Goal: Check status: Check status

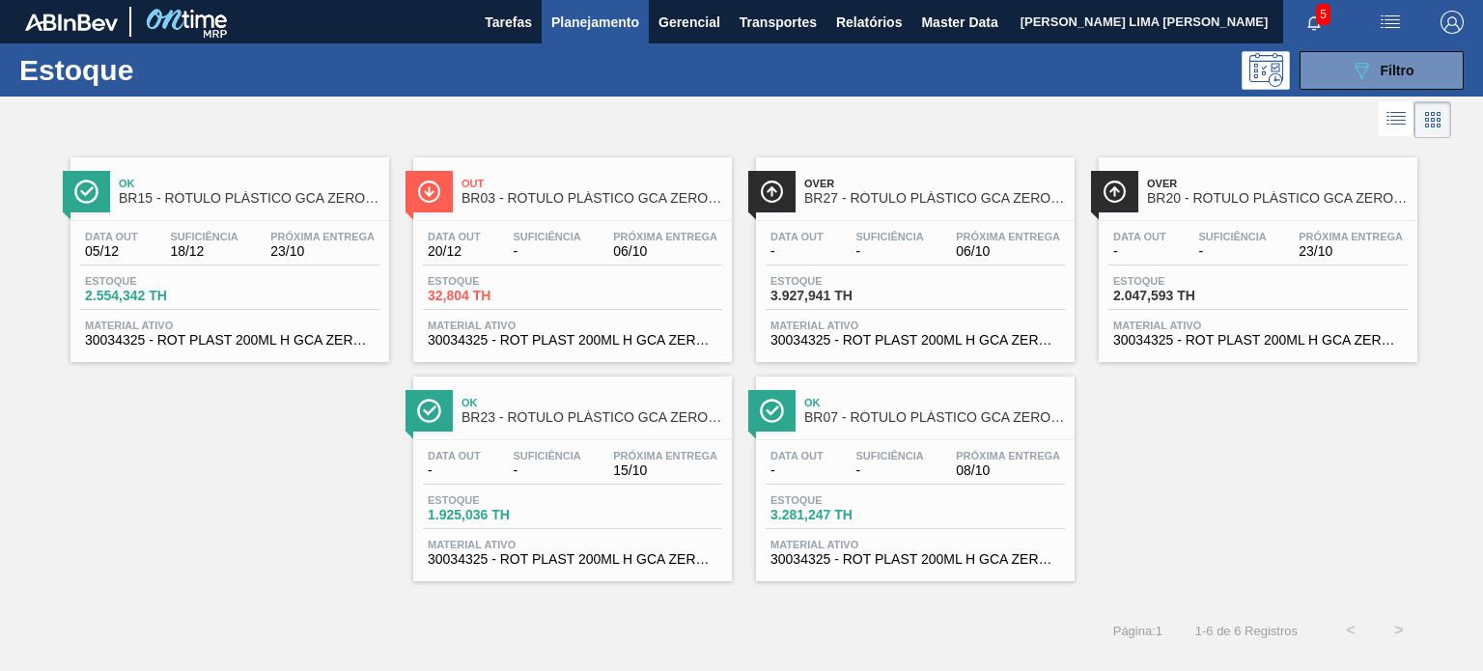
scroll to position [193, 0]
click at [1416, 80] on button "089F7B8B-B2A5-4AFE-B5C0-19BA573D28AC Filtro" at bounding box center [1381, 70] width 164 height 39
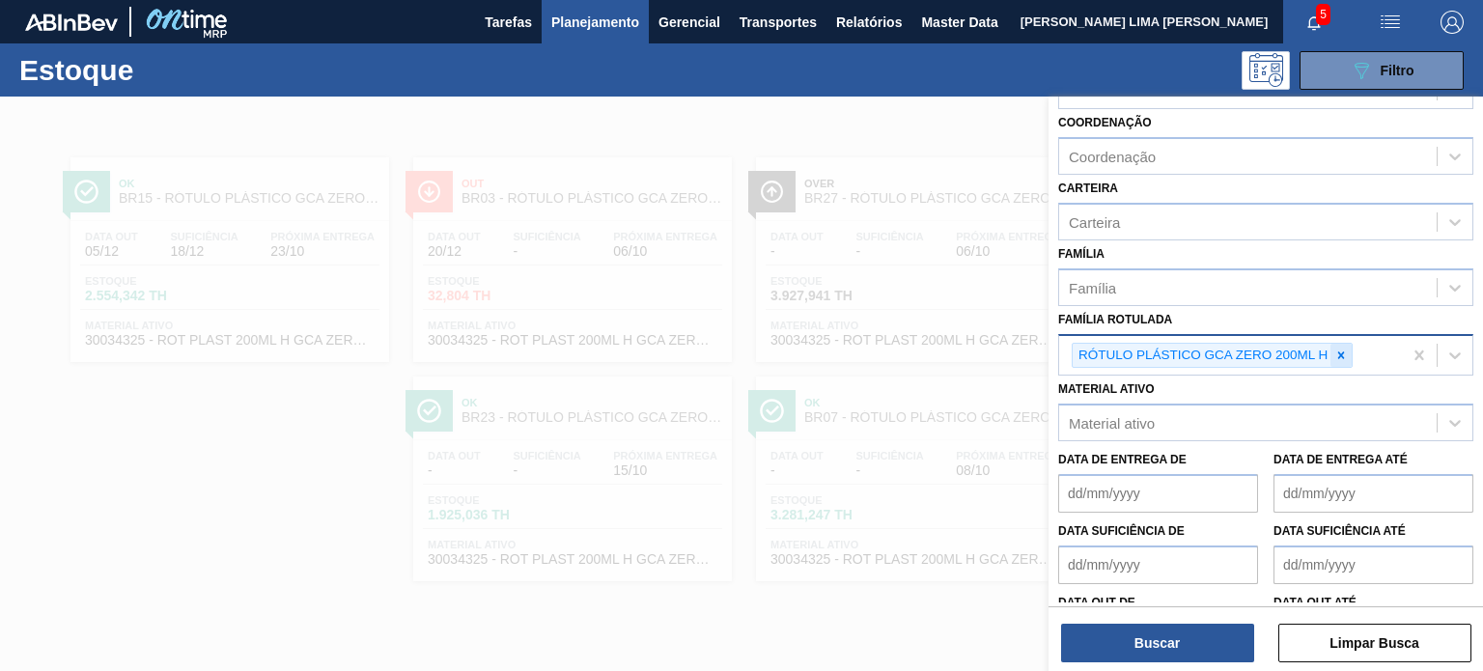
click at [1346, 354] on icon at bounding box center [1341, 355] width 14 height 14
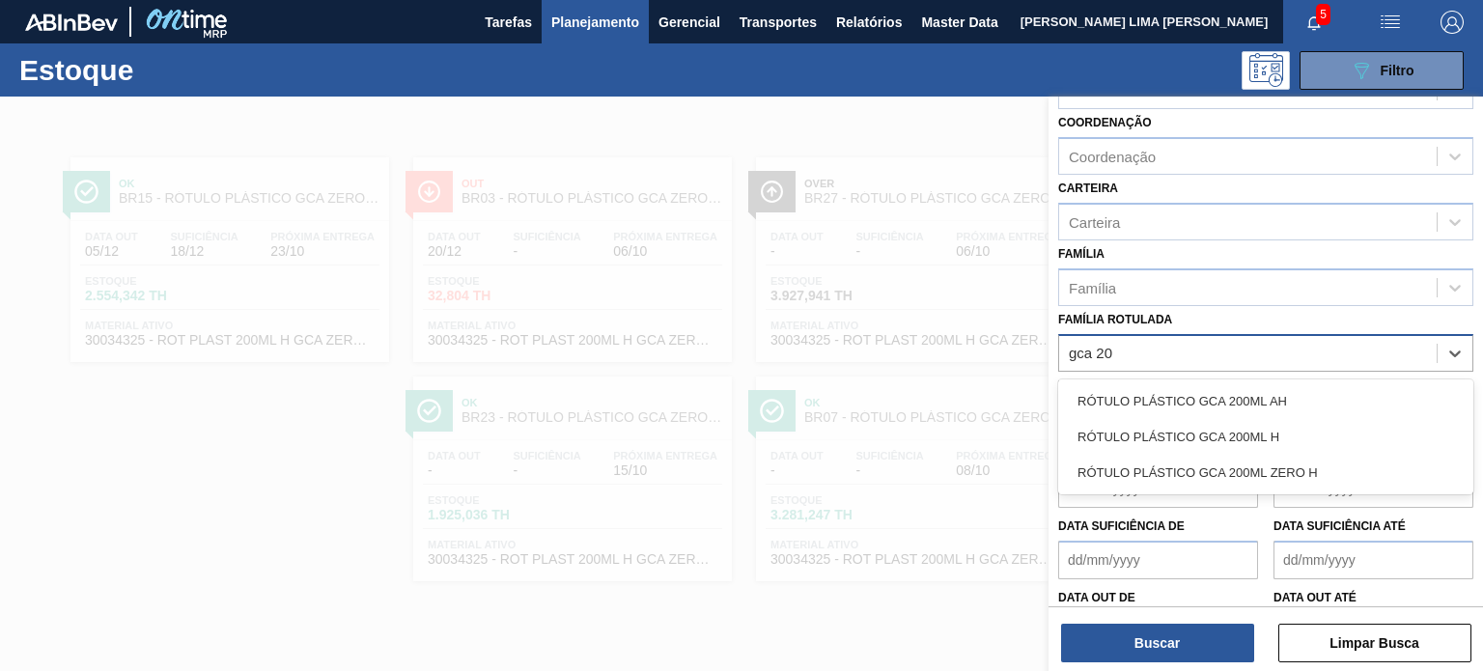
type Rotulada "gca 200"
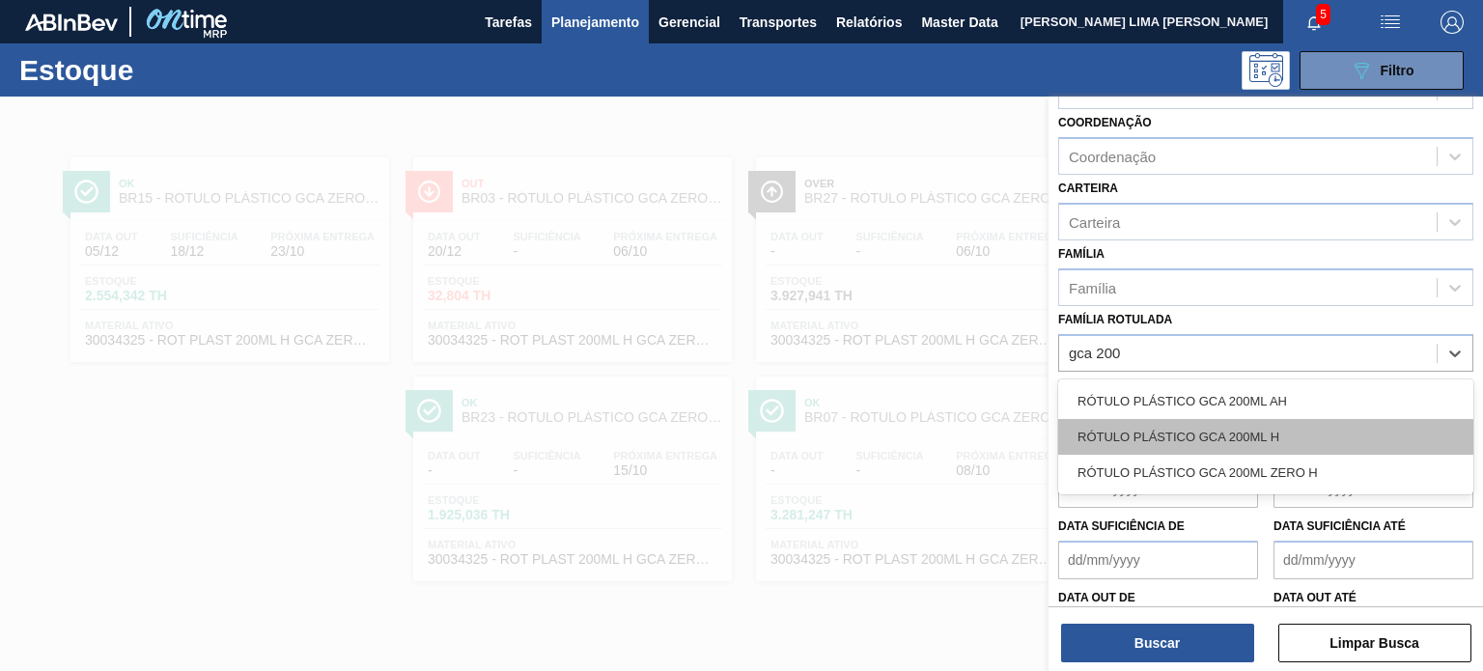
click at [1183, 419] on div "RÓTULO PLÁSTICO GCA 200ML H" at bounding box center [1265, 437] width 415 height 36
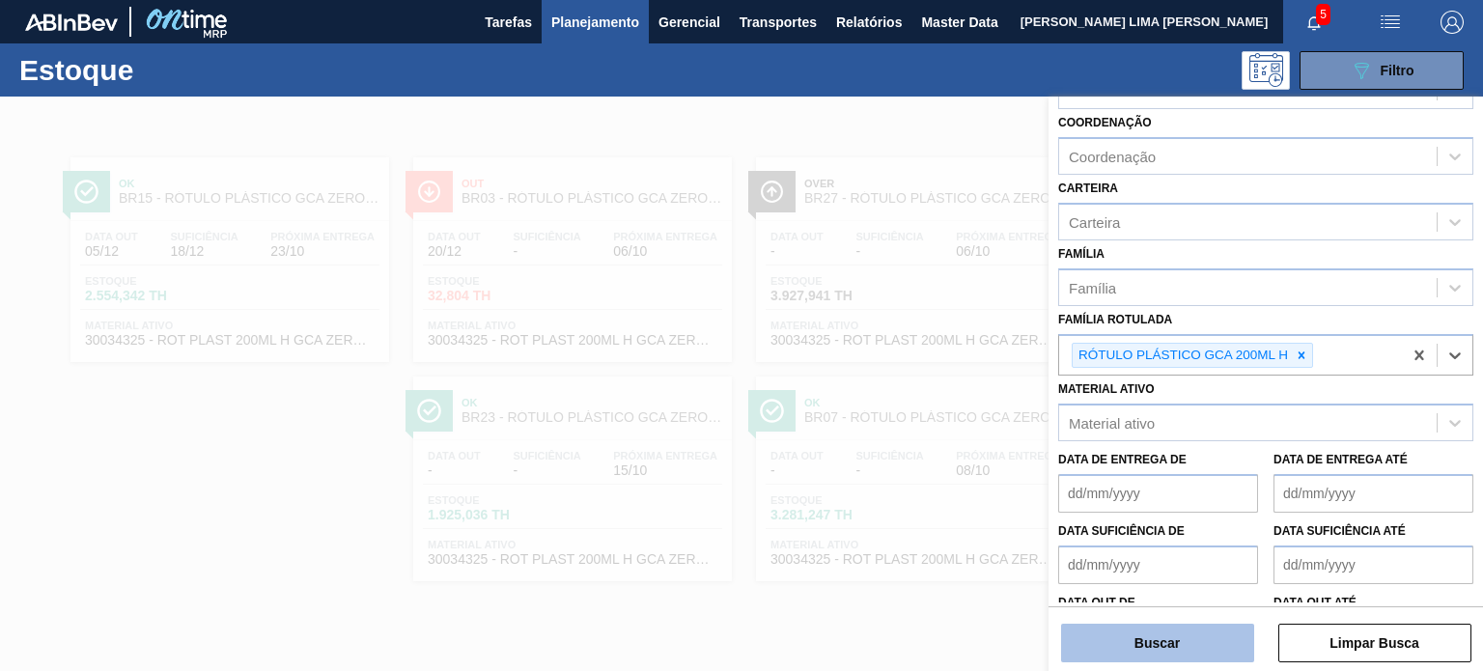
click at [1168, 627] on button "Buscar" at bounding box center [1157, 643] width 193 height 39
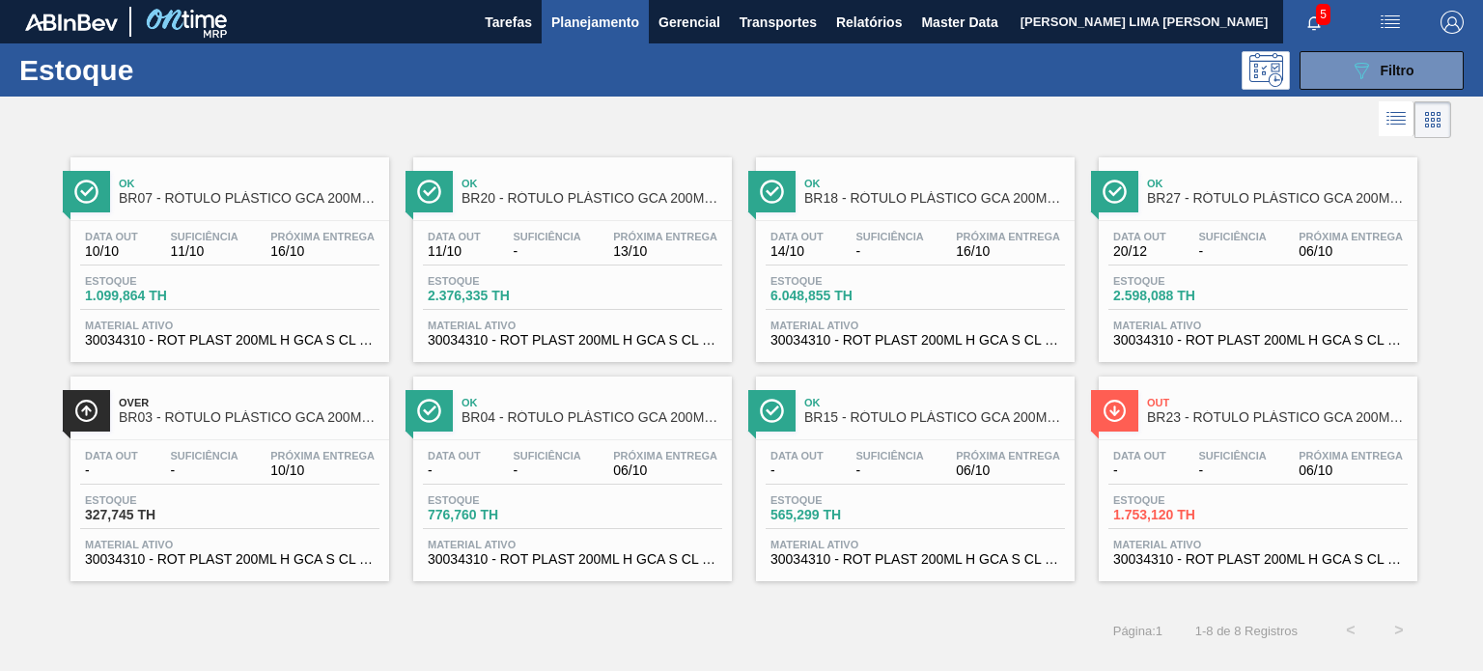
click at [602, 20] on span "Planejamento" at bounding box center [595, 22] width 88 height 23
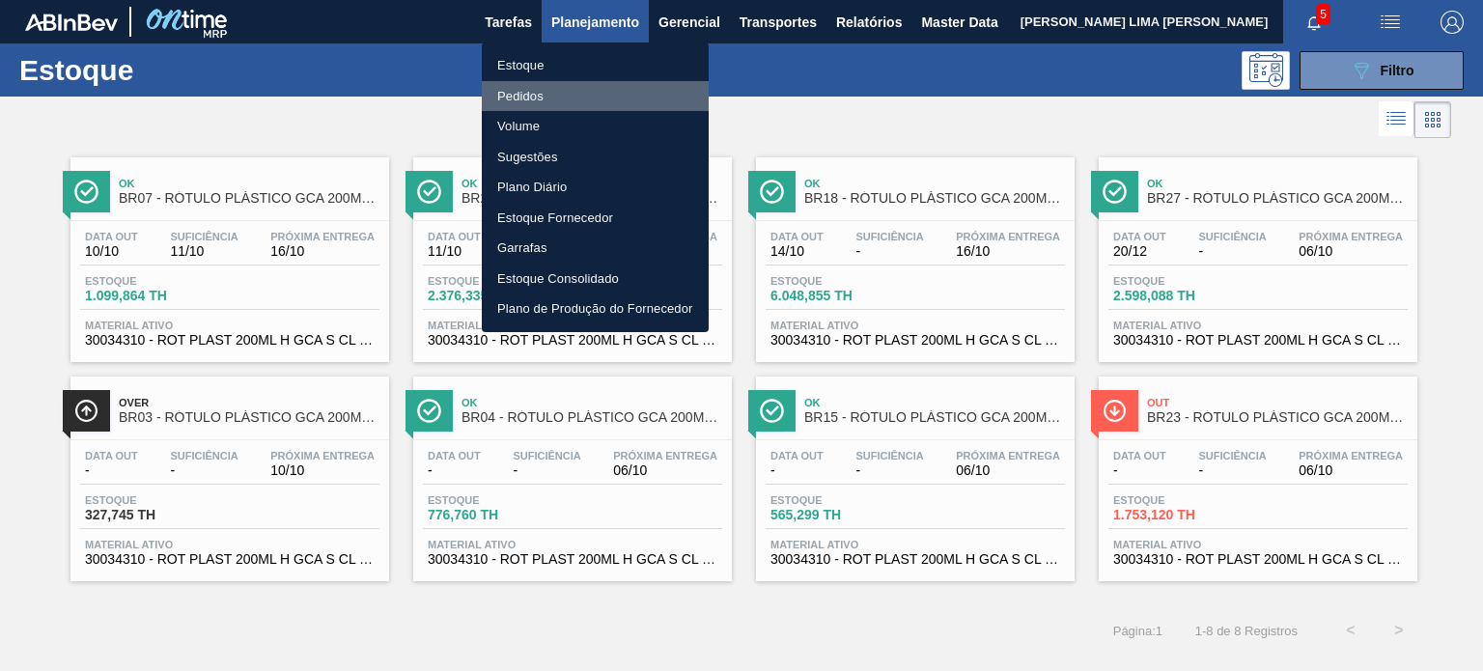
click at [516, 87] on li "Pedidos" at bounding box center [595, 96] width 227 height 31
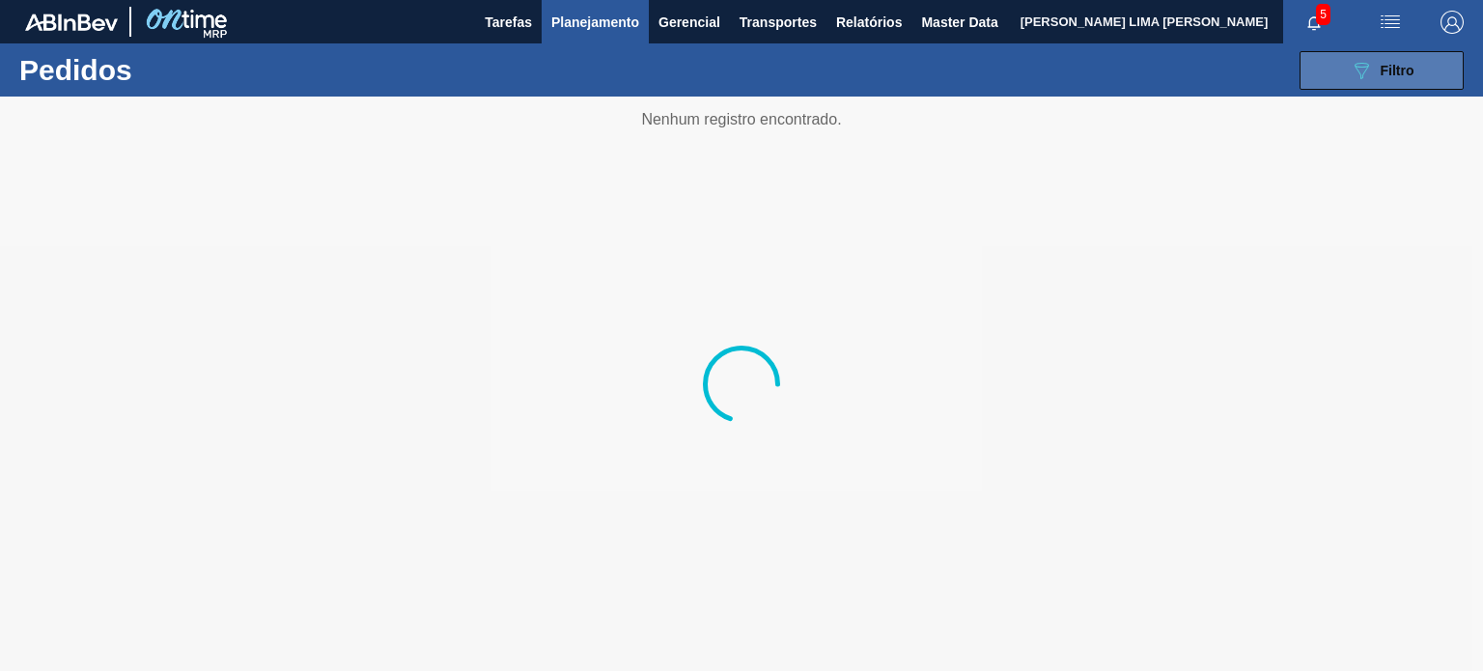
click at [1374, 65] on div "089F7B8B-B2A5-4AFE-B5C0-19BA573D28AC Filtro" at bounding box center [1381, 70] width 65 height 23
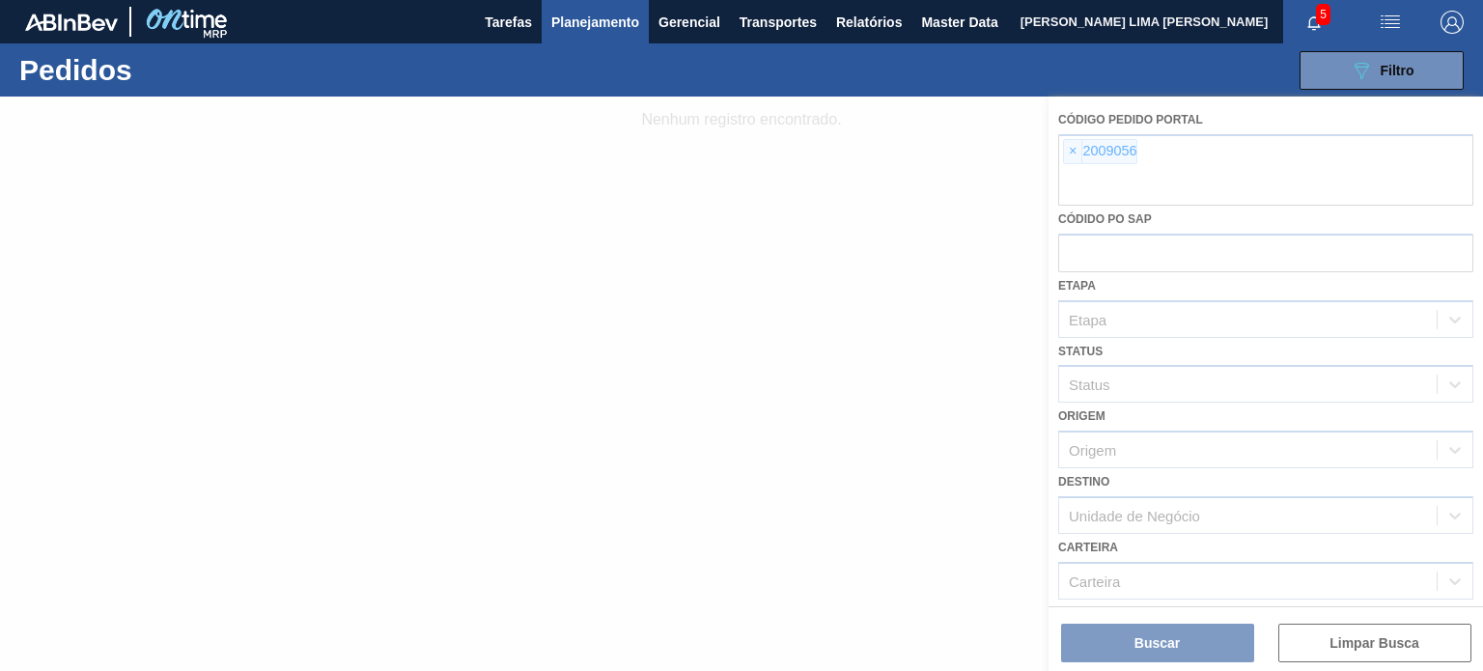
click at [1072, 139] on div at bounding box center [741, 384] width 1483 height 574
click at [1076, 150] on div at bounding box center [741, 384] width 1483 height 574
click at [1071, 150] on div at bounding box center [741, 384] width 1483 height 574
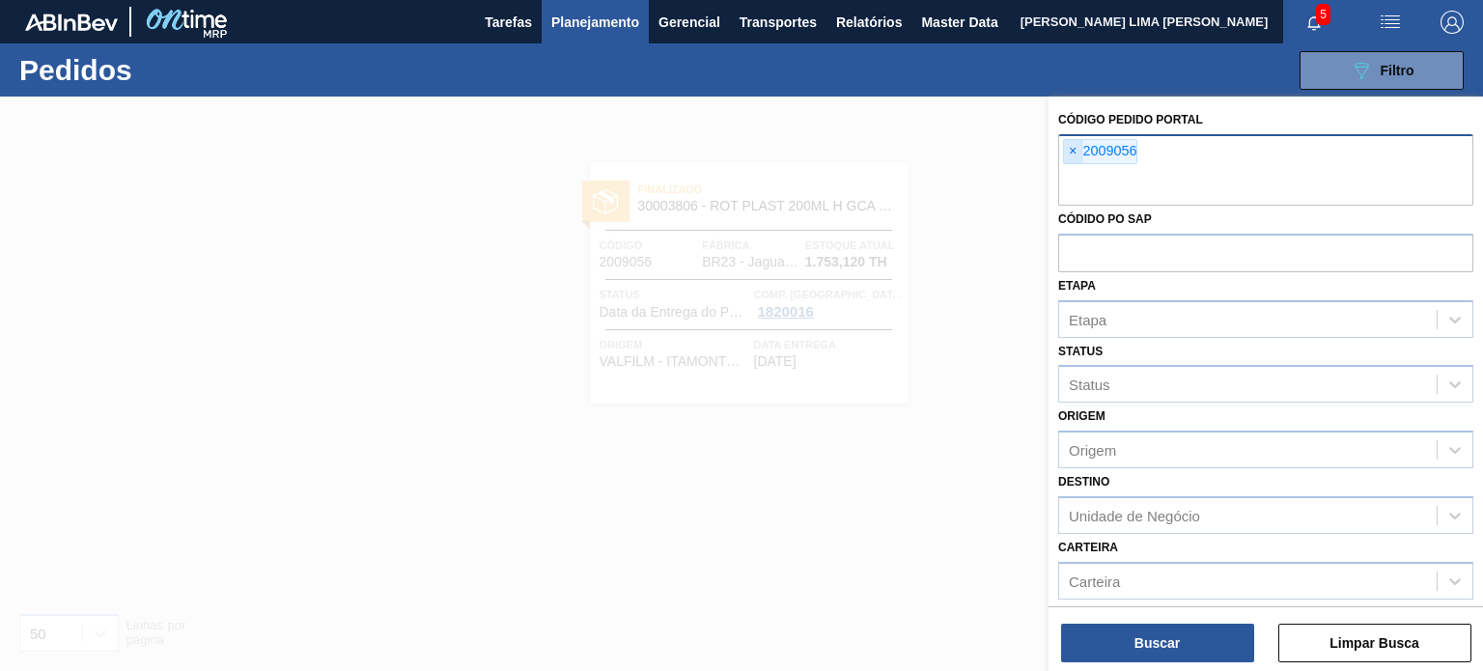
click at [1066, 157] on span "×" at bounding box center [1073, 151] width 18 height 23
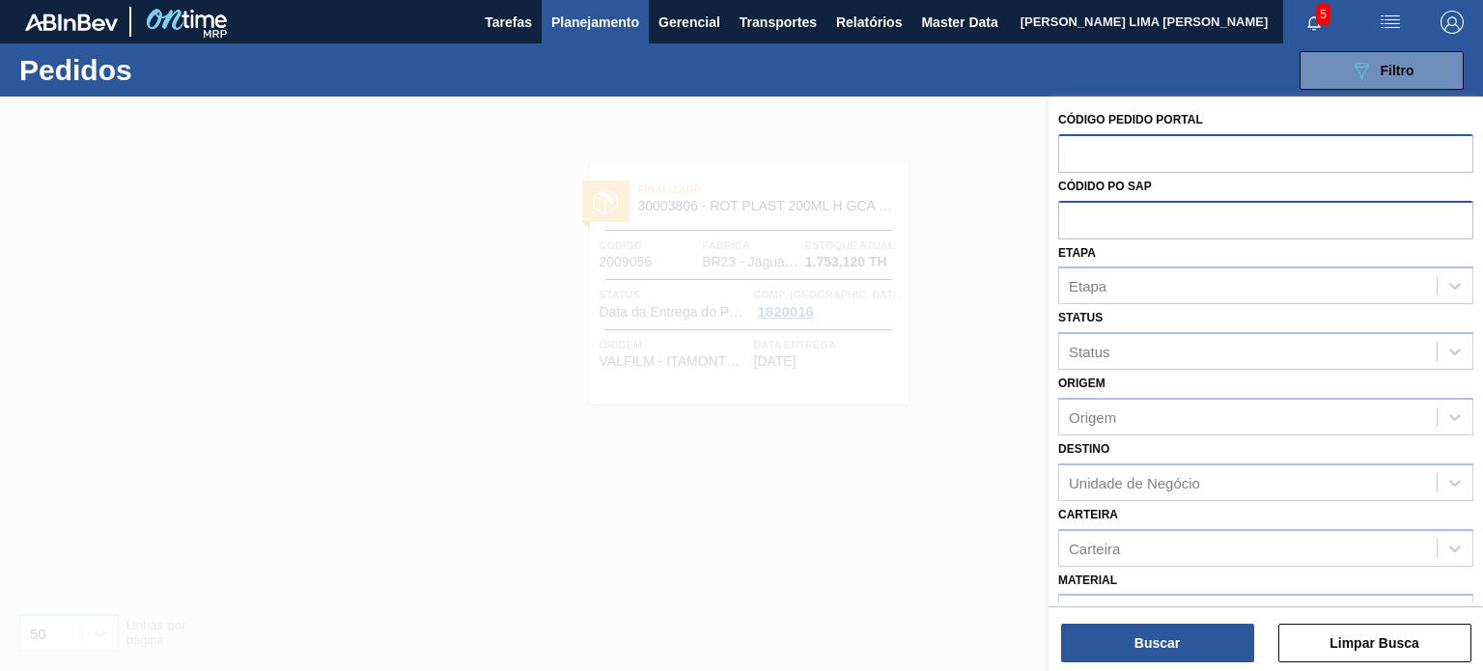
click at [1092, 215] on input "text" at bounding box center [1265, 219] width 415 height 37
paste input "5800369180"
type input "5800369180"
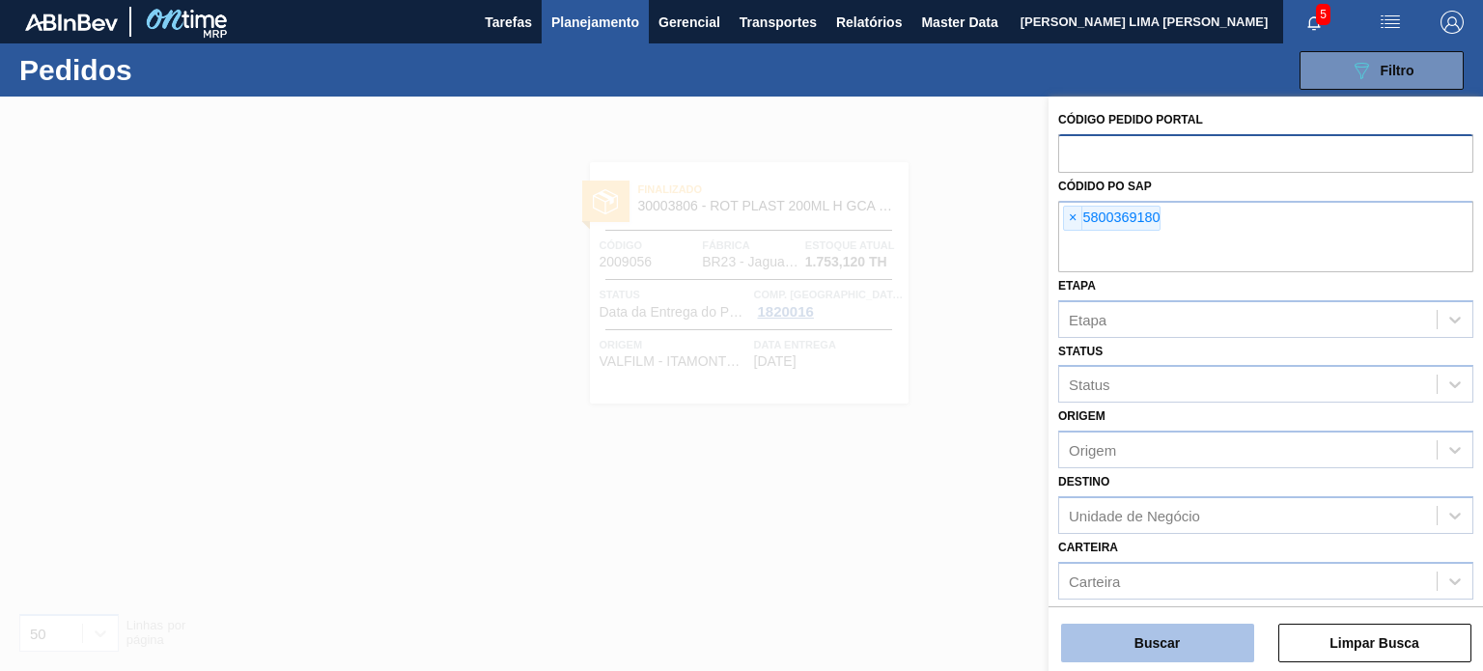
click at [1189, 659] on button "Buscar" at bounding box center [1157, 643] width 193 height 39
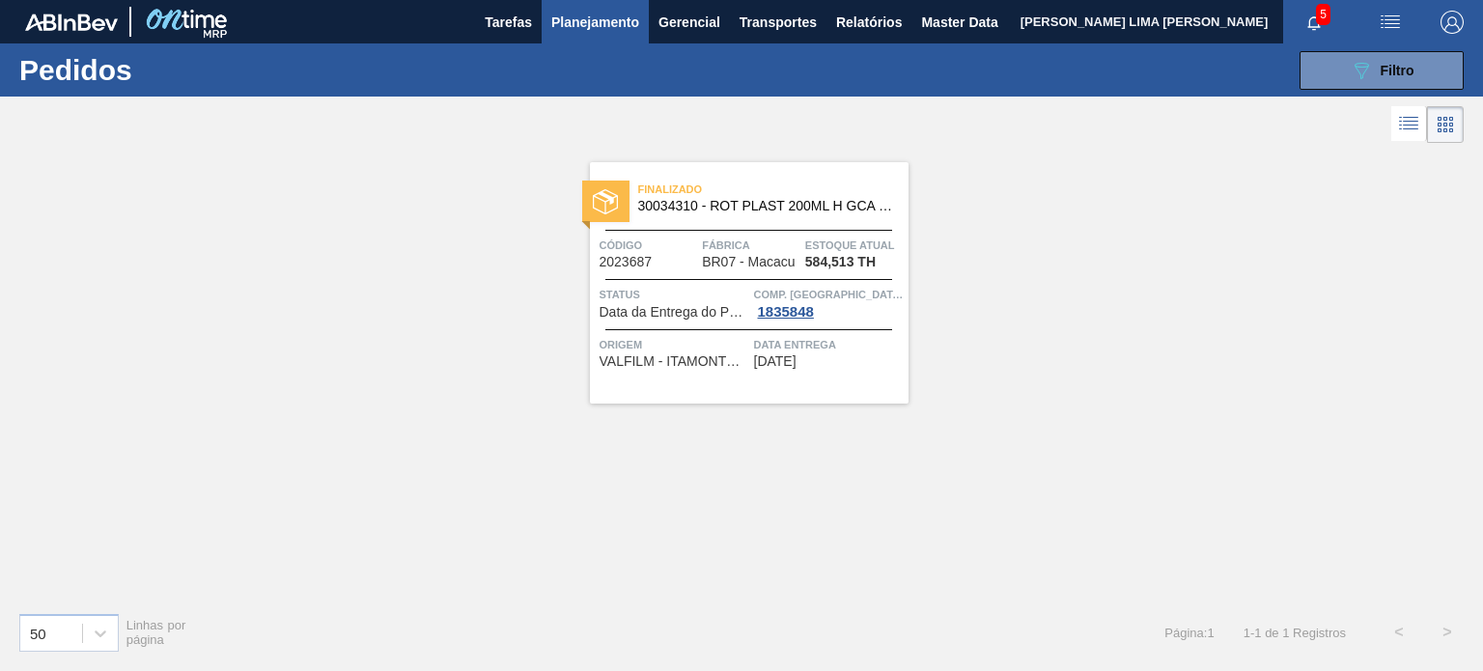
click at [819, 242] on span "Estoque atual" at bounding box center [854, 245] width 98 height 19
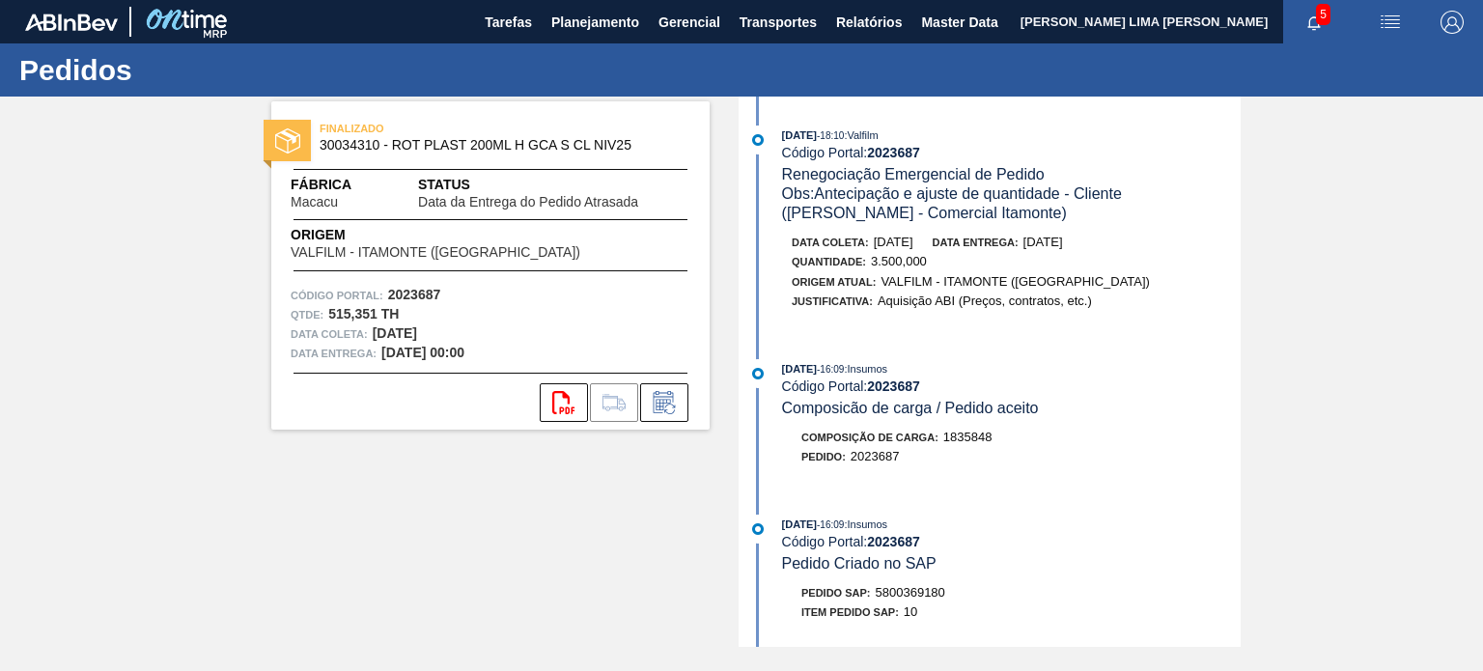
scroll to position [2123, 0]
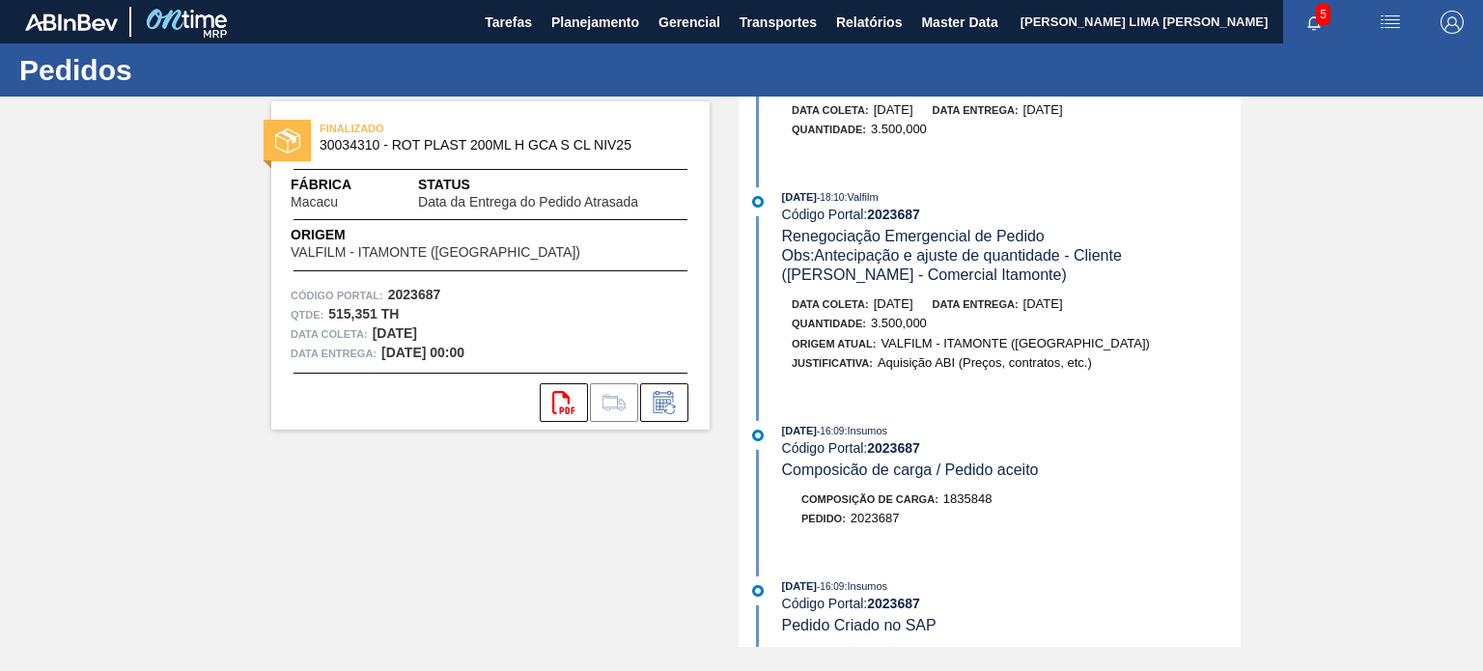
click at [909, 330] on span "3.500,000" at bounding box center [899, 323] width 56 height 14
click at [971, 310] on span "Data entrega:" at bounding box center [975, 304] width 86 height 12
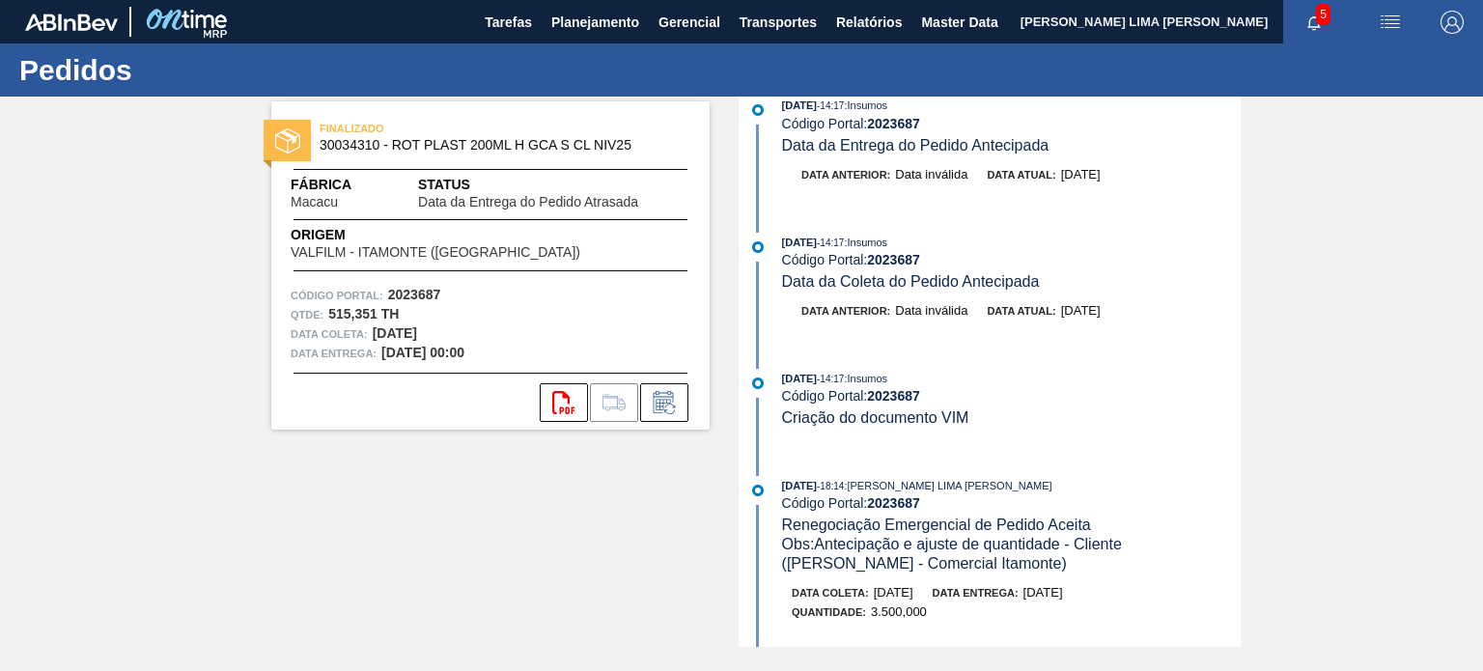
scroll to position [1834, 0]
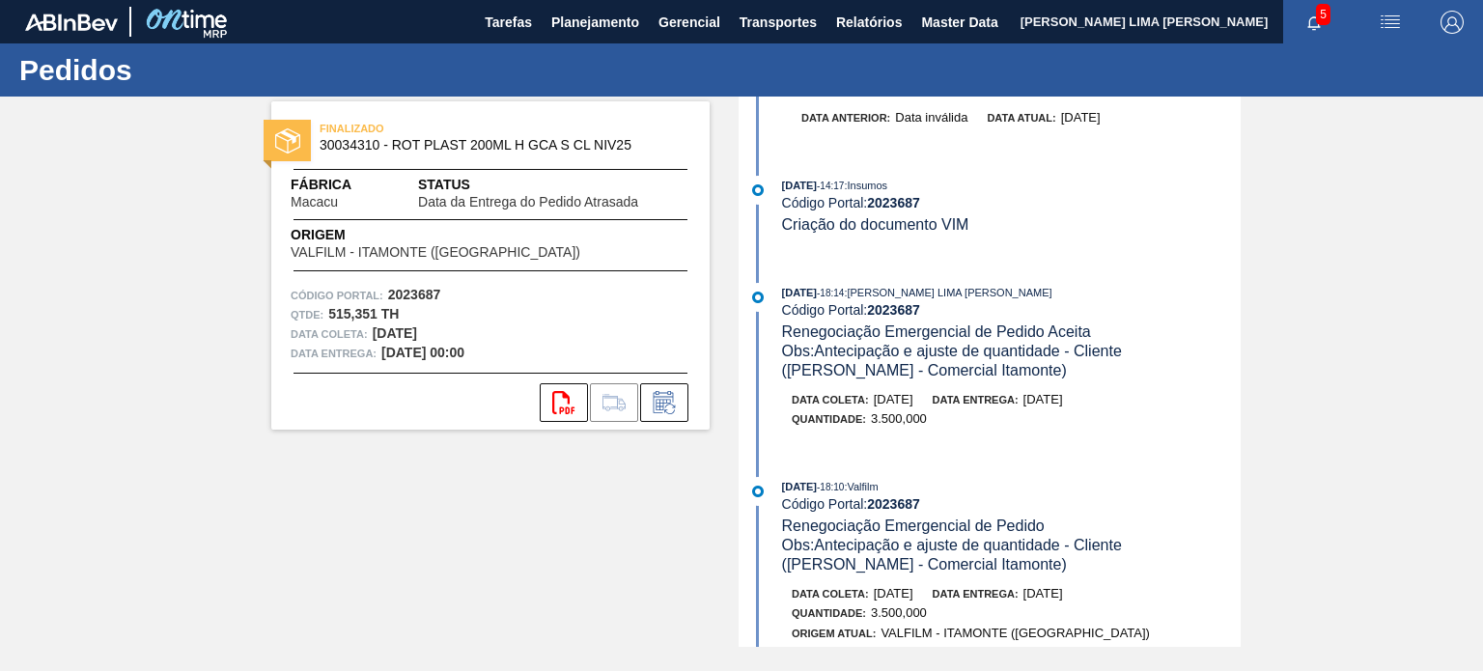
click at [895, 426] on span "3.500,000" at bounding box center [899, 418] width 56 height 14
drag, startPoint x: 438, startPoint y: 297, endPoint x: 444, endPoint y: 315, distance: 18.3
click at [389, 300] on strong "2023687" at bounding box center [414, 294] width 53 height 15
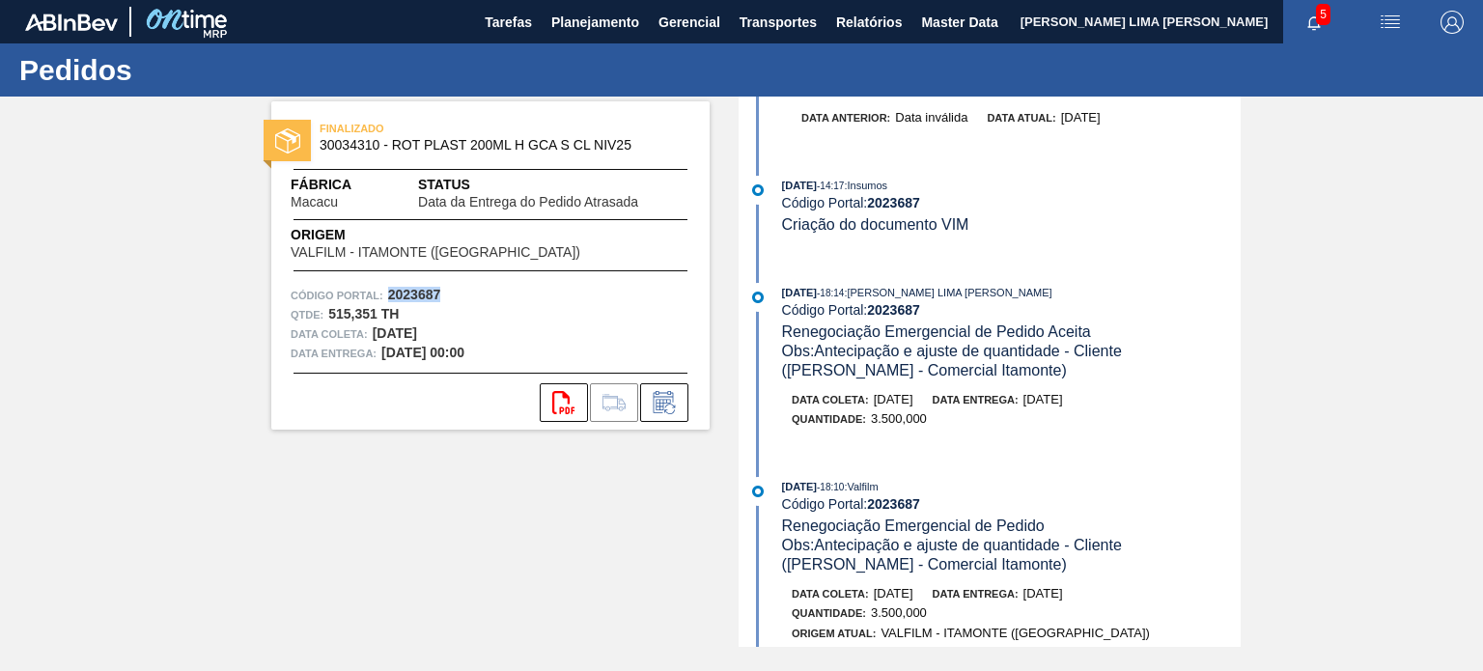
copy strong "2023687"
click at [568, 35] on button "Planejamento" at bounding box center [594, 21] width 107 height 43
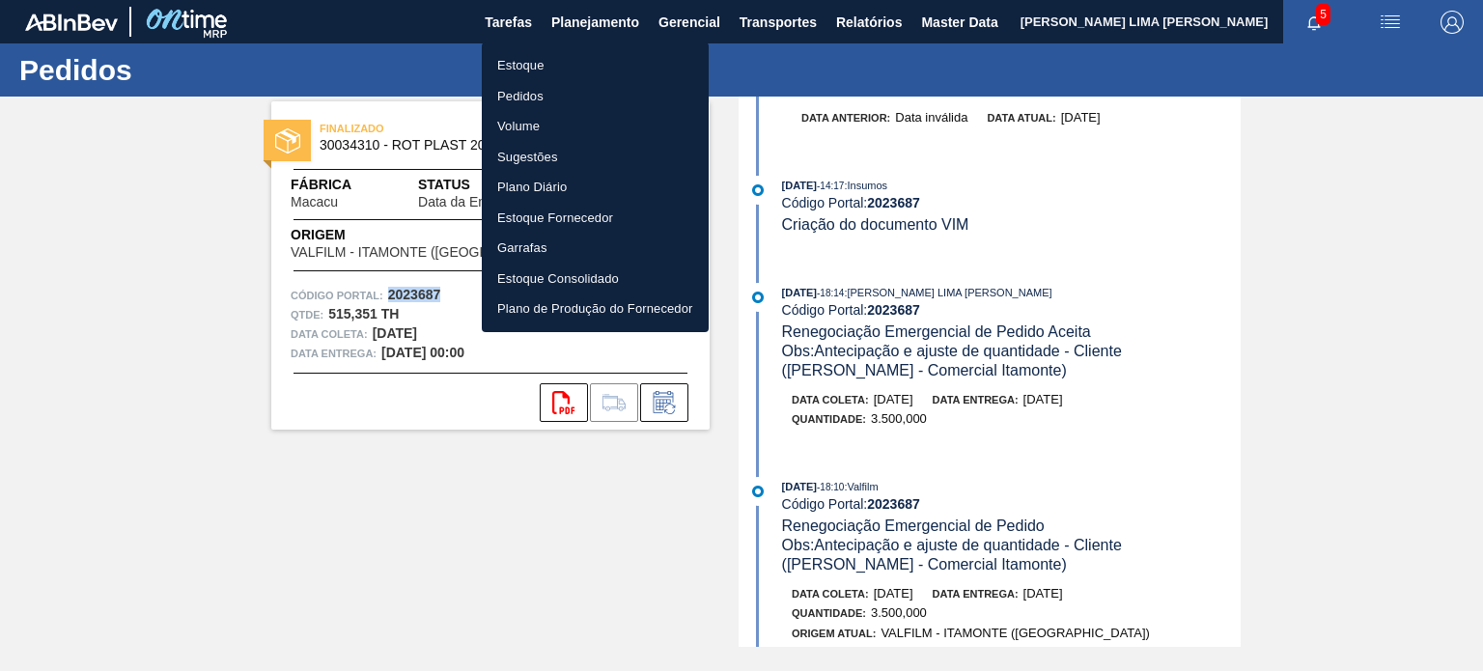
click at [552, 61] on li "Estoque" at bounding box center [595, 65] width 227 height 31
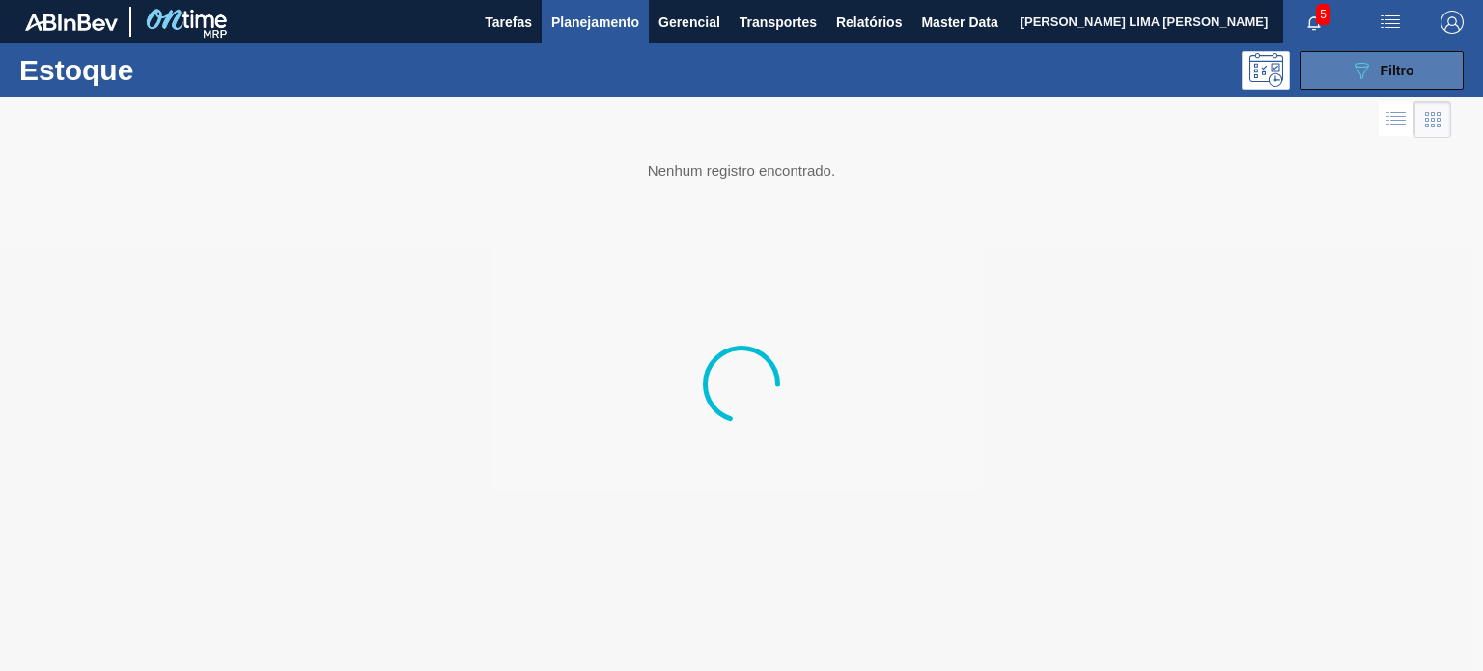
click at [1368, 69] on icon "089F7B8B-B2A5-4AFE-B5C0-19BA573D28AC" at bounding box center [1360, 70] width 23 height 23
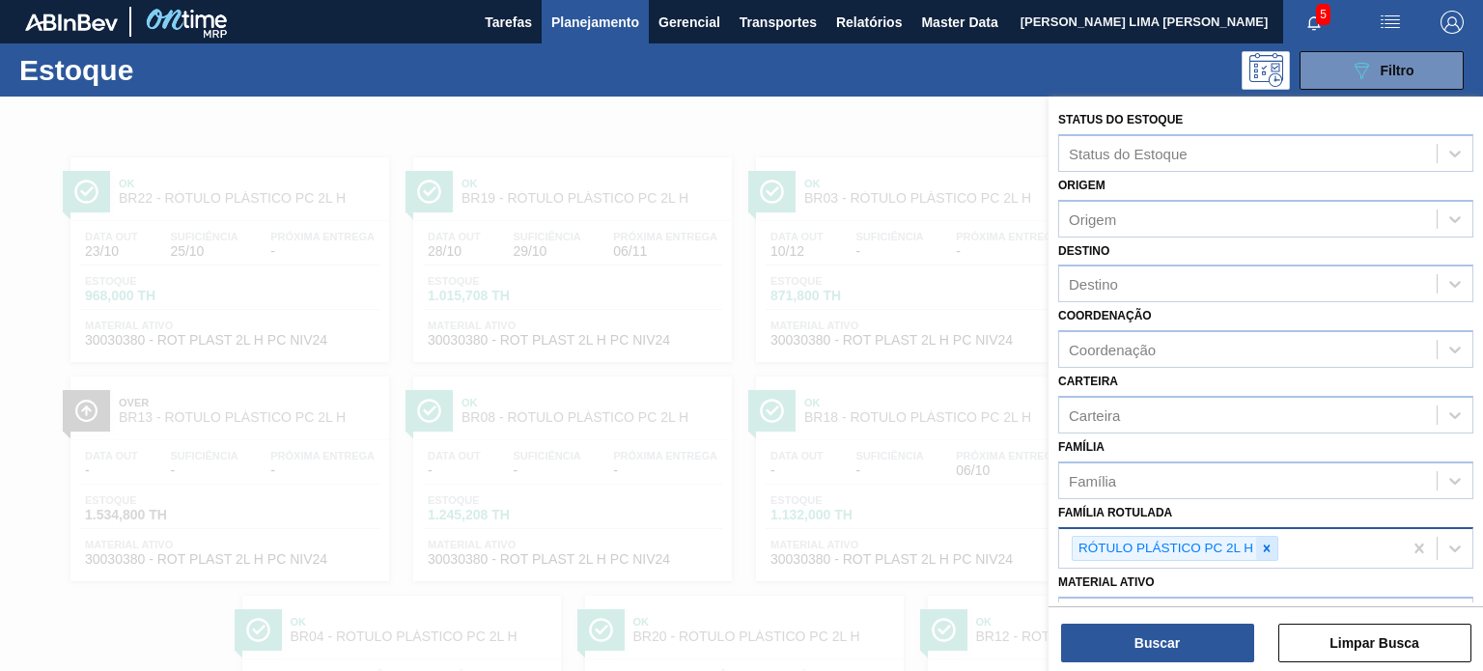
click at [1262, 544] on icon at bounding box center [1267, 548] width 14 height 14
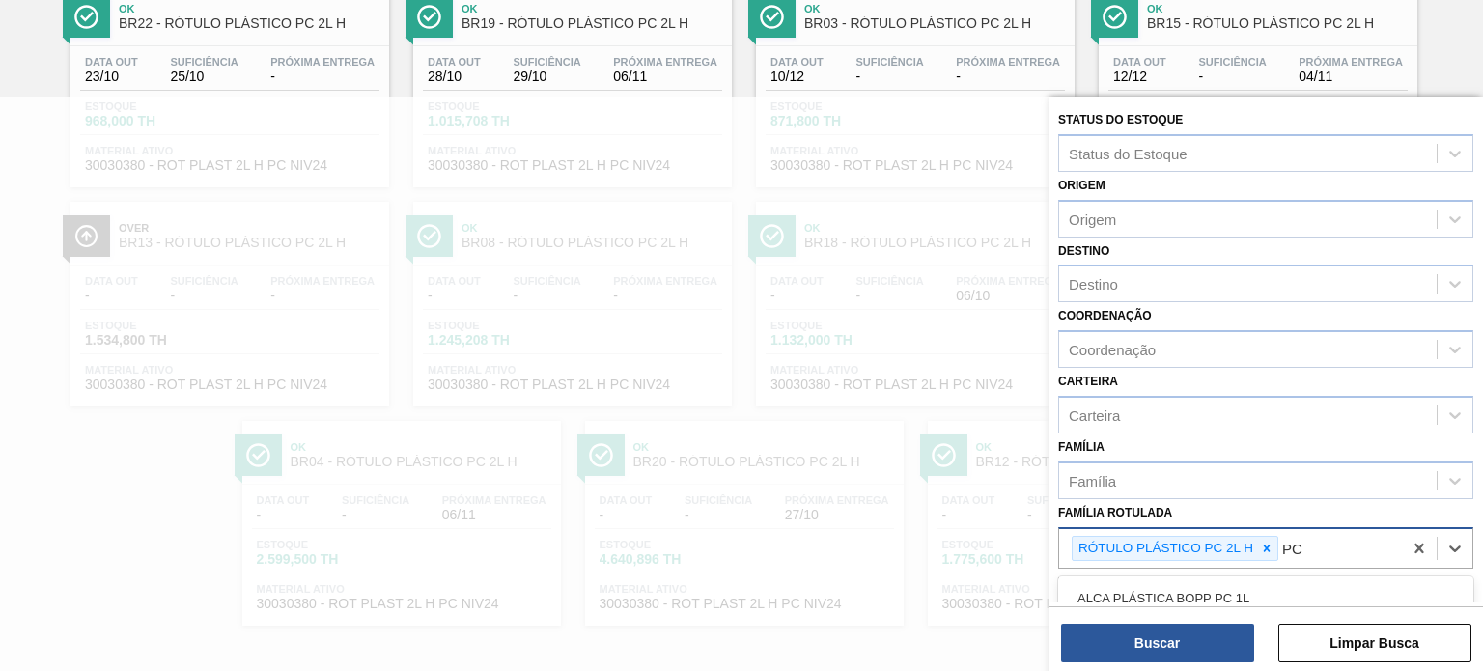
click at [1263, 537] on div at bounding box center [1266, 549] width 21 height 24
type Rotulada "1.5"
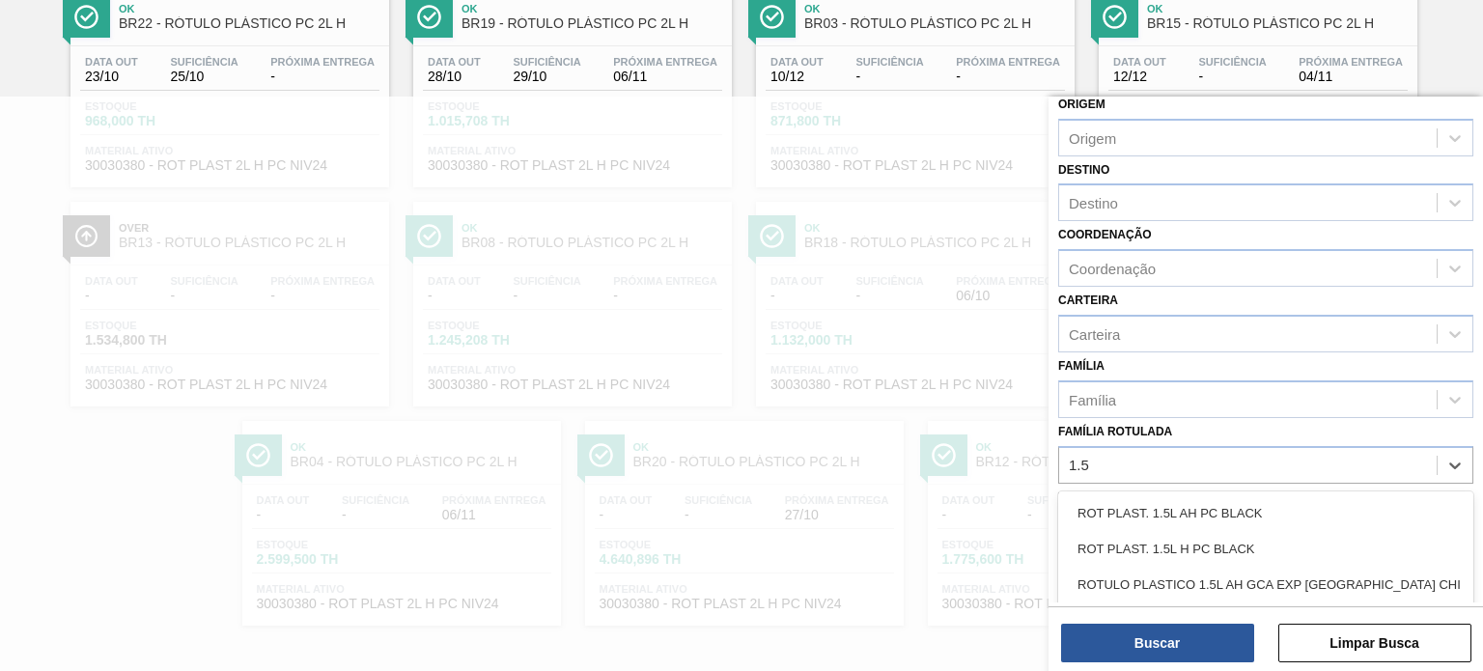
scroll to position [246, 0]
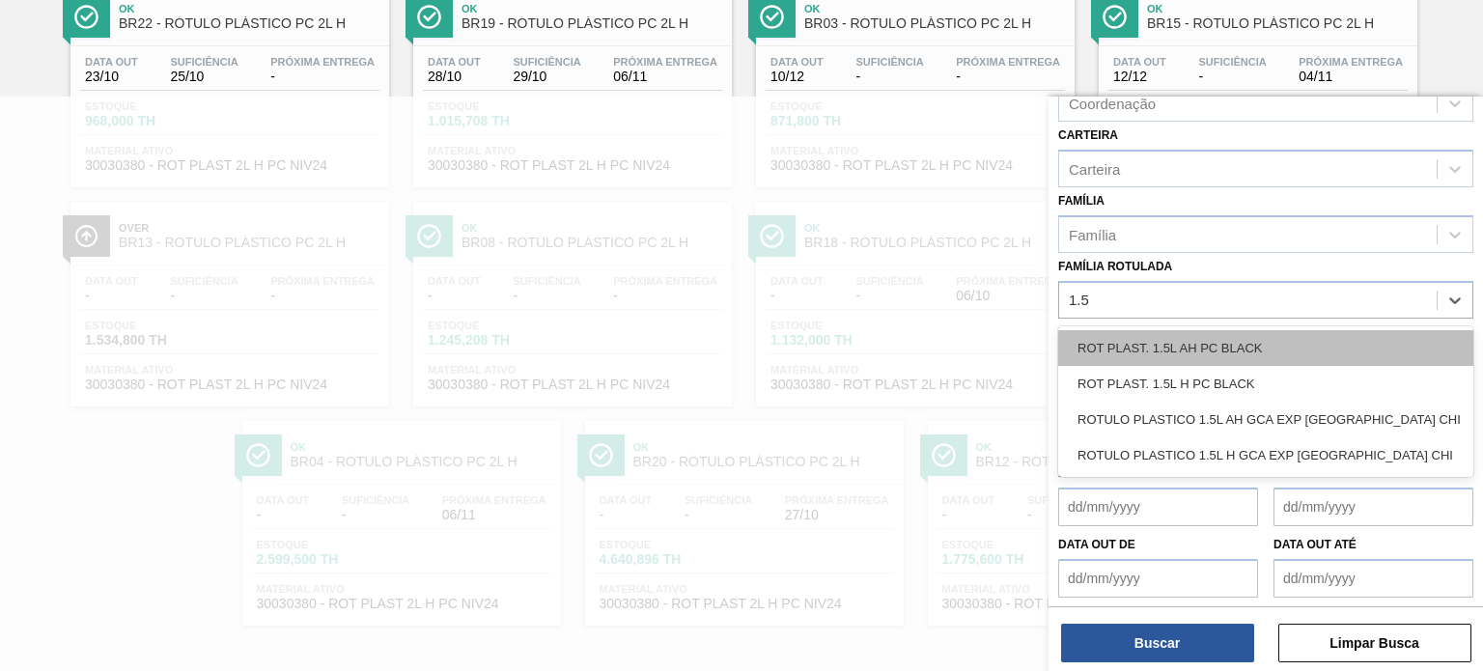
click at [1245, 349] on div "ROT PLAST. 1.5L AH PC BLACK" at bounding box center [1265, 348] width 415 height 36
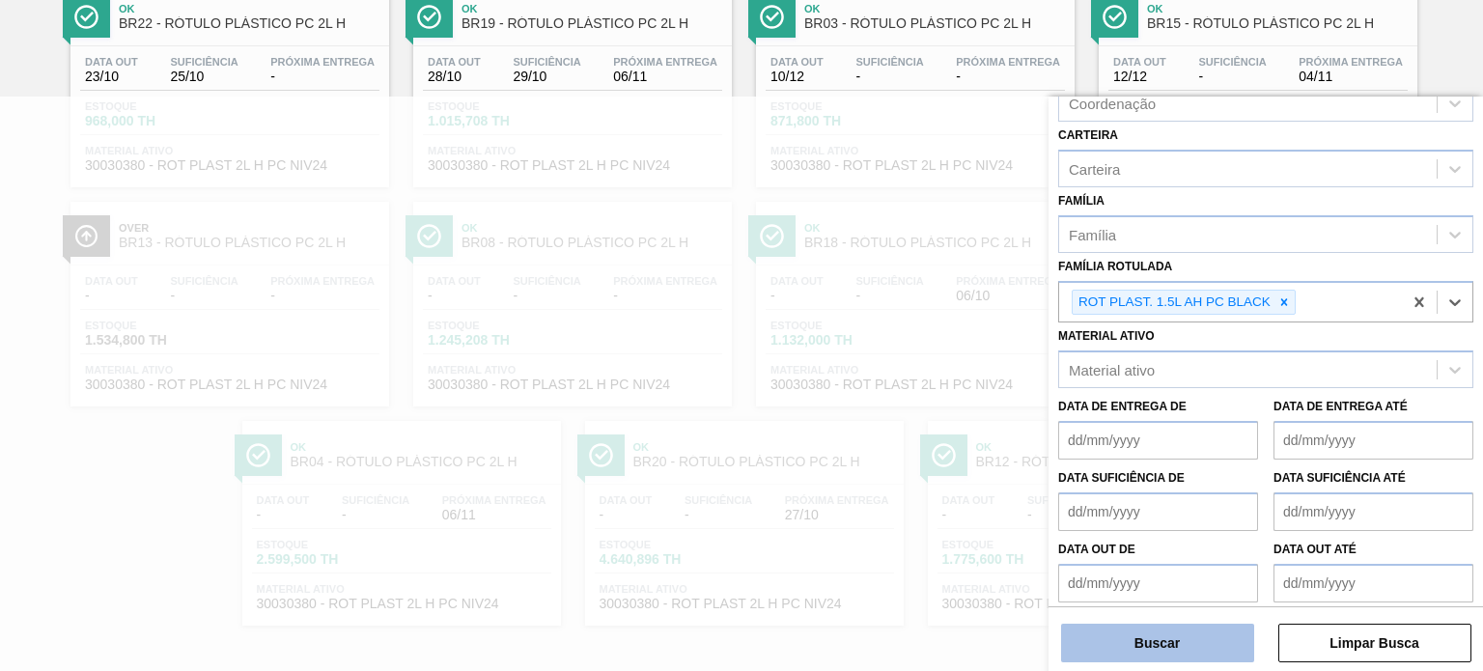
click at [1218, 629] on button "Buscar" at bounding box center [1157, 643] width 193 height 39
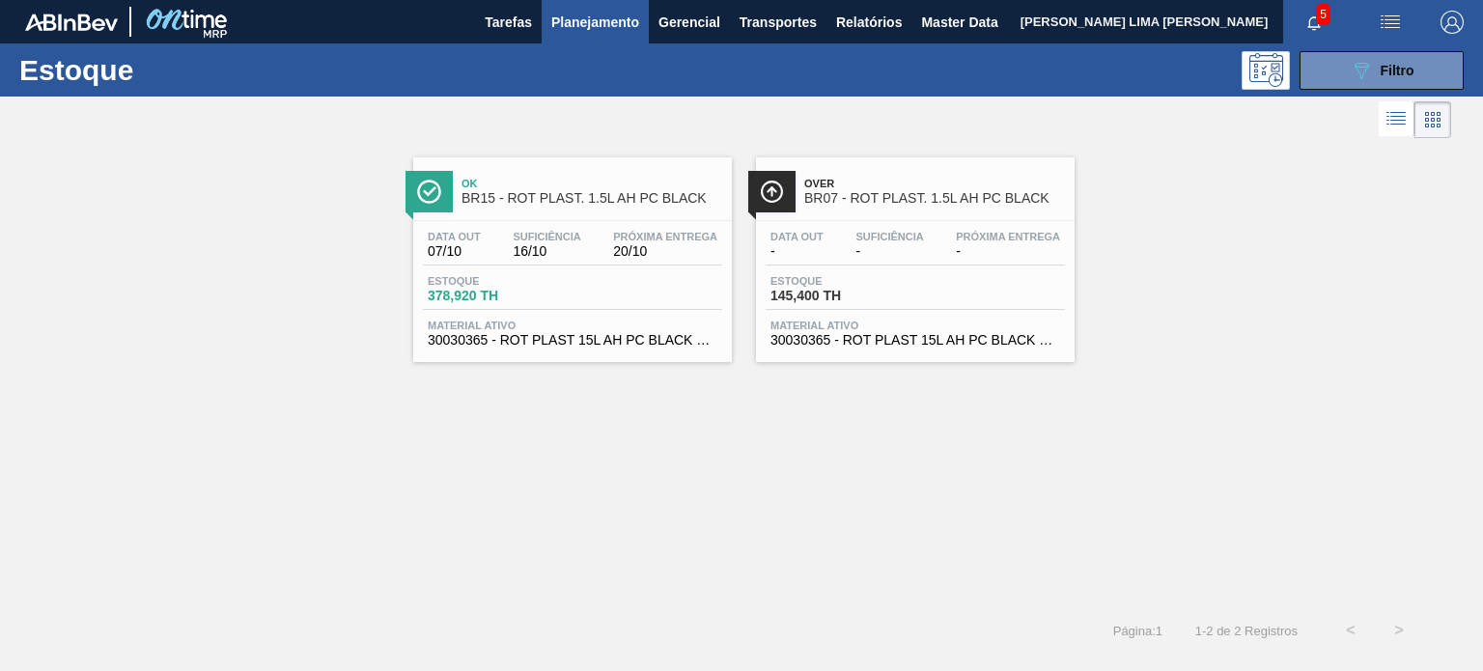
click at [616, 16] on span "Planejamento" at bounding box center [595, 22] width 88 height 23
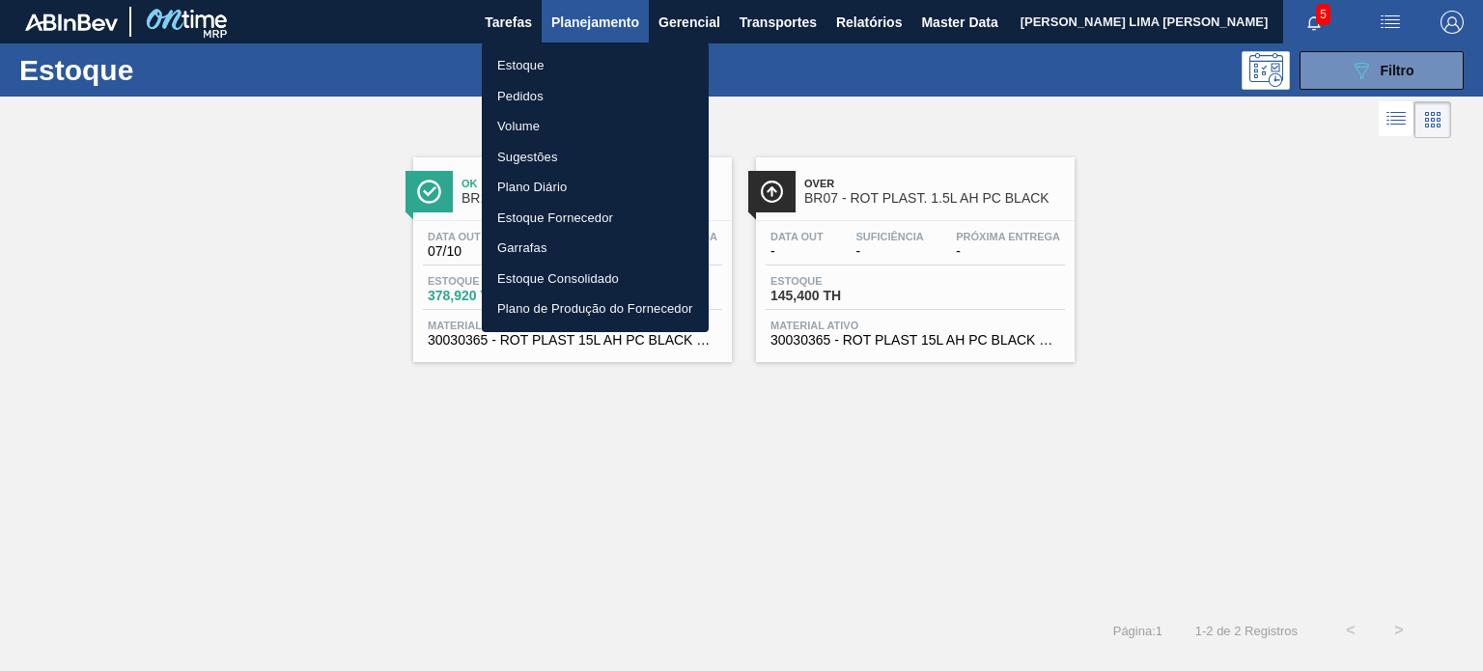
click at [560, 97] on li "Pedidos" at bounding box center [595, 96] width 227 height 31
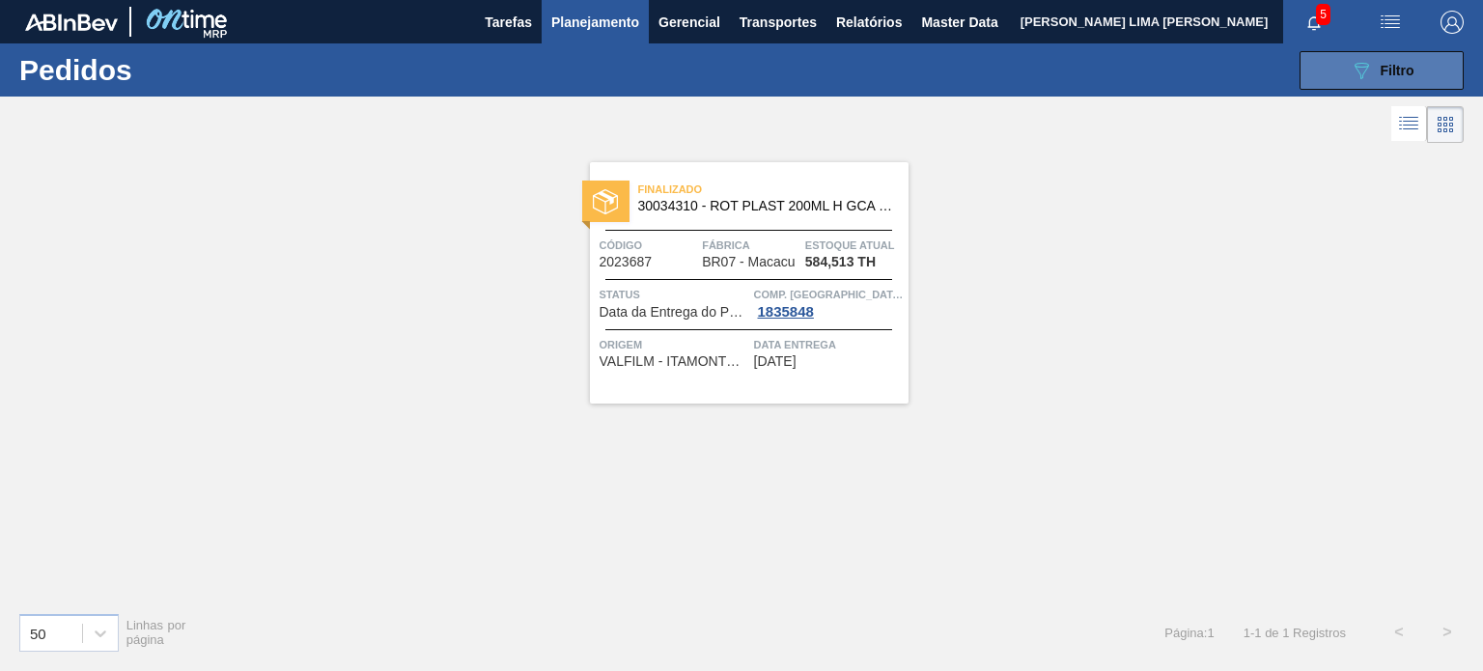
click at [1310, 75] on button "089F7B8B-B2A5-4AFE-B5C0-19BA573D28AC Filtro" at bounding box center [1381, 70] width 164 height 39
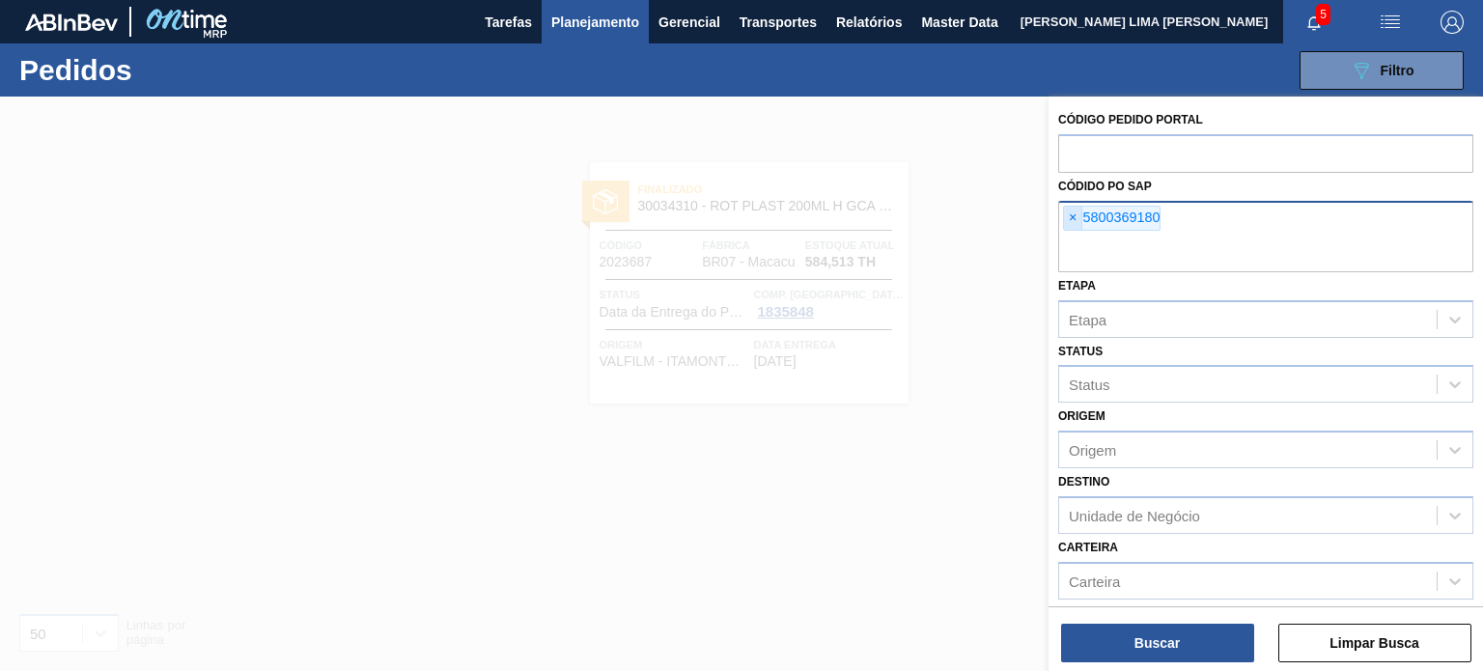
click at [1073, 219] on span "×" at bounding box center [1073, 218] width 18 height 23
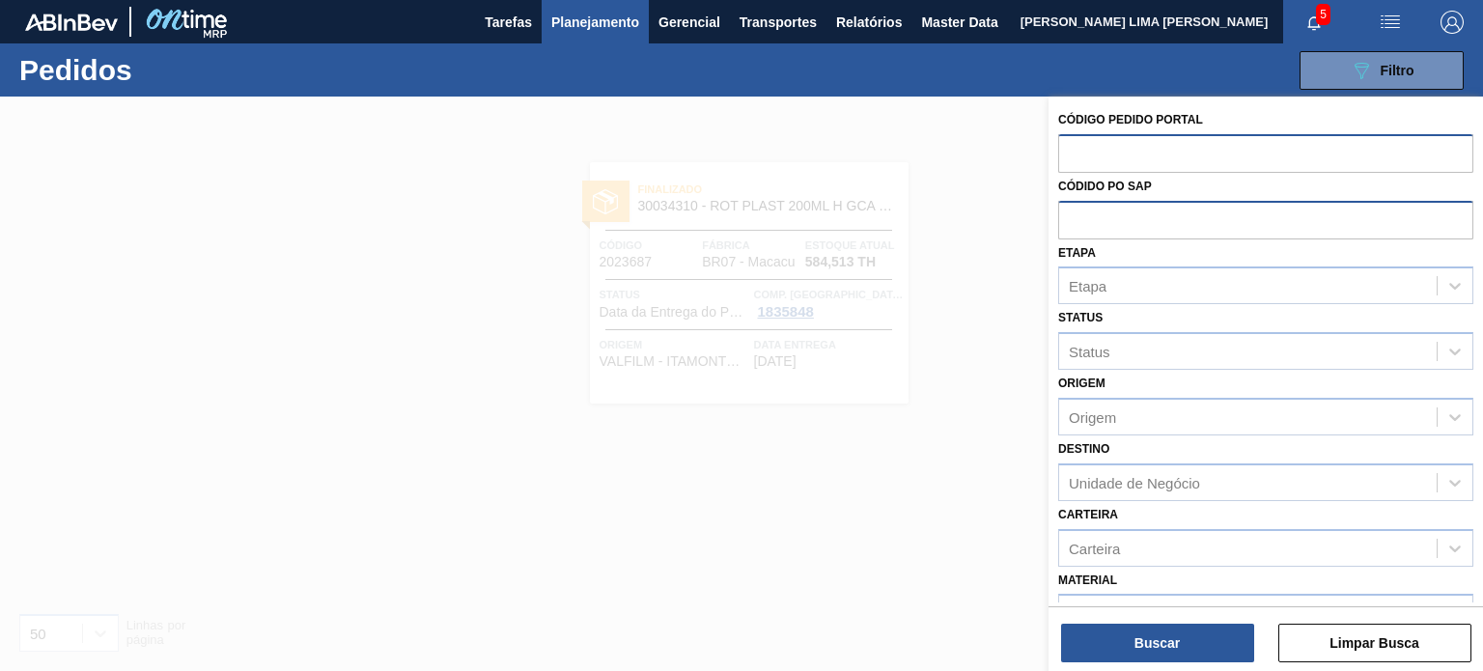
click at [1089, 150] on input "text" at bounding box center [1265, 152] width 415 height 37
paste input "2037932"
type input "2037932"
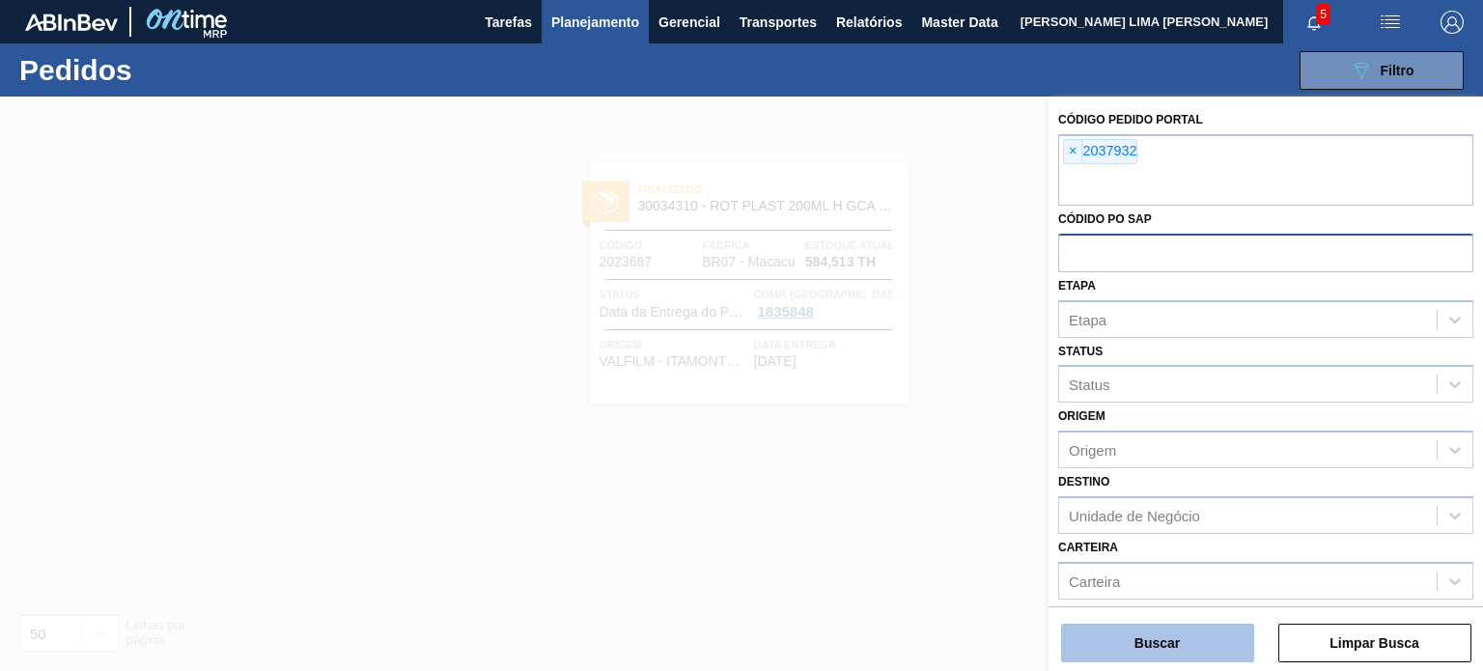
click at [1151, 640] on button "Buscar" at bounding box center [1157, 643] width 193 height 39
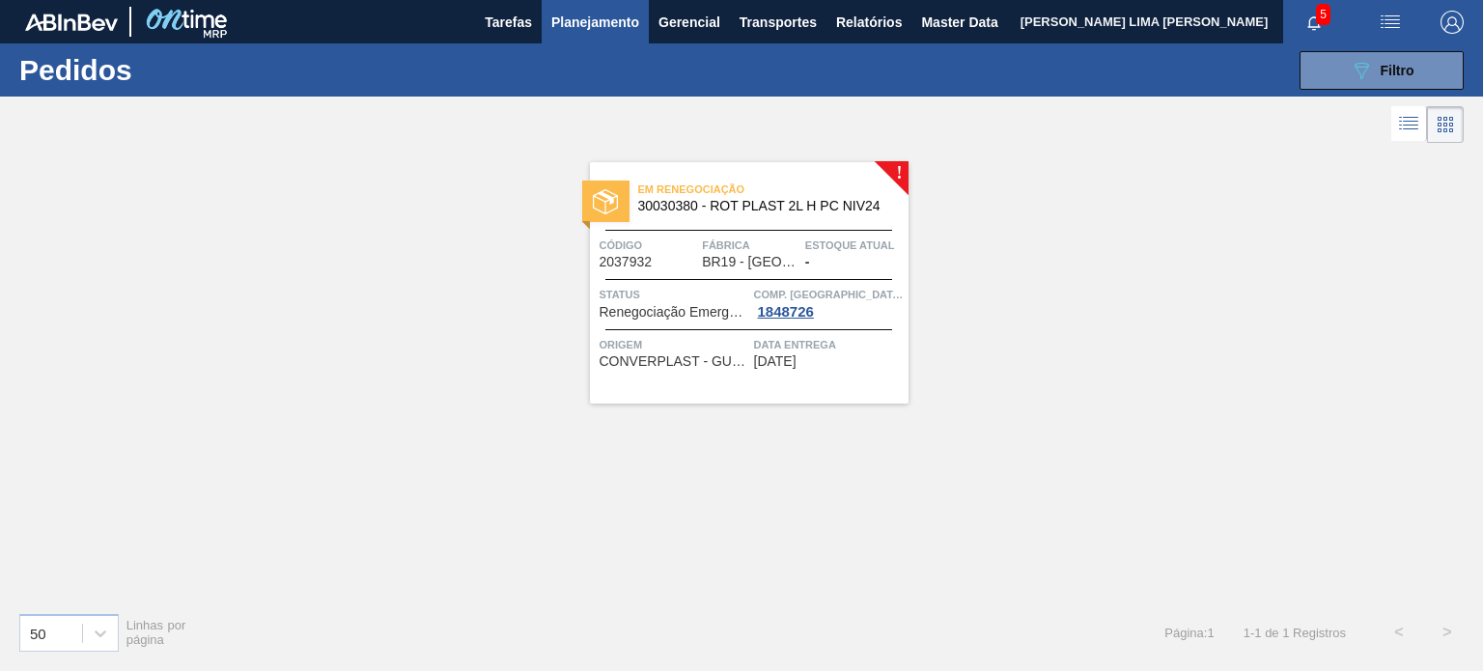
click at [749, 285] on div "Status Renegociação Emergencial de Pedido Comp. Carga 1848726" at bounding box center [749, 302] width 319 height 35
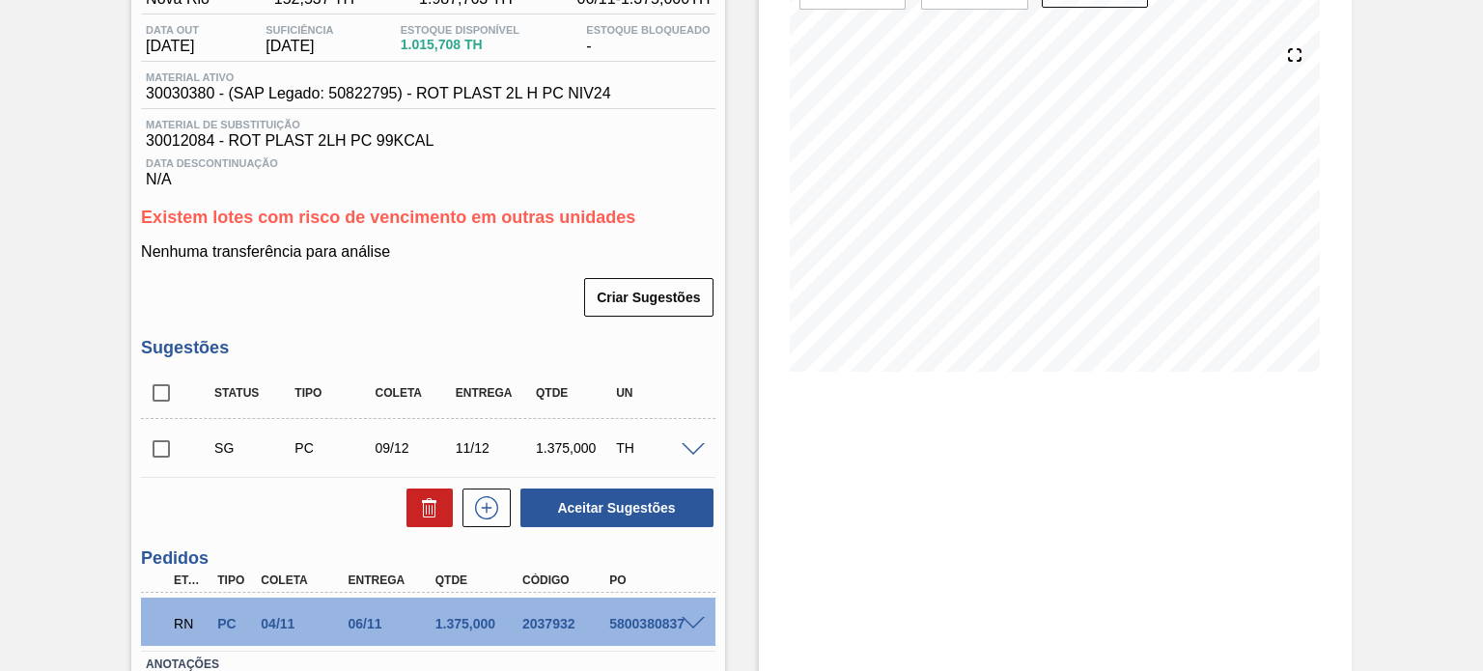
scroll to position [331, 0]
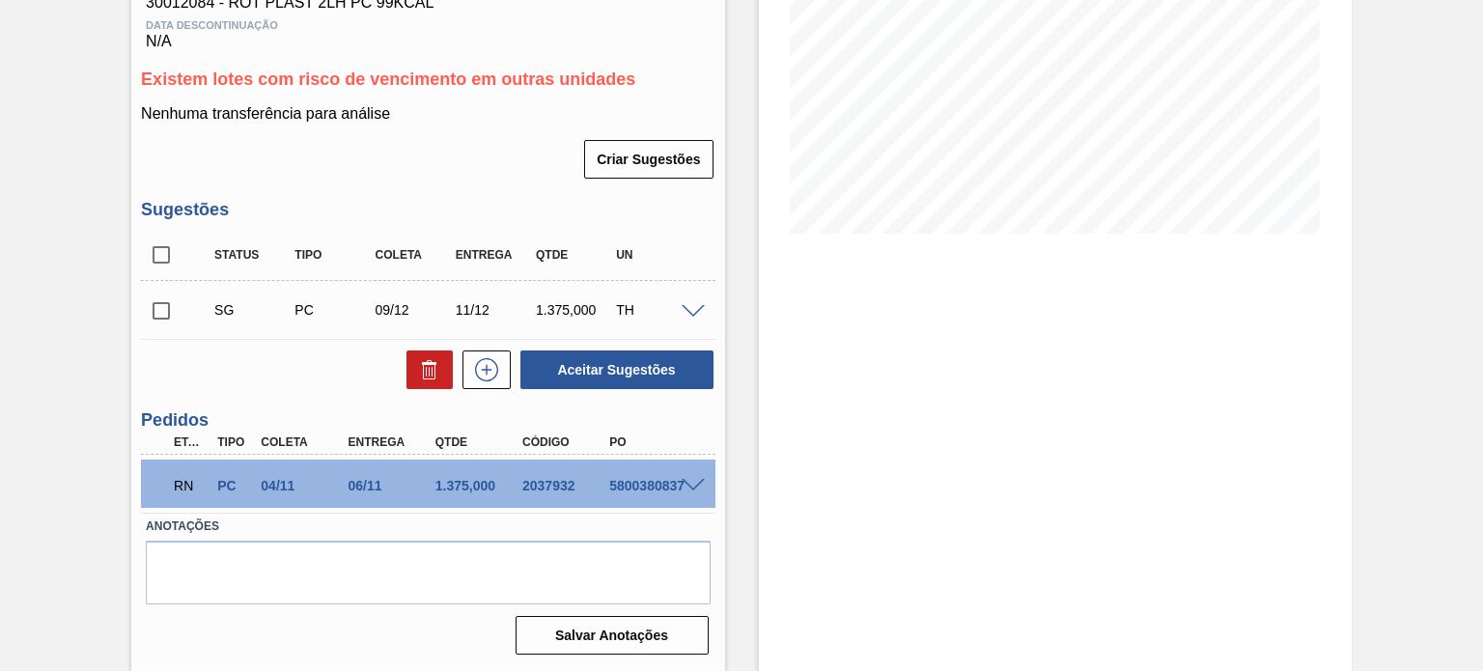
click at [687, 489] on span at bounding box center [692, 486] width 23 height 14
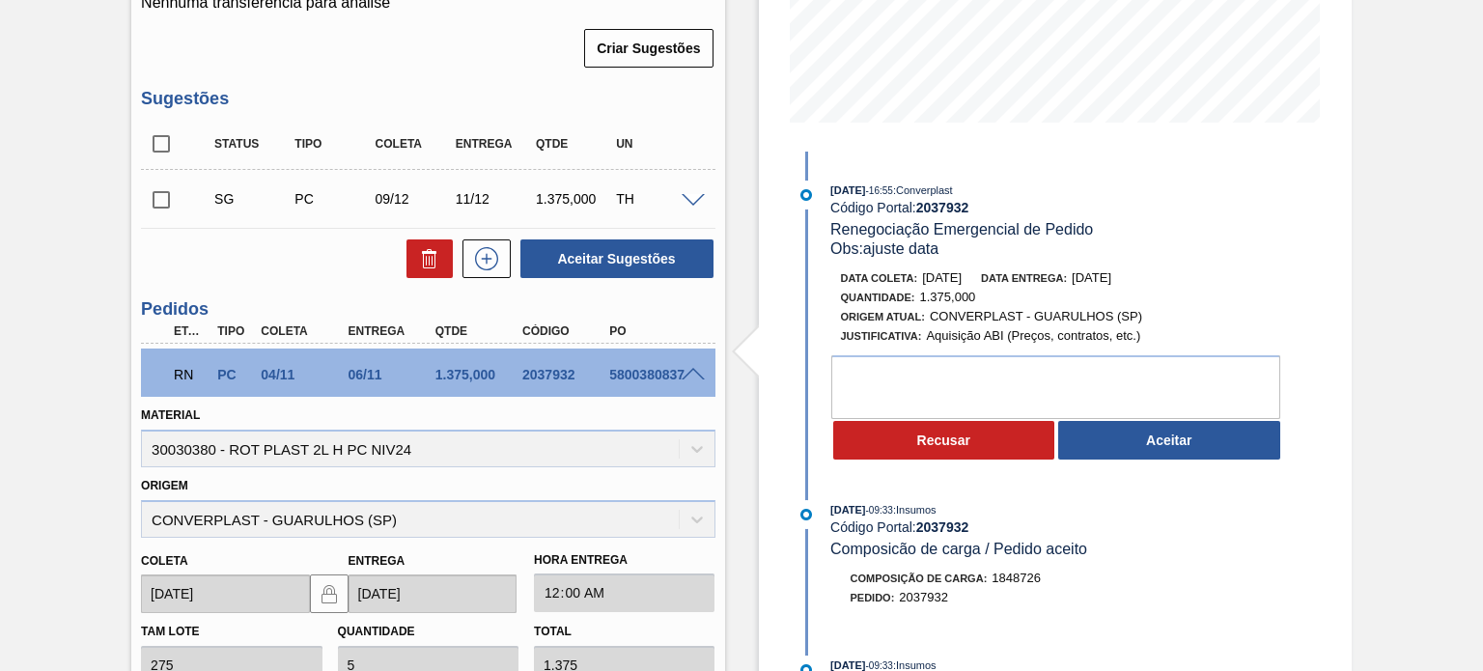
scroll to position [524, 0]
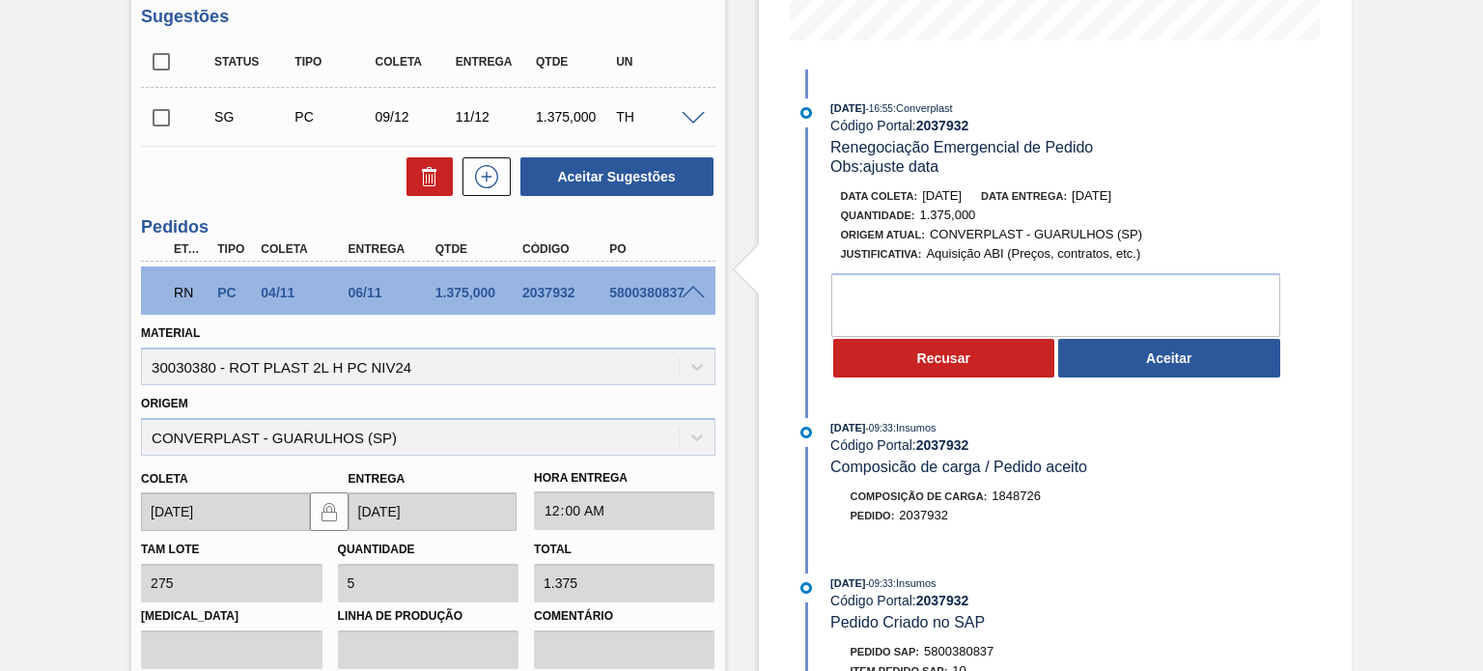
click at [1154, 384] on div "06/10/2025 - 16:55 : Converplast Código Portal: 2037932 Renegociação Emergencia…" at bounding box center [1040, 243] width 497 height 291
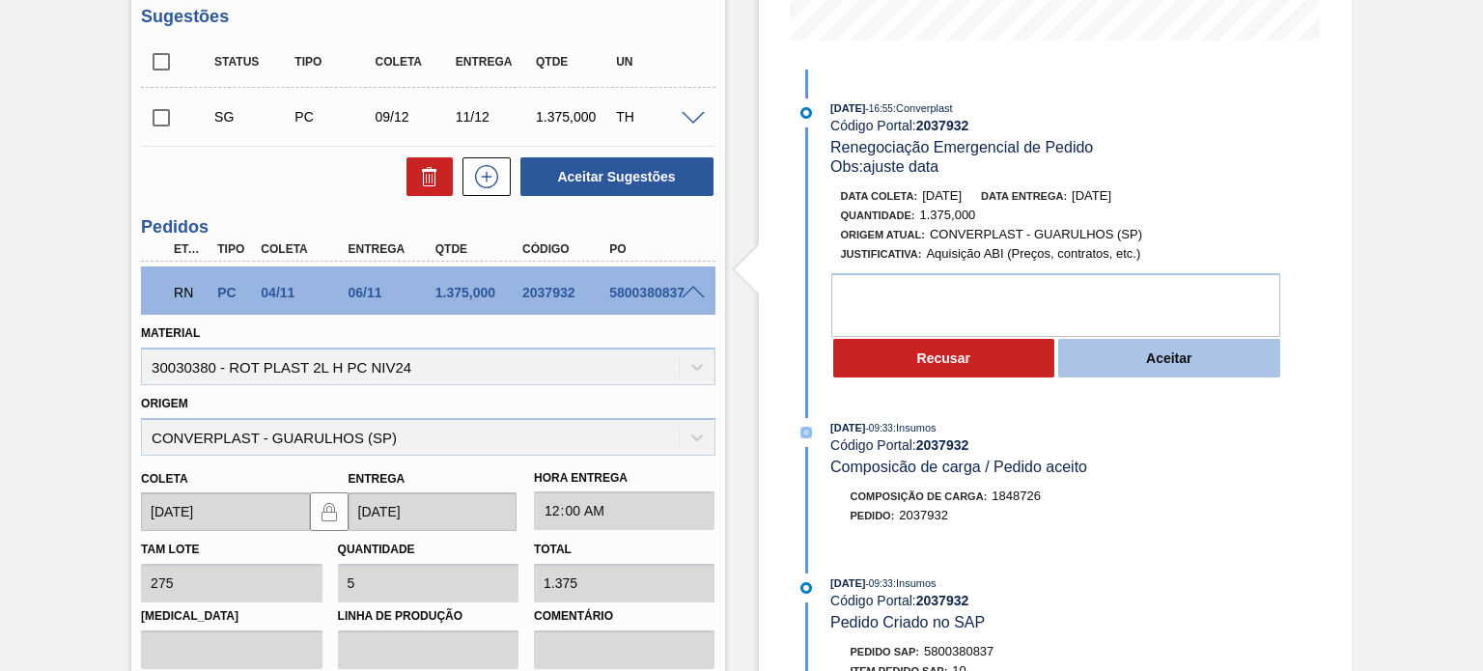
click at [1153, 375] on button "Aceitar" at bounding box center [1169, 358] width 222 height 39
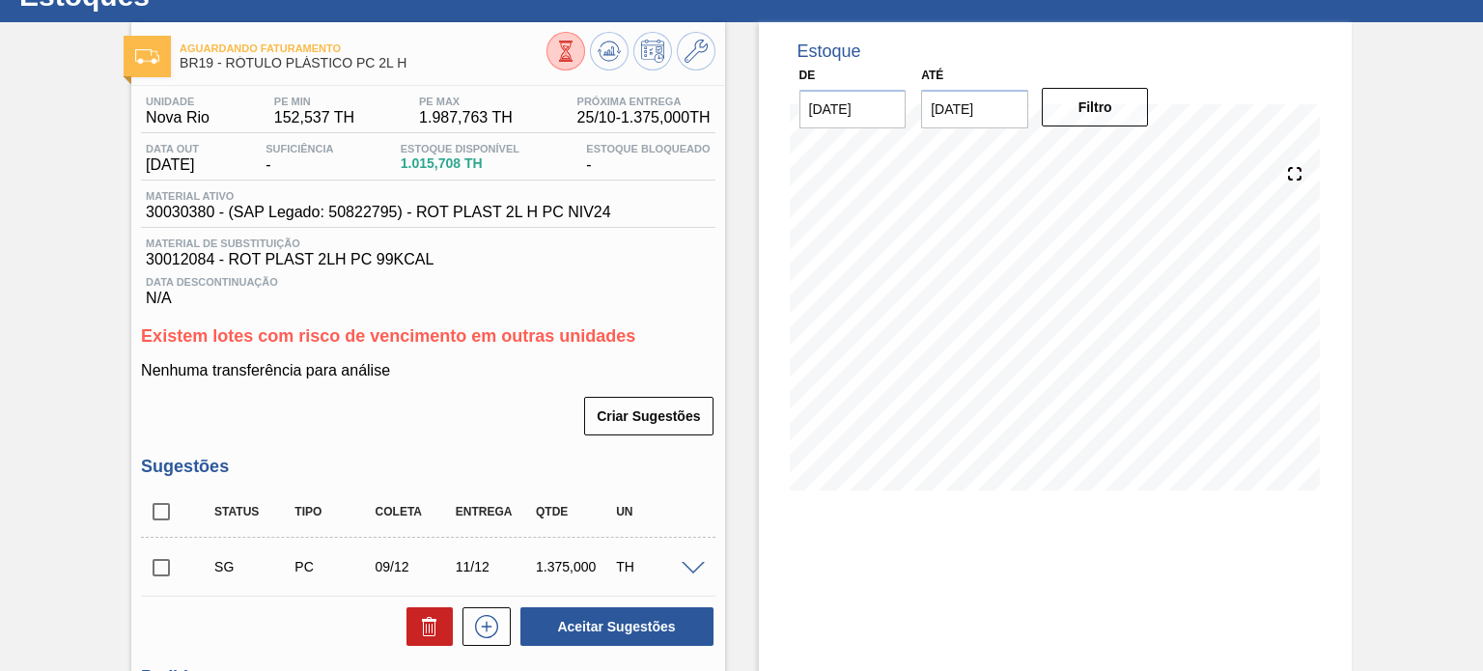
scroll to position [42, 0]
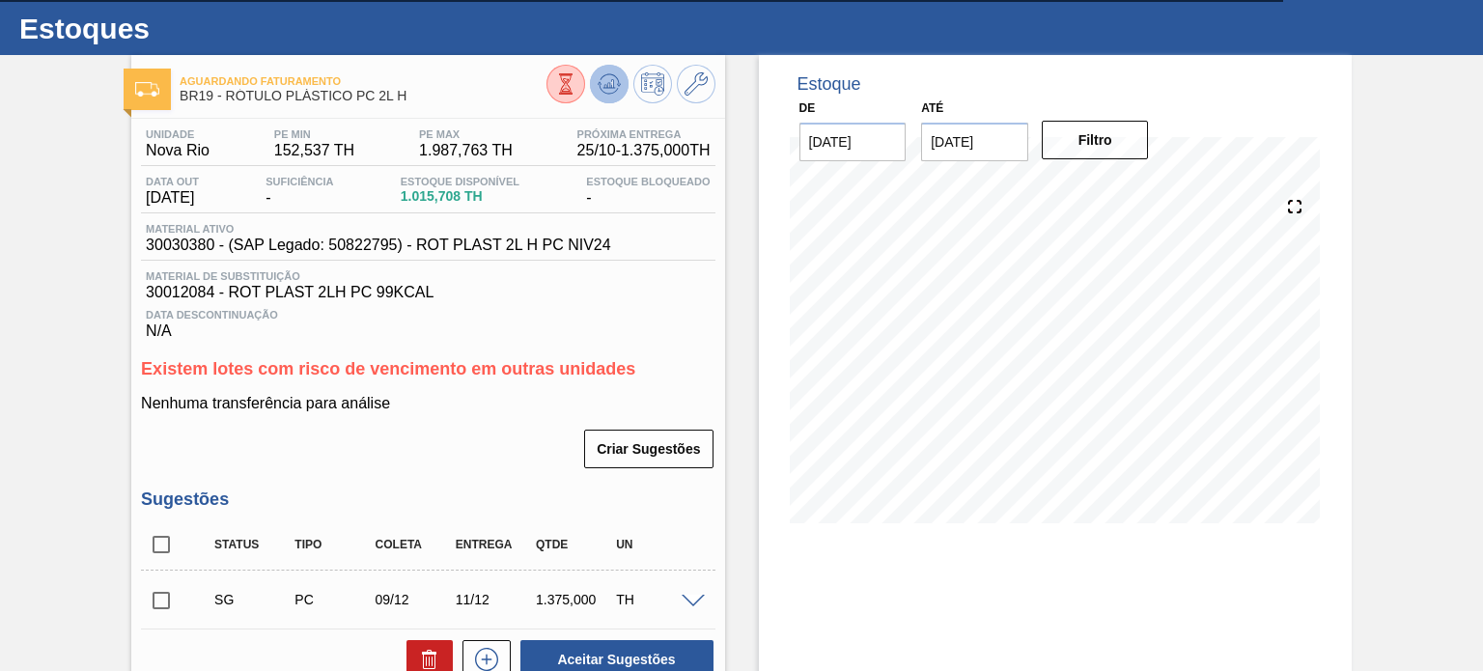
click at [610, 78] on icon at bounding box center [608, 83] width 23 height 23
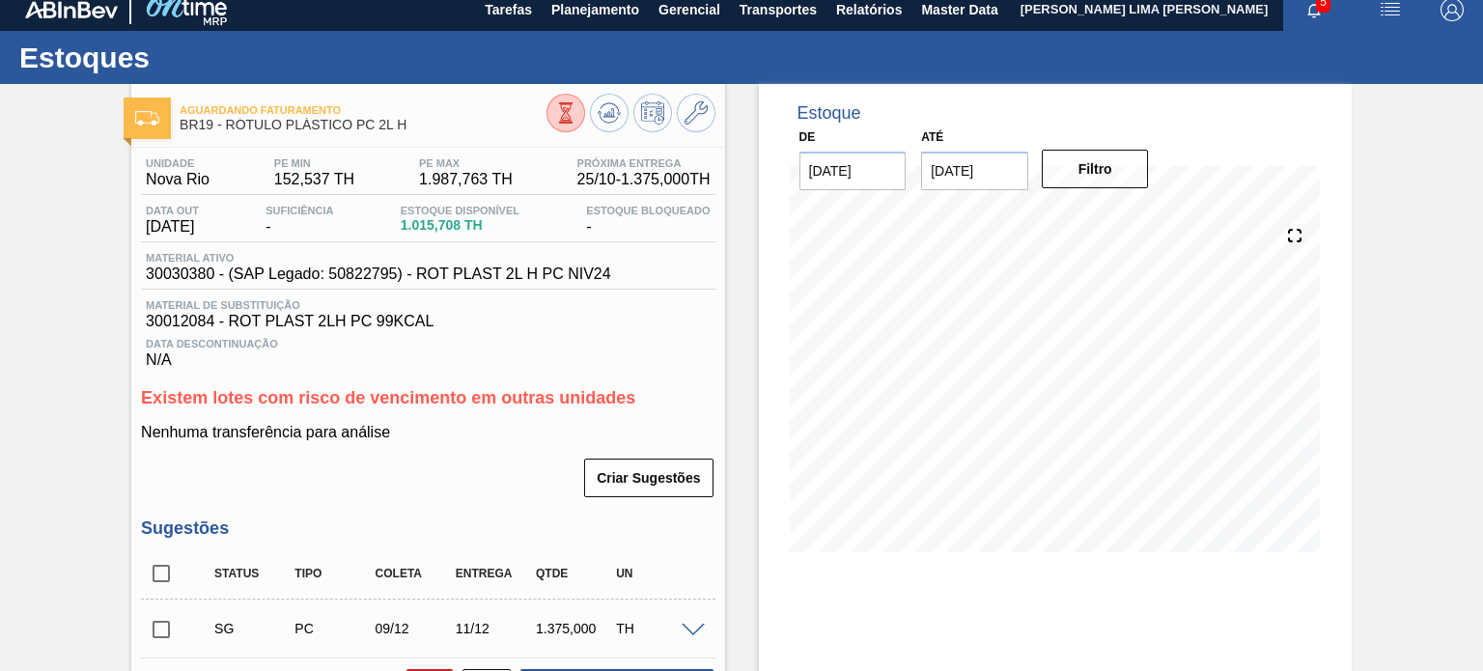
scroll to position [0, 0]
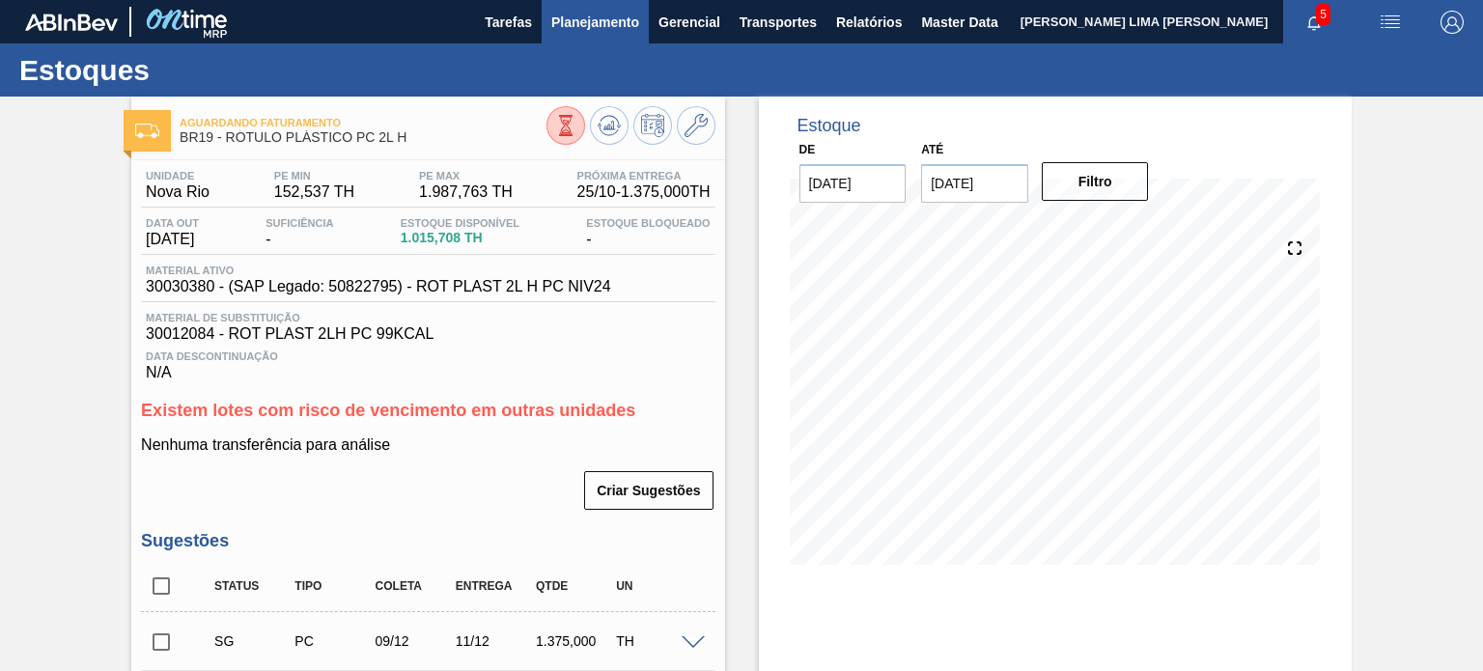
click at [571, 33] on span "Planejamento" at bounding box center [595, 22] width 88 height 23
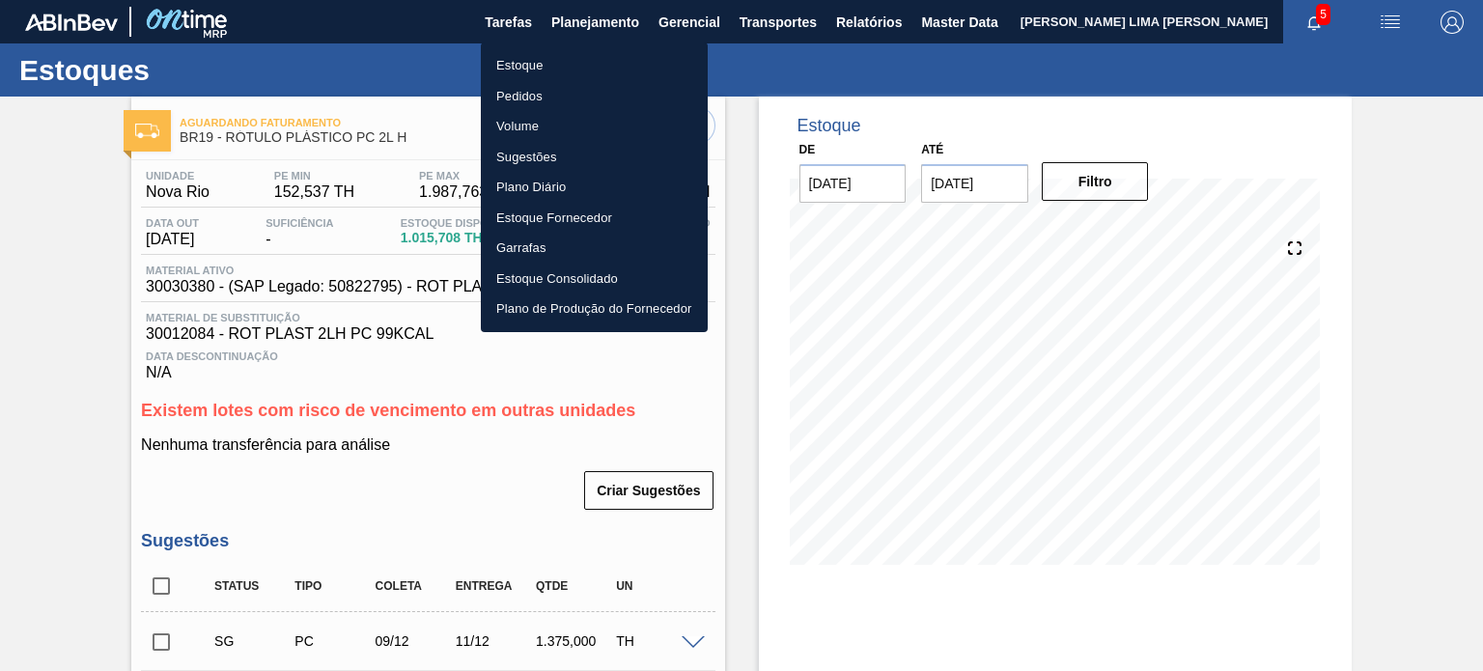
click at [524, 93] on li "Pedidos" at bounding box center [594, 96] width 227 height 31
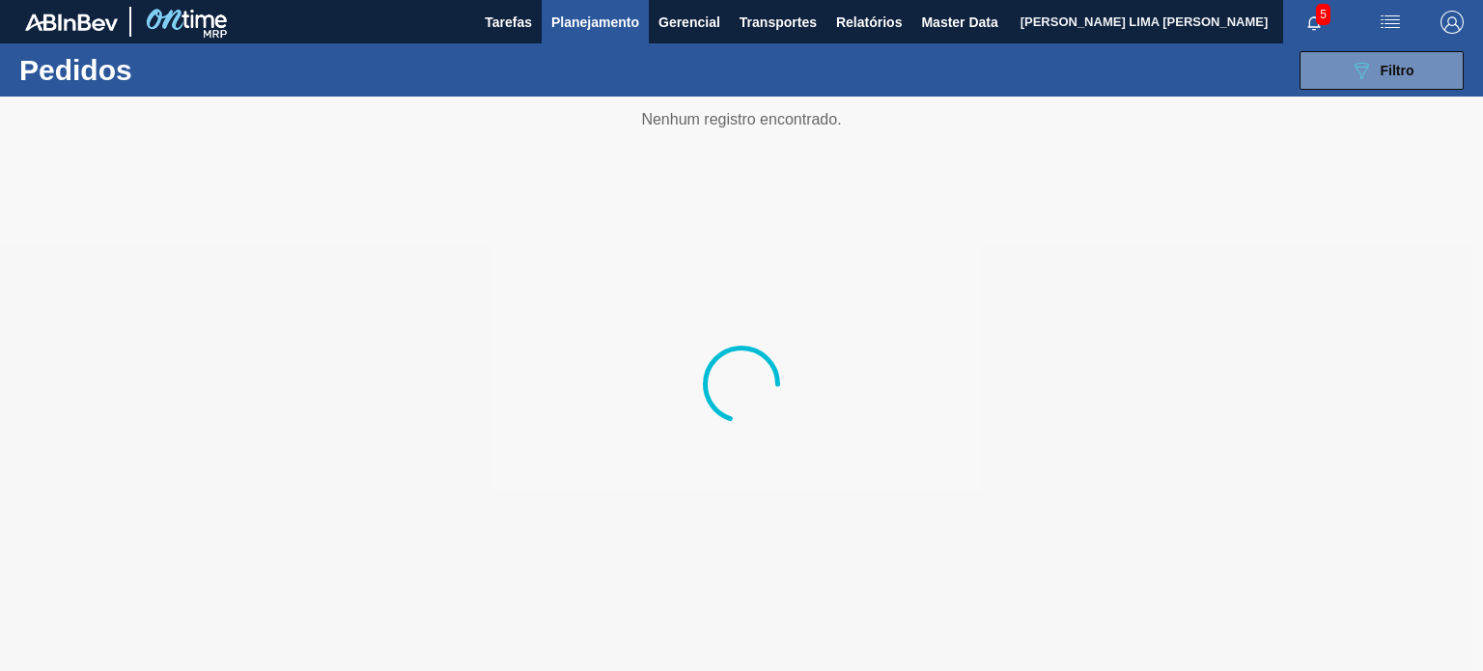
click at [1358, 80] on icon "089F7B8B-B2A5-4AFE-B5C0-19BA573D28AC" at bounding box center [1360, 70] width 23 height 23
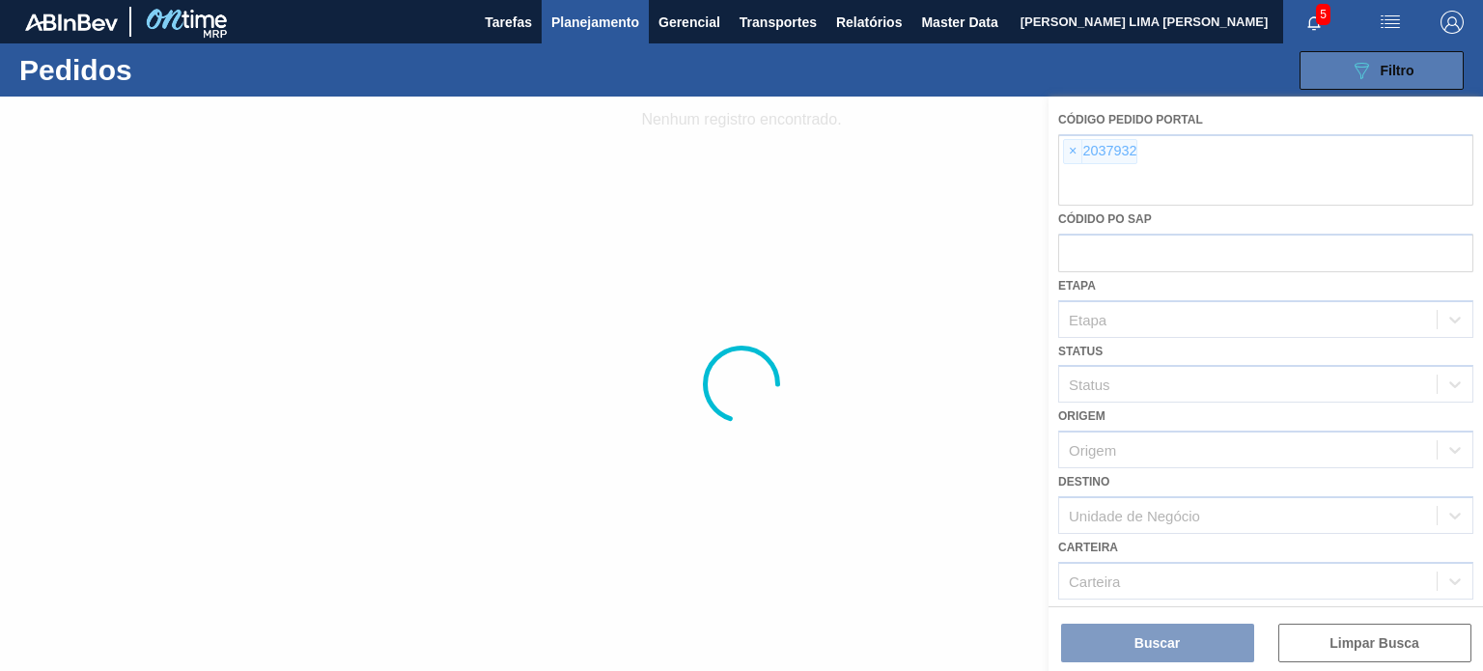
click at [1340, 70] on button "089F7B8B-B2A5-4AFE-B5C0-19BA573D28AC Filtro" at bounding box center [1381, 70] width 164 height 39
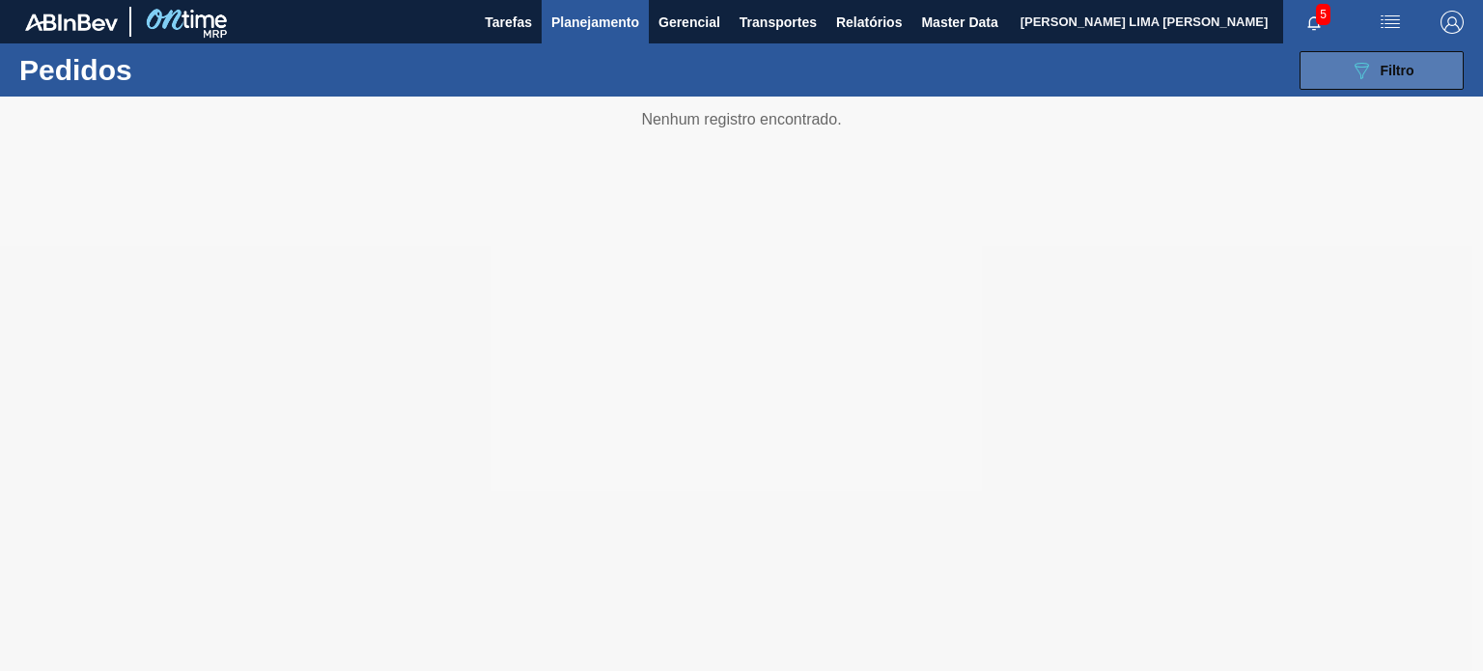
click at [1355, 88] on button "089F7B8B-B2A5-4AFE-B5C0-19BA573D28AC Filtro" at bounding box center [1381, 70] width 164 height 39
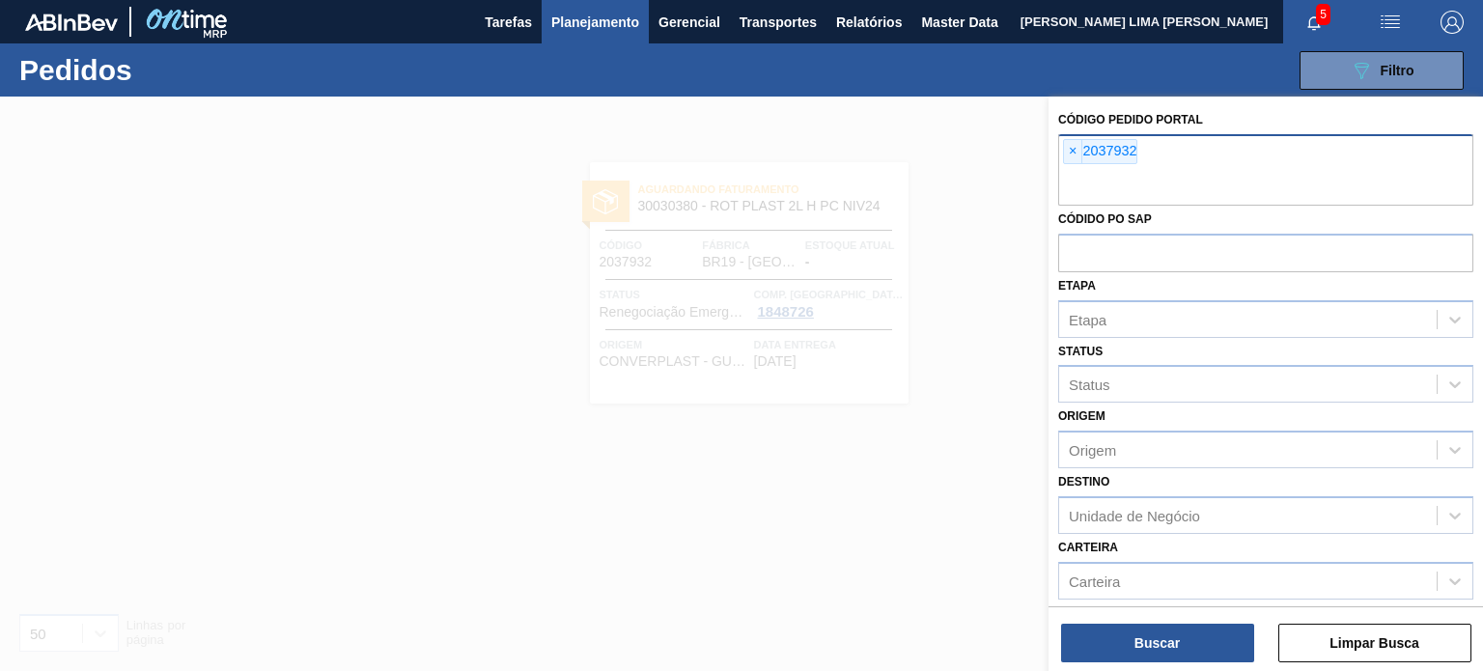
click at [1070, 153] on span "×" at bounding box center [1073, 151] width 18 height 23
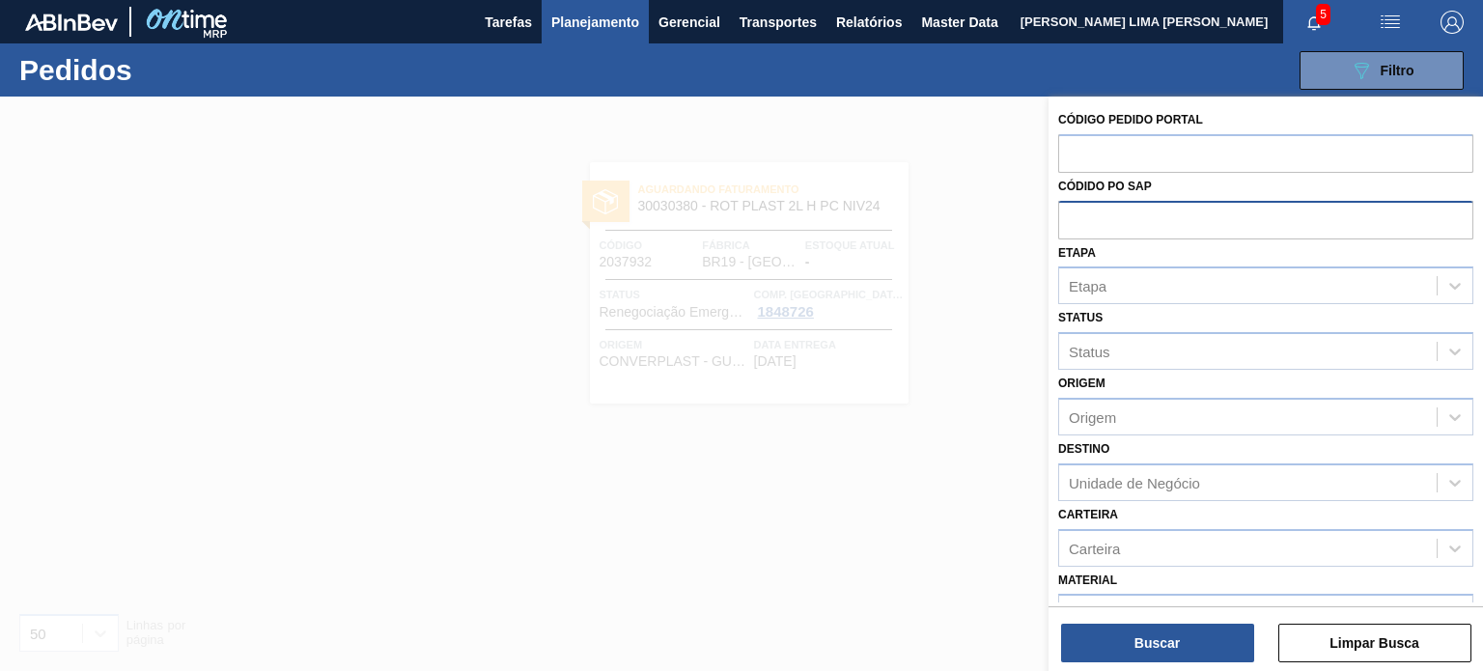
paste input "2031606"
type input "2031606"
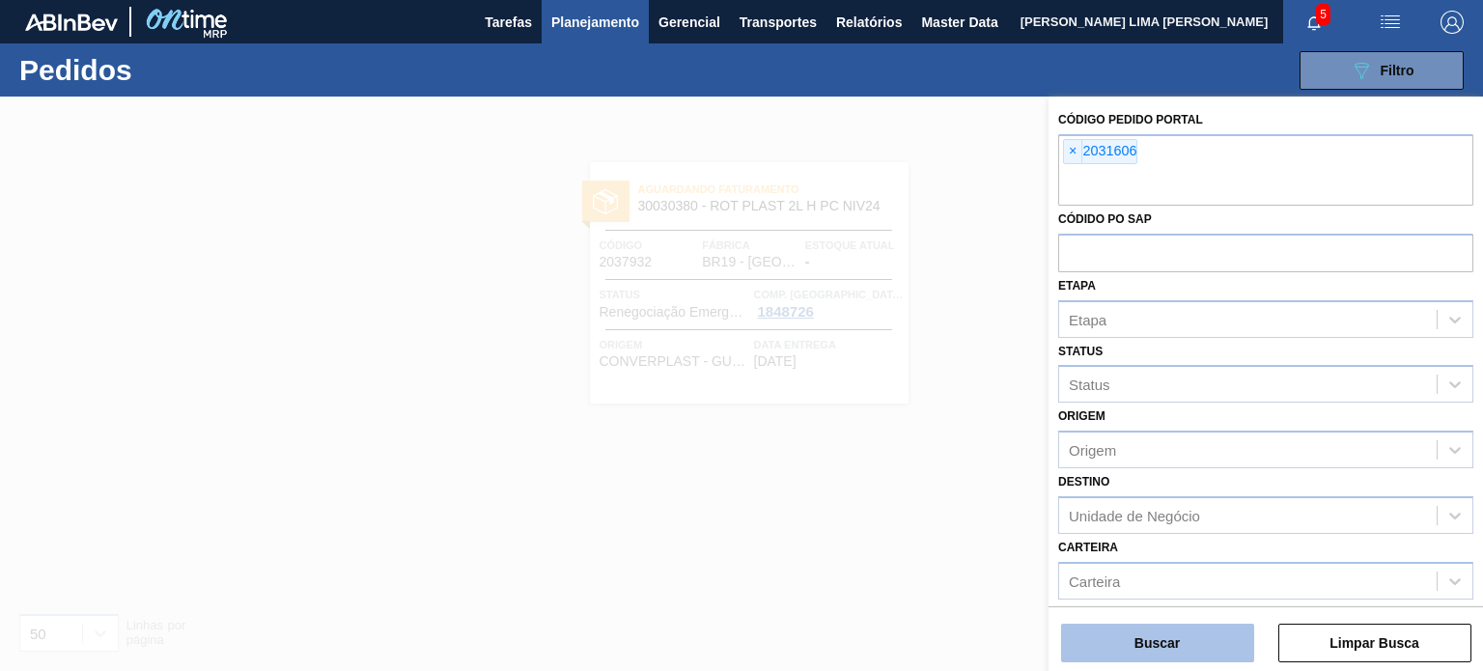
click at [1182, 628] on button "Buscar" at bounding box center [1157, 643] width 193 height 39
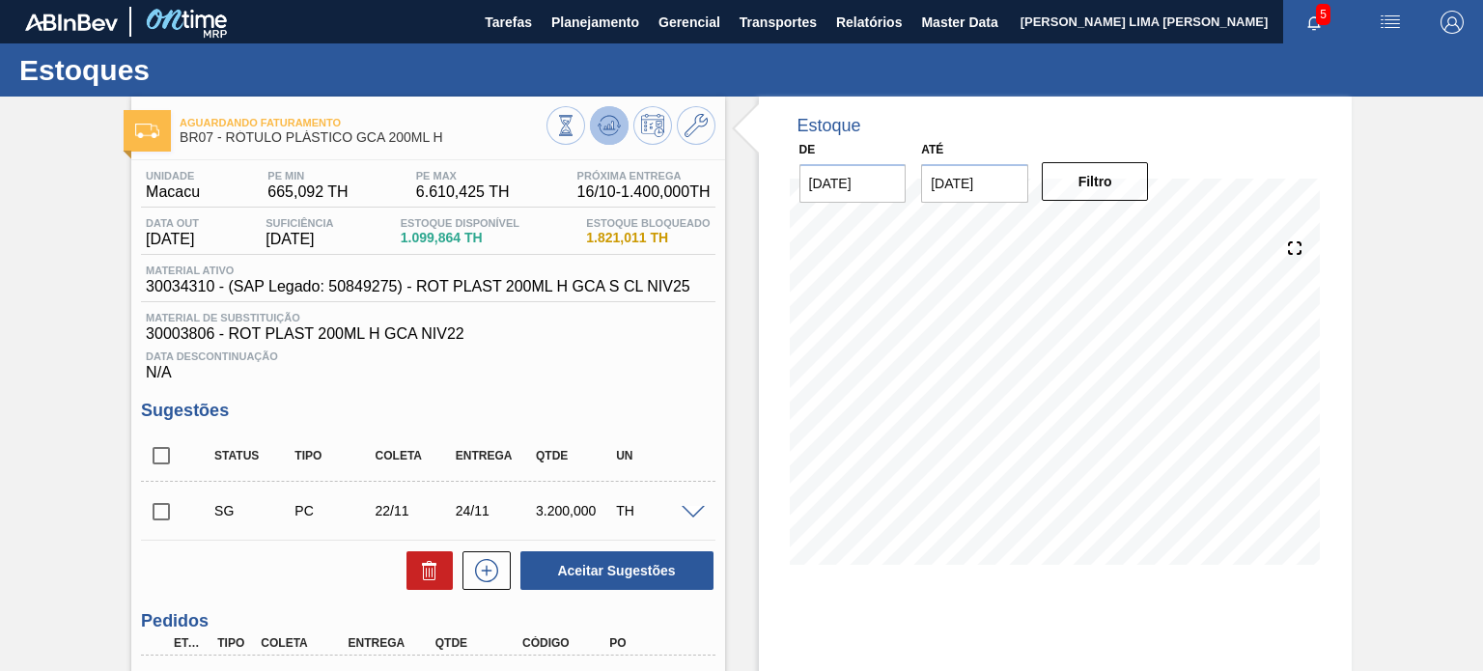
click at [603, 144] on button at bounding box center [609, 125] width 39 height 39
click at [624, 130] on button at bounding box center [609, 125] width 39 height 39
click at [579, 130] on button at bounding box center [565, 125] width 39 height 39
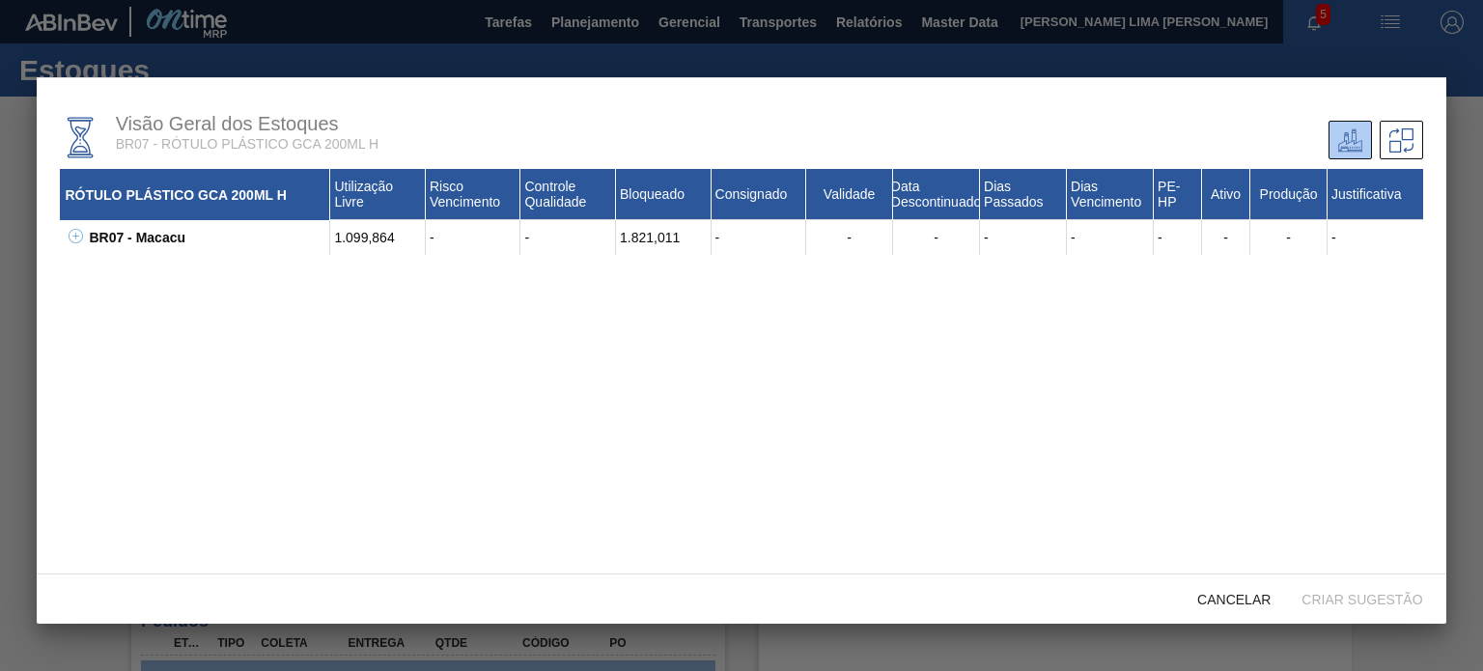
click at [79, 236] on icon at bounding box center [76, 236] width 14 height 14
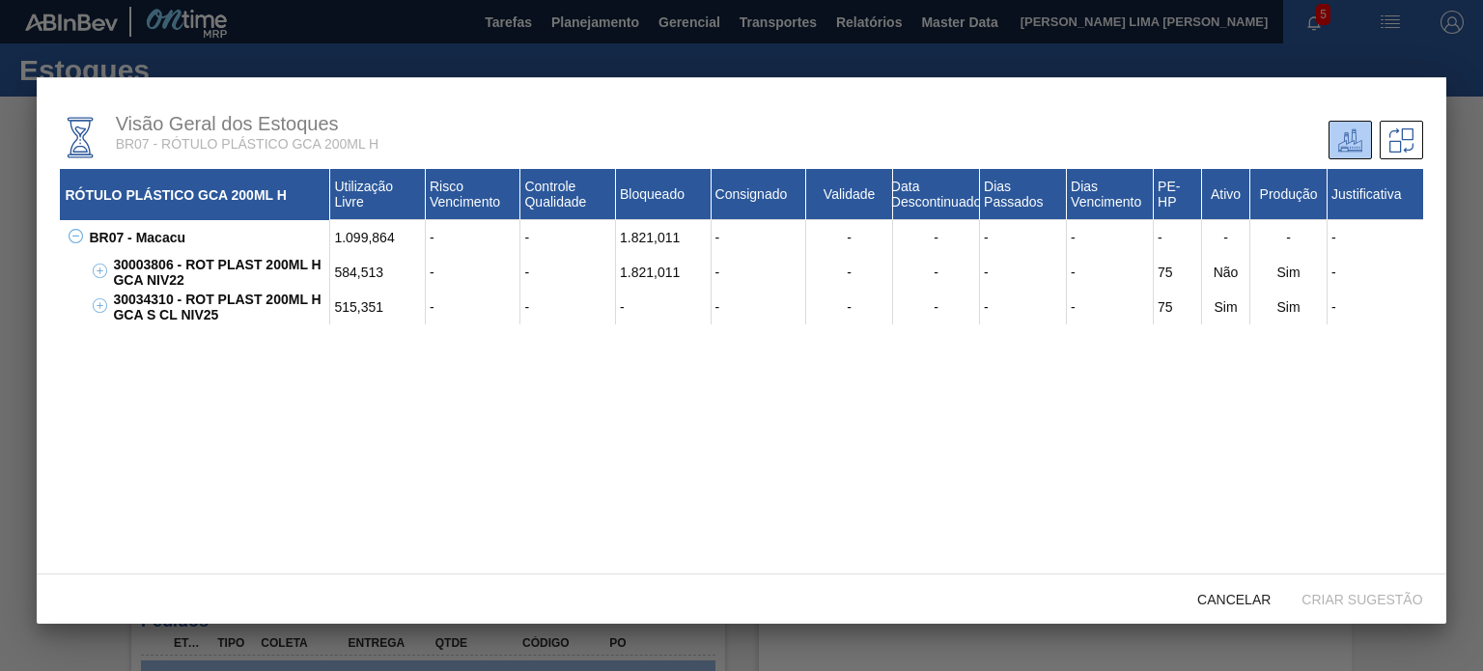
click at [637, 269] on div "1.821,011" at bounding box center [664, 272] width 96 height 35
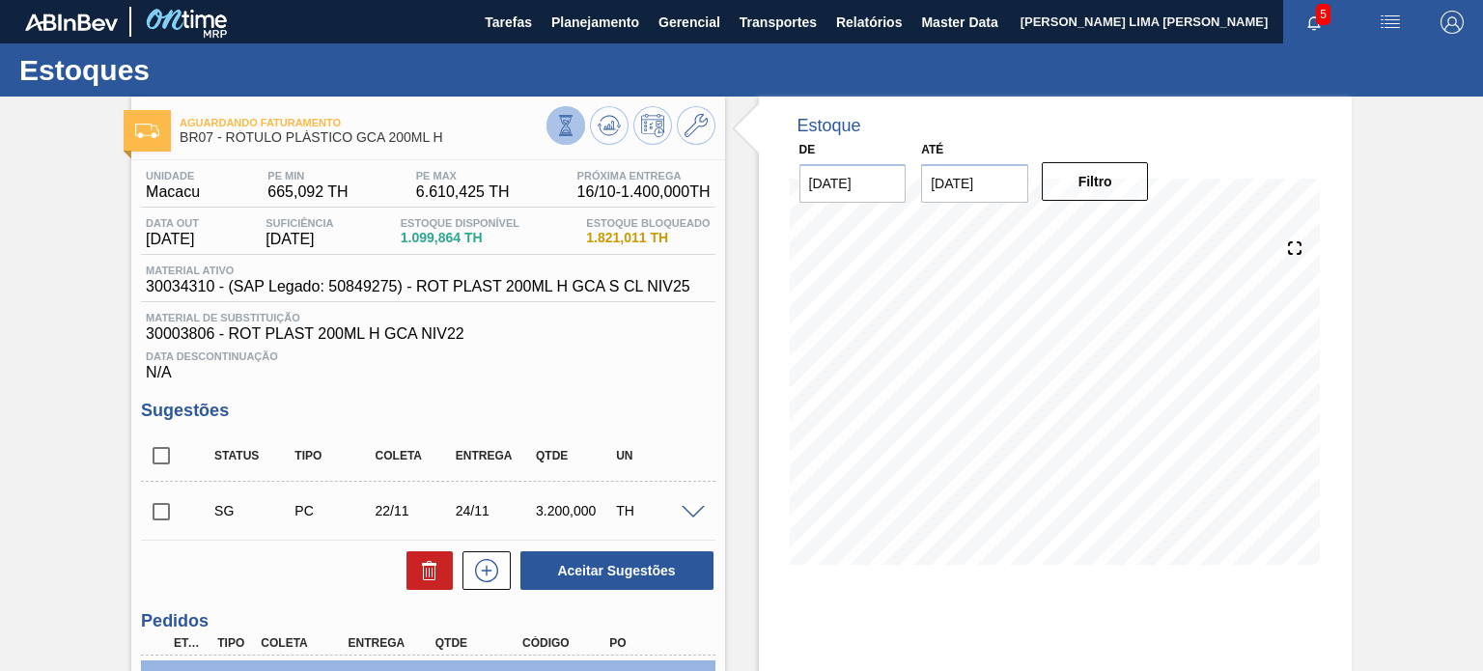
click at [547, 129] on button at bounding box center [565, 125] width 39 height 39
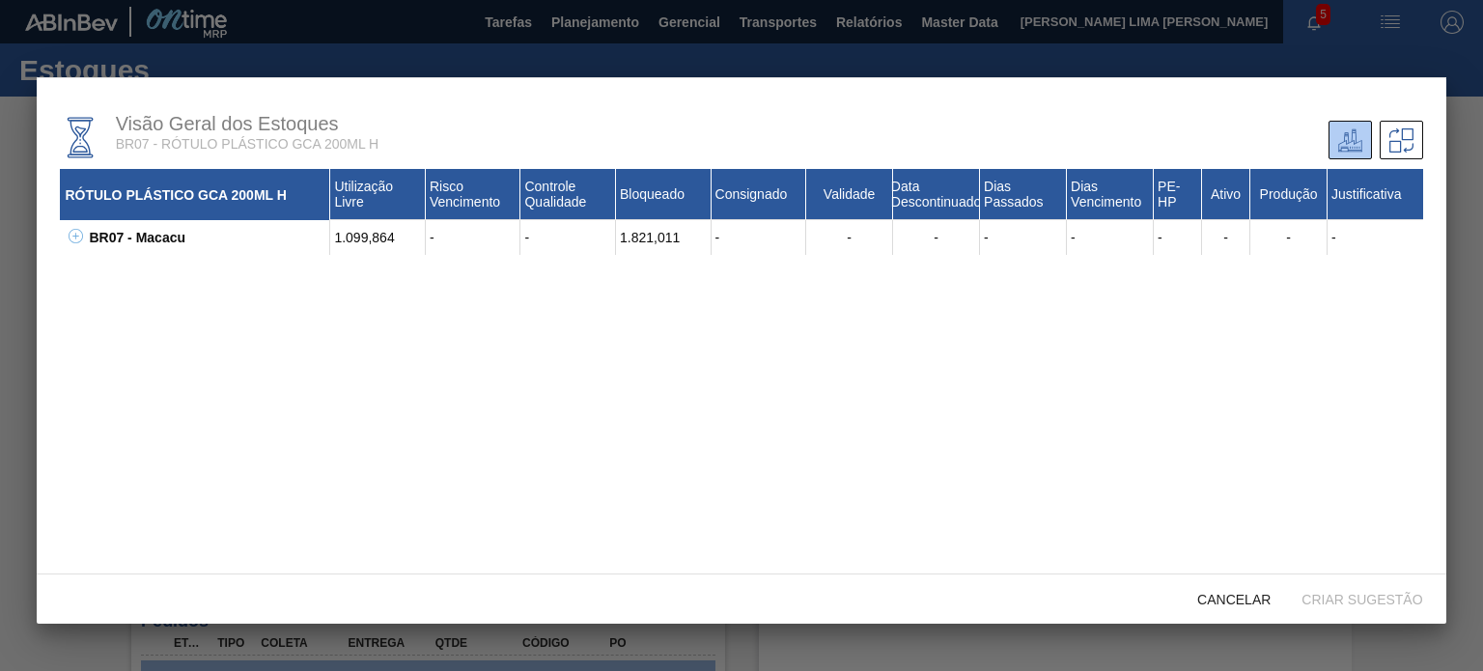
click at [90, 238] on div "BR07 - Macacu" at bounding box center [207, 237] width 246 height 35
click at [72, 238] on icon at bounding box center [76, 236] width 14 height 14
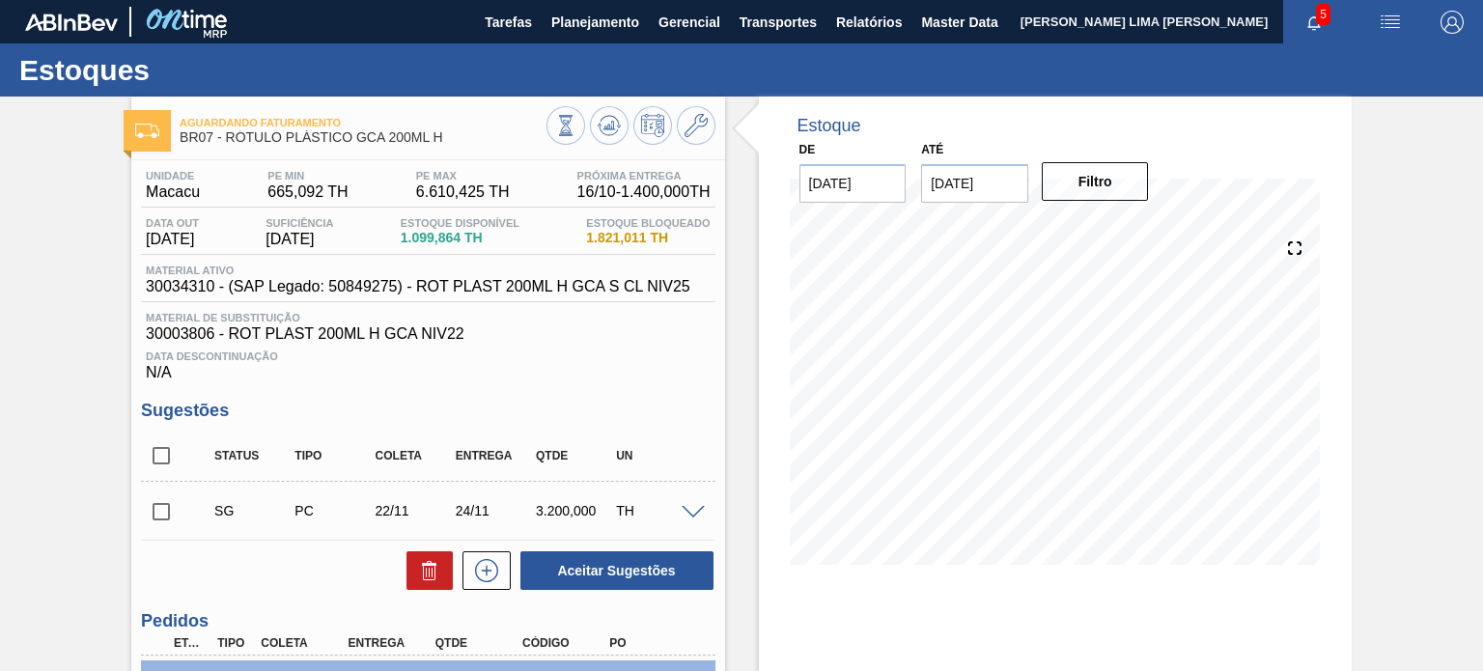
click at [745, 301] on div "Estoque De 06/10/2025 Até 31/01/2026 Filtro 07/10 Projeção de Estoque 1,099.864…" at bounding box center [1038, 571] width 626 height 949
click at [606, 130] on icon at bounding box center [608, 125] width 23 height 23
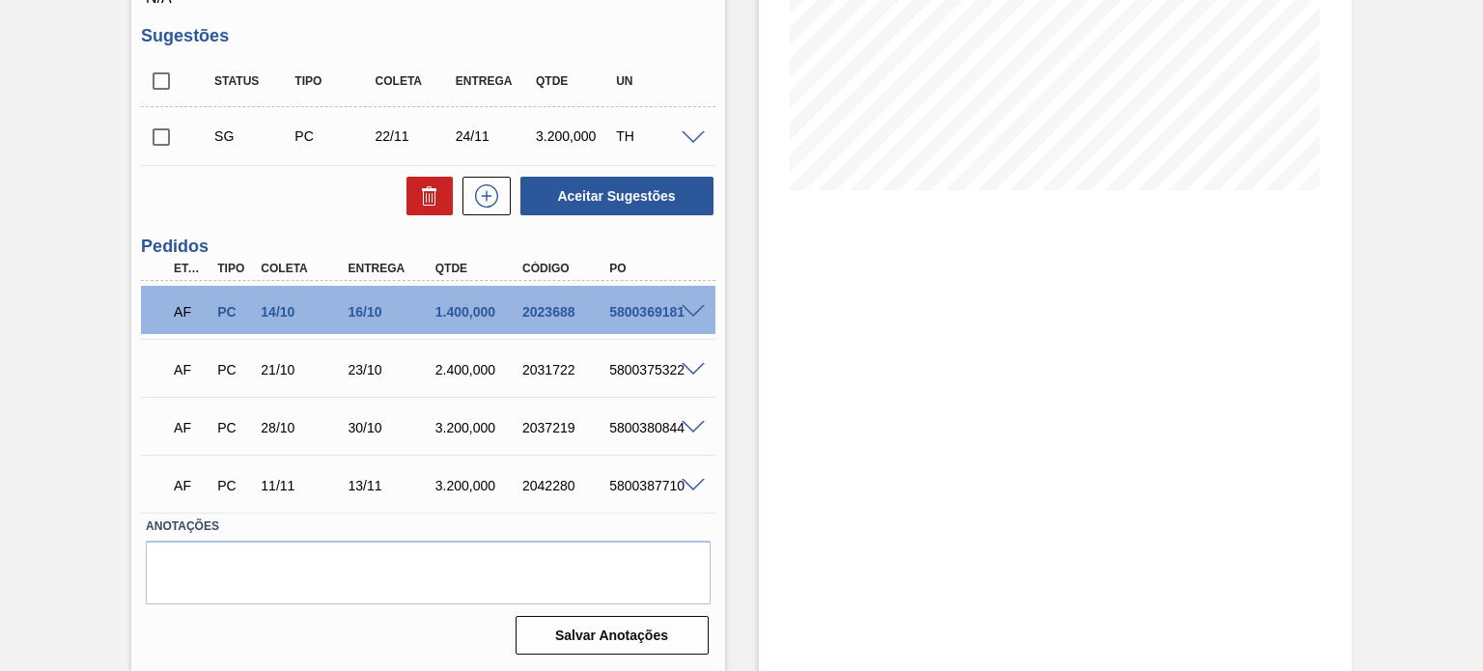
click at [551, 317] on div "2023688" at bounding box center [565, 311] width 96 height 15
copy div "2023688"
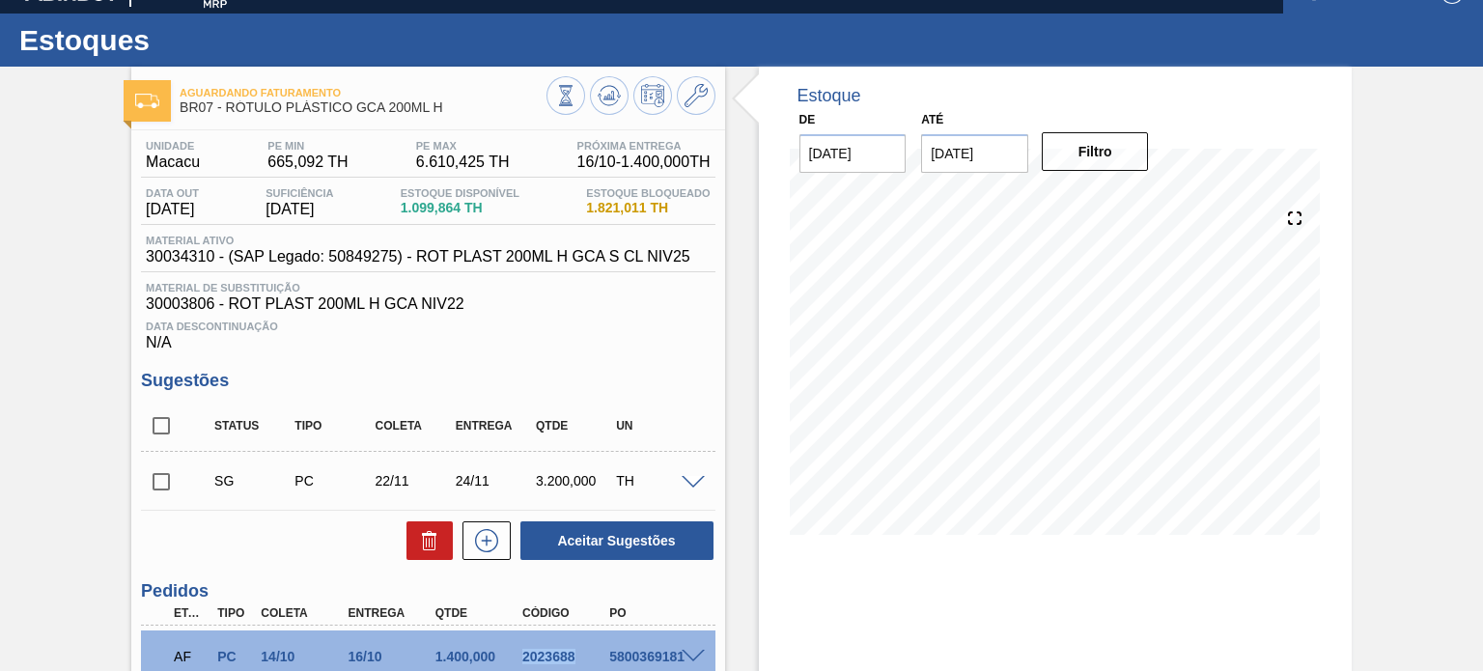
scroll to position [0, 0]
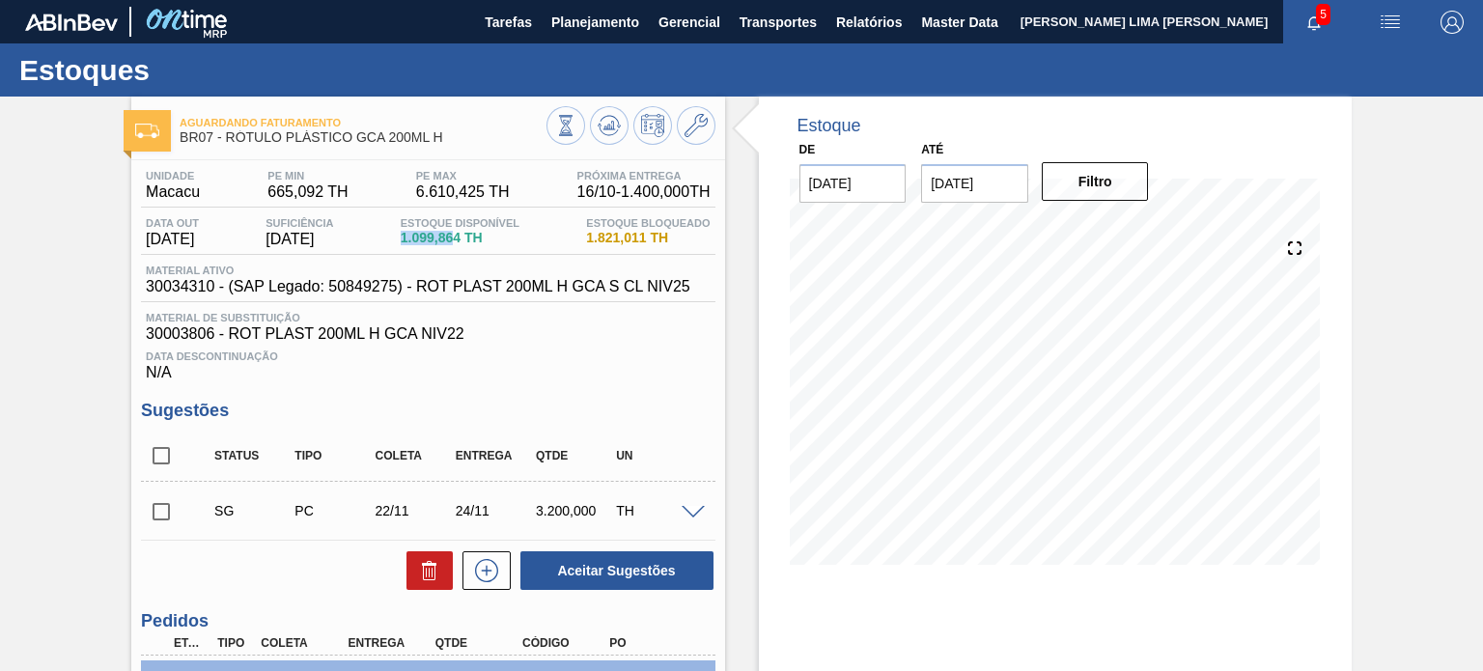
drag, startPoint x: 412, startPoint y: 237, endPoint x: 466, endPoint y: 235, distance: 54.1
click at [466, 235] on span "1.099,864 TH" at bounding box center [460, 238] width 119 height 14
click at [459, 238] on span "1.099,864 TH" at bounding box center [460, 238] width 119 height 14
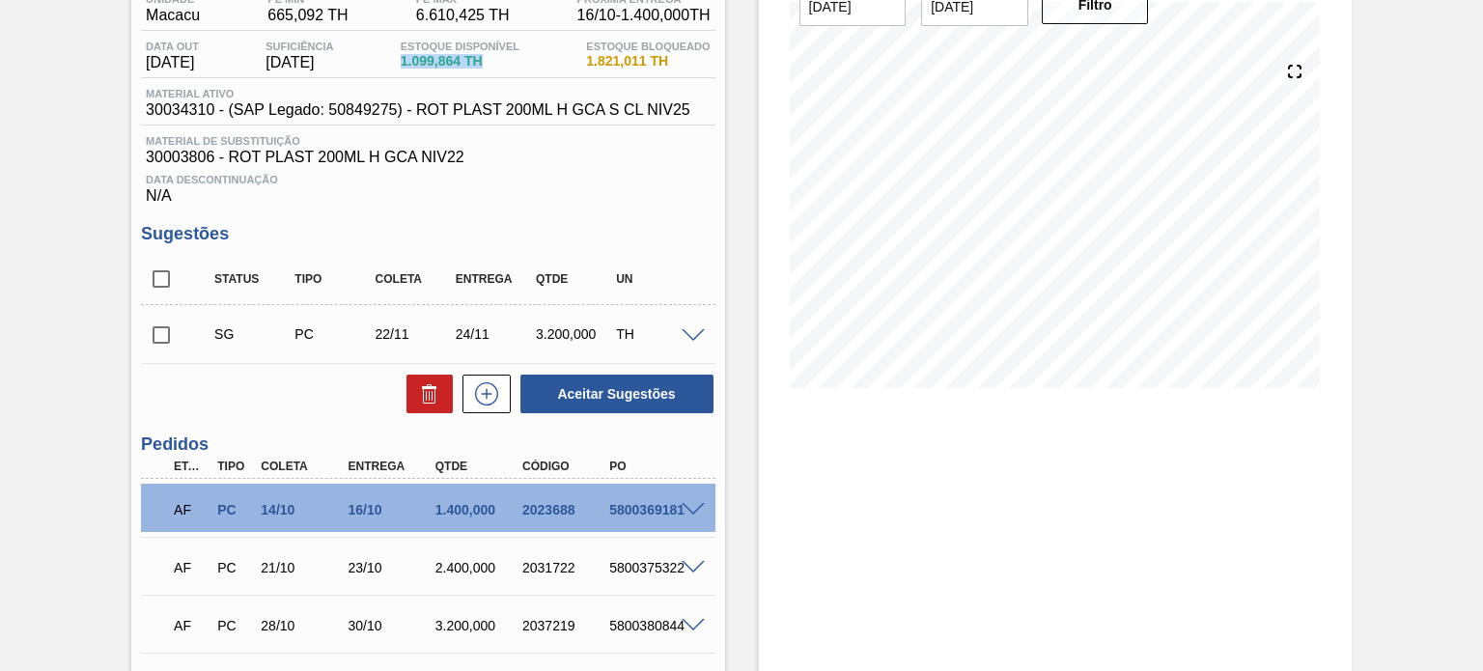
scroll to position [375, 0]
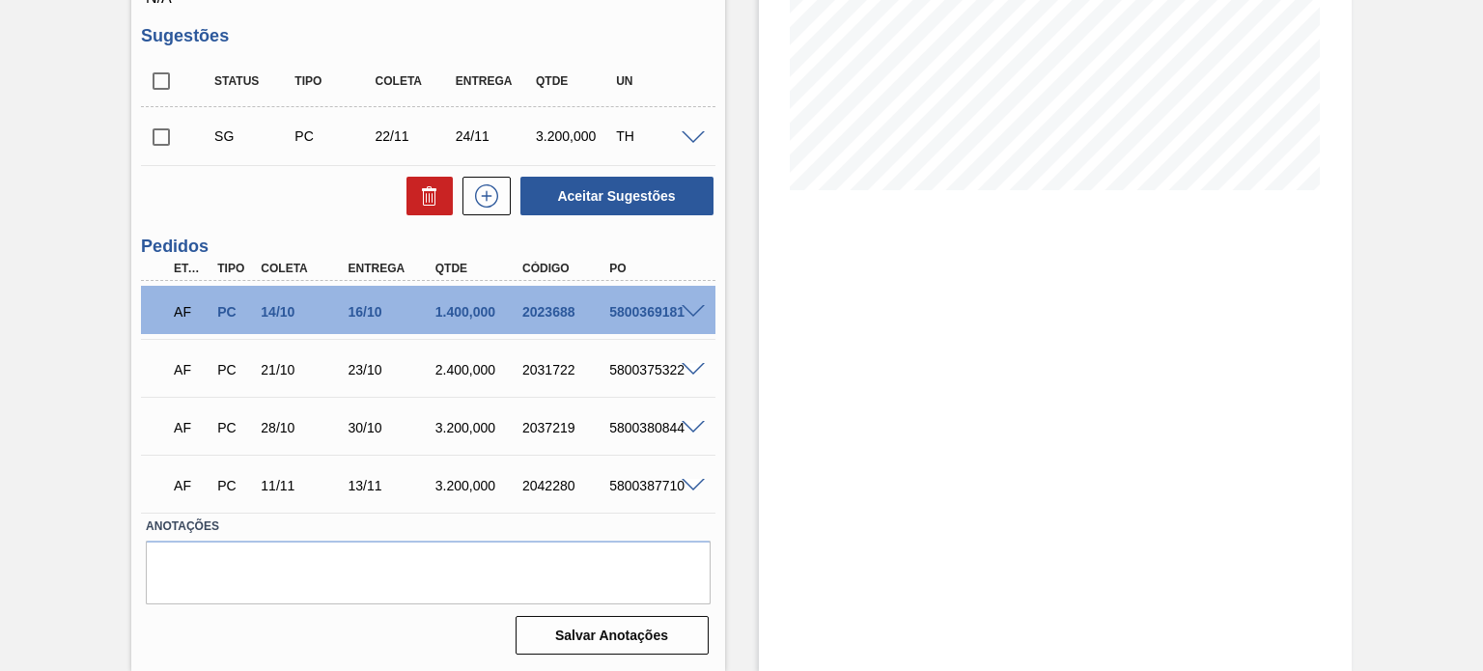
click at [691, 312] on span at bounding box center [692, 312] width 23 height 14
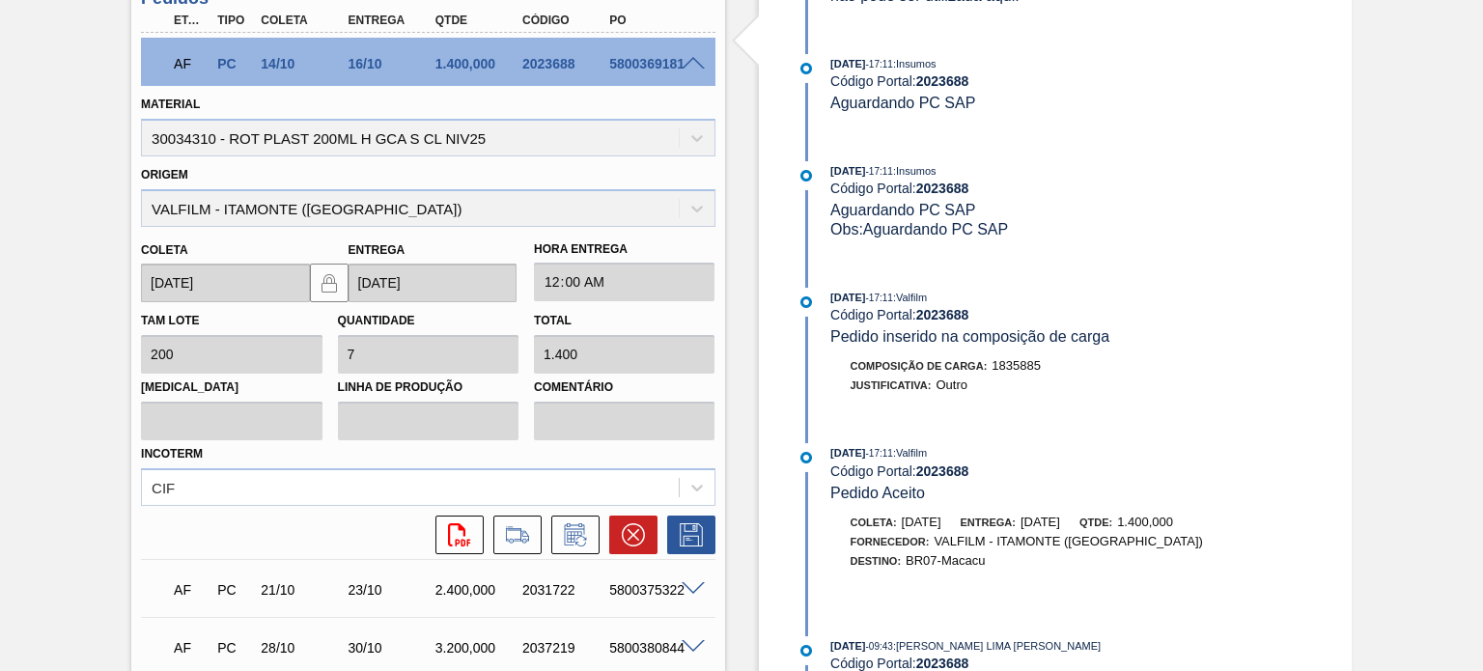
scroll to position [841, 0]
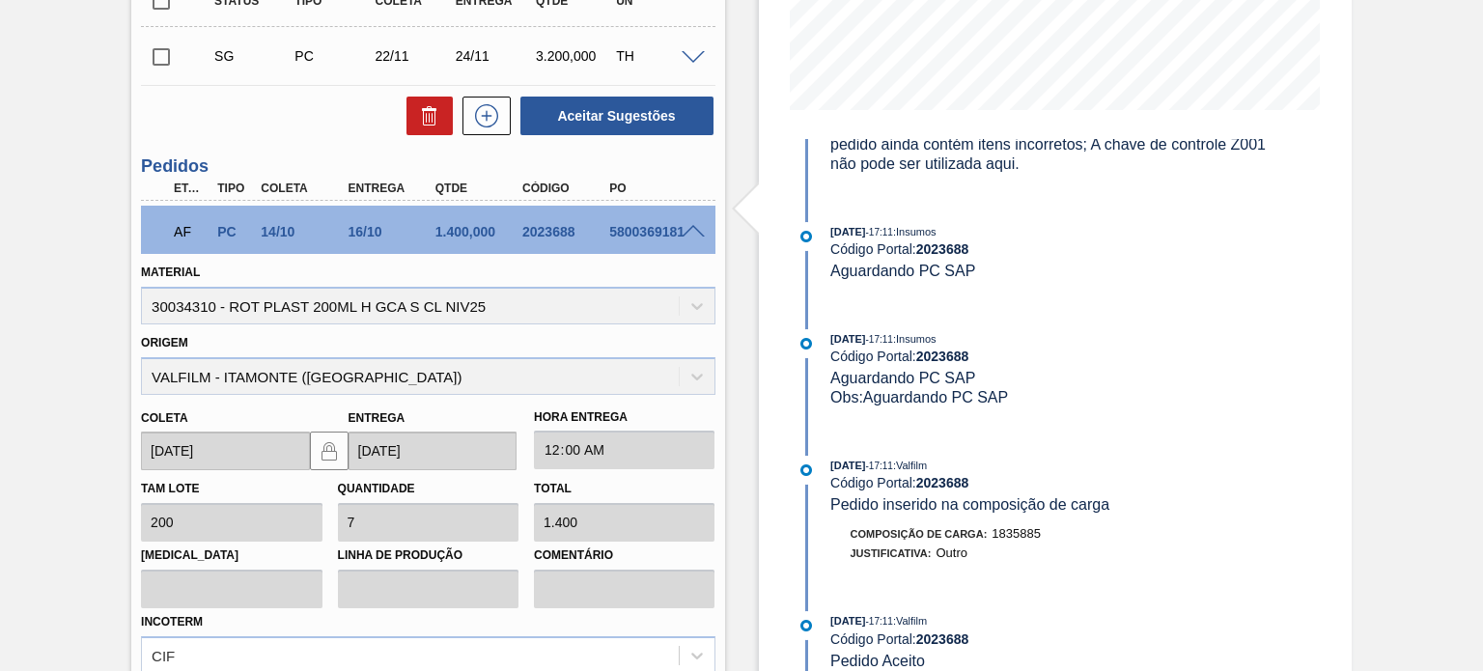
click at [689, 232] on span at bounding box center [692, 232] width 23 height 14
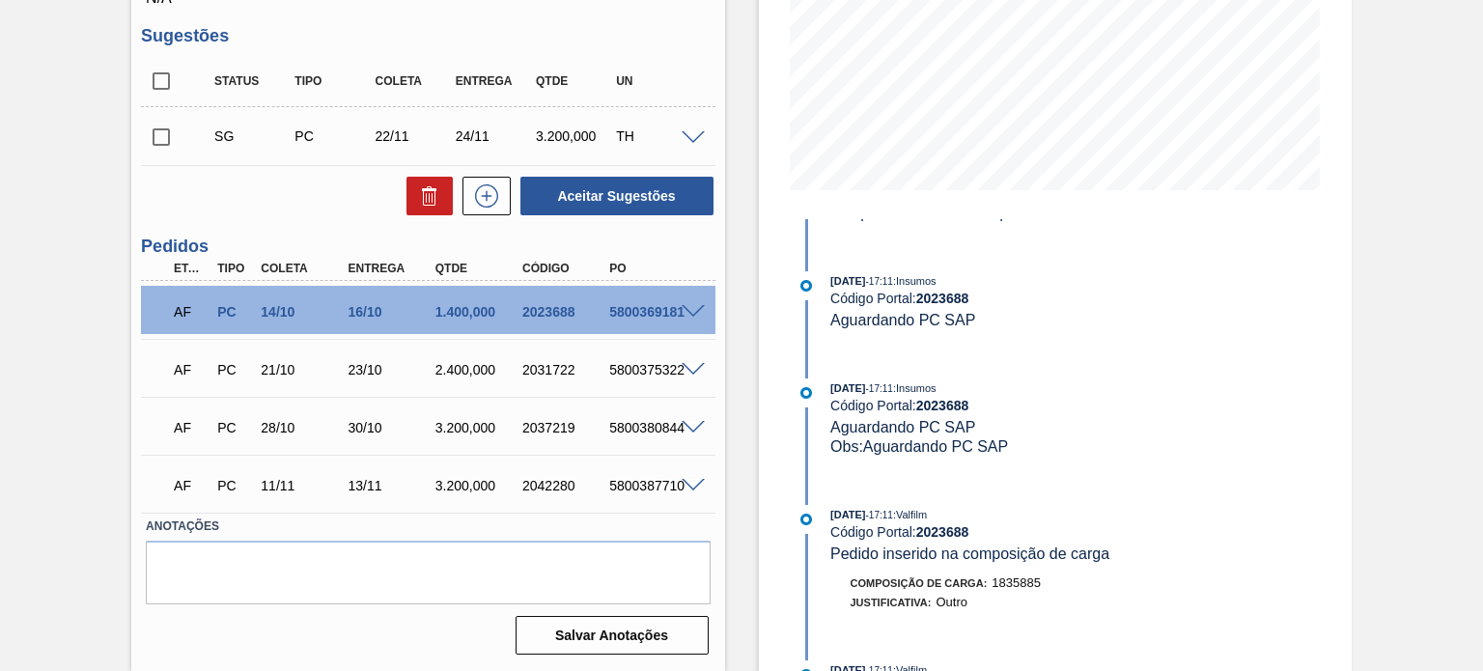
scroll to position [0, 0]
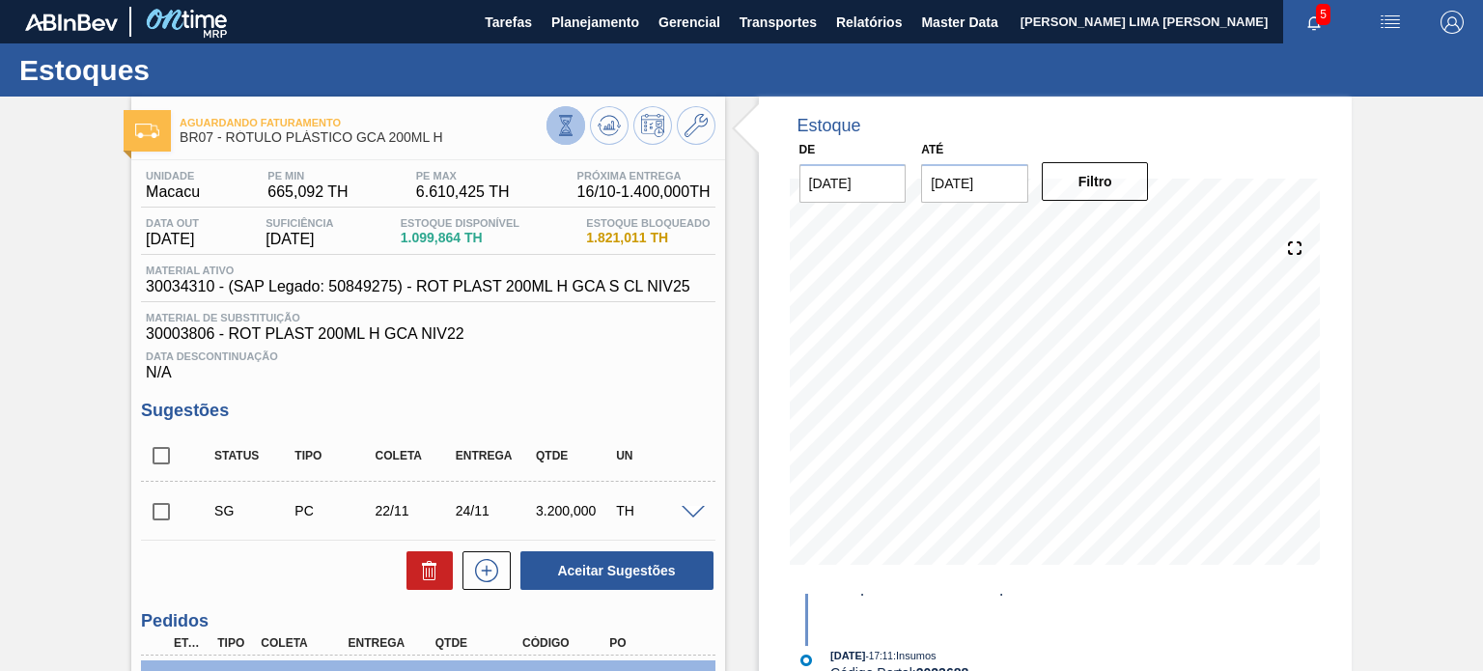
click at [575, 130] on button at bounding box center [565, 125] width 39 height 39
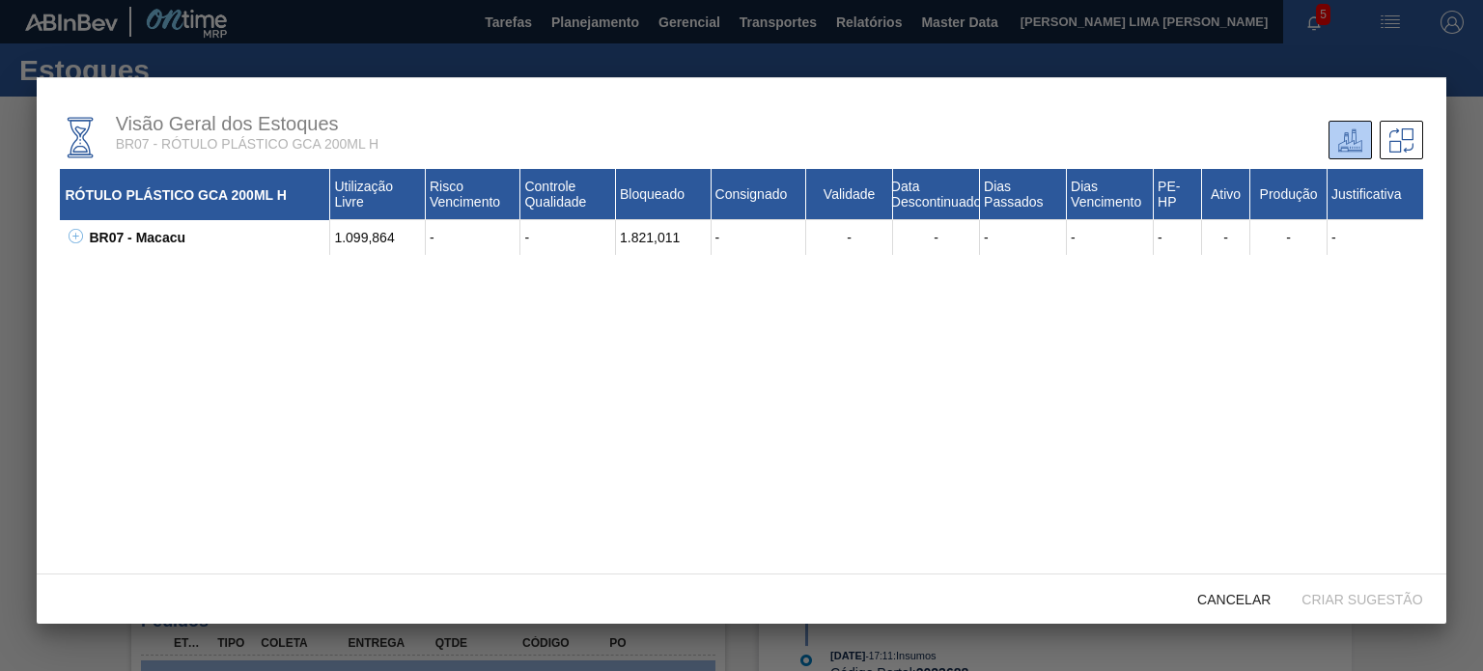
click at [81, 240] on icon at bounding box center [76, 236] width 14 height 14
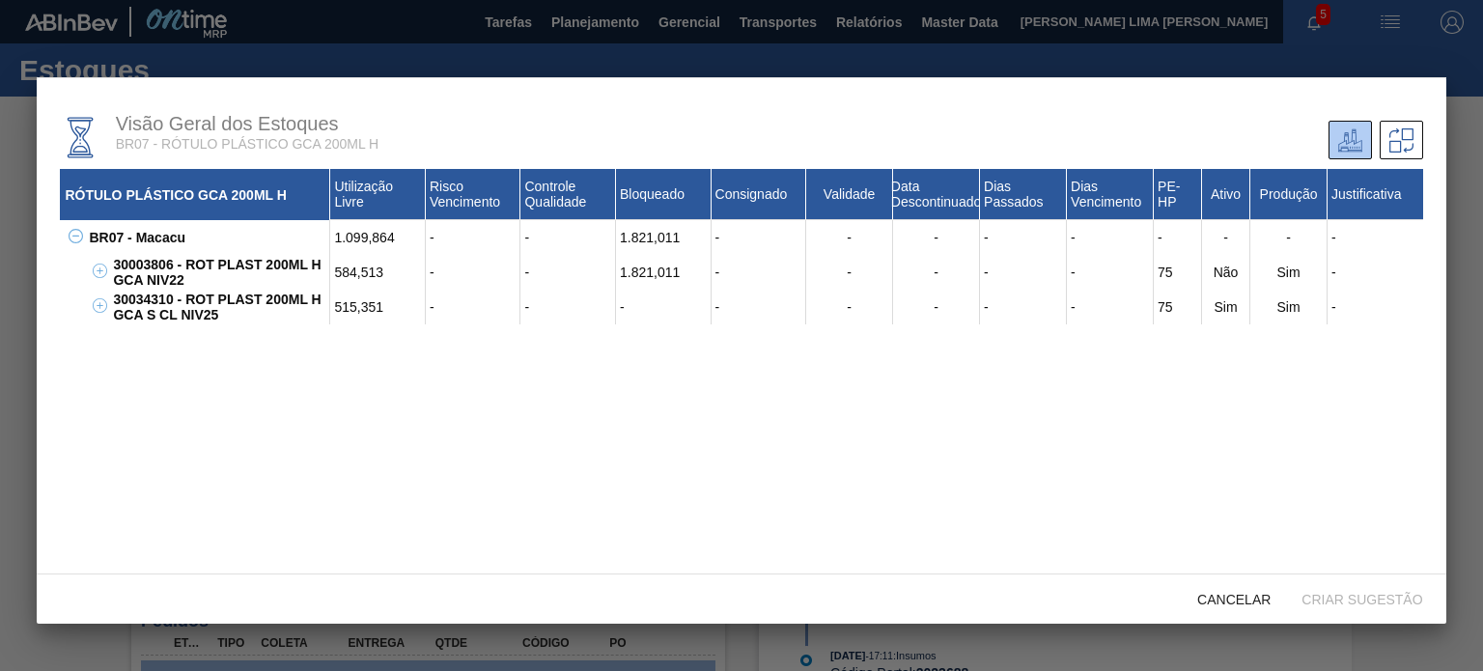
click at [620, 238] on div "1.821,011" at bounding box center [664, 237] width 96 height 35
click at [649, 269] on div "1.821,011" at bounding box center [664, 272] width 96 height 35
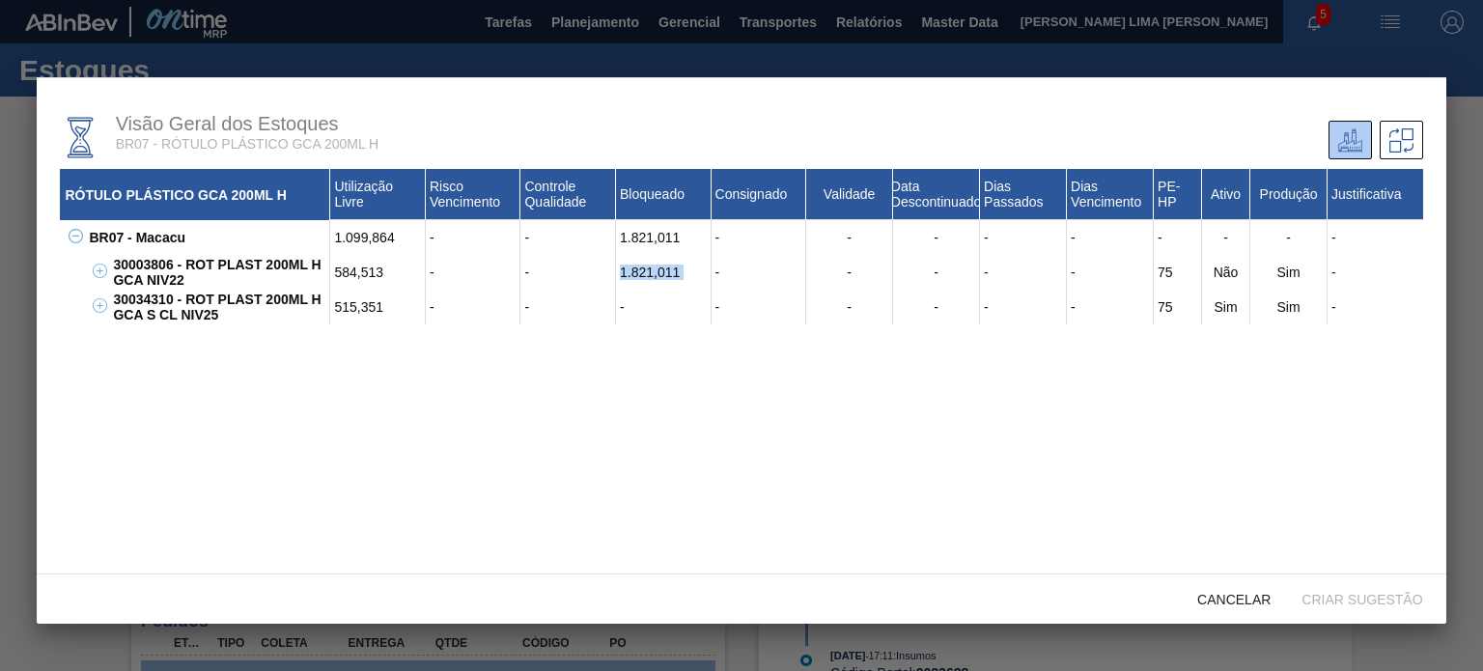
click at [649, 269] on div "1.821,011" at bounding box center [664, 272] width 96 height 35
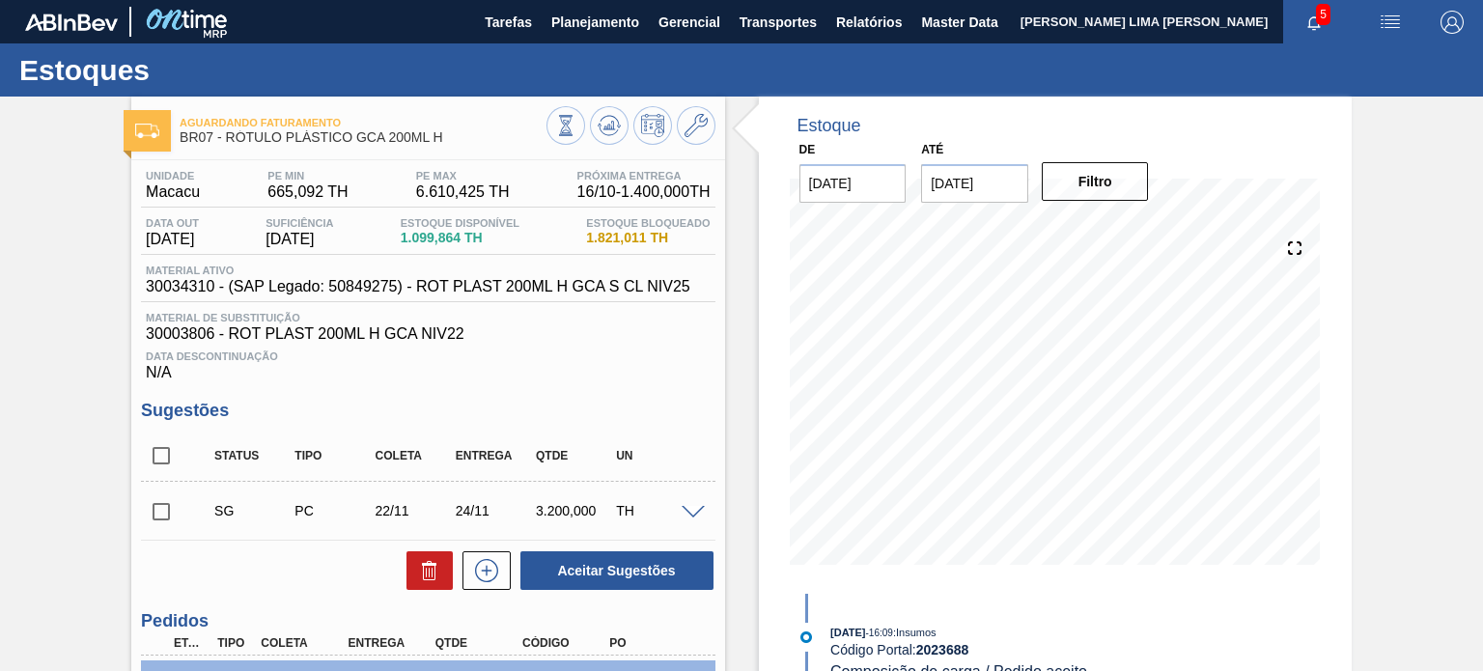
click at [170, 293] on span "30034310 - (SAP Legado: 50849275) - ROT PLAST 200ML H GCA S CL NIV25" at bounding box center [418, 286] width 544 height 17
copy span "30034310"
click at [197, 328] on span "30003806 - ROT PLAST 200ML H GCA NIV22" at bounding box center [428, 333] width 564 height 17
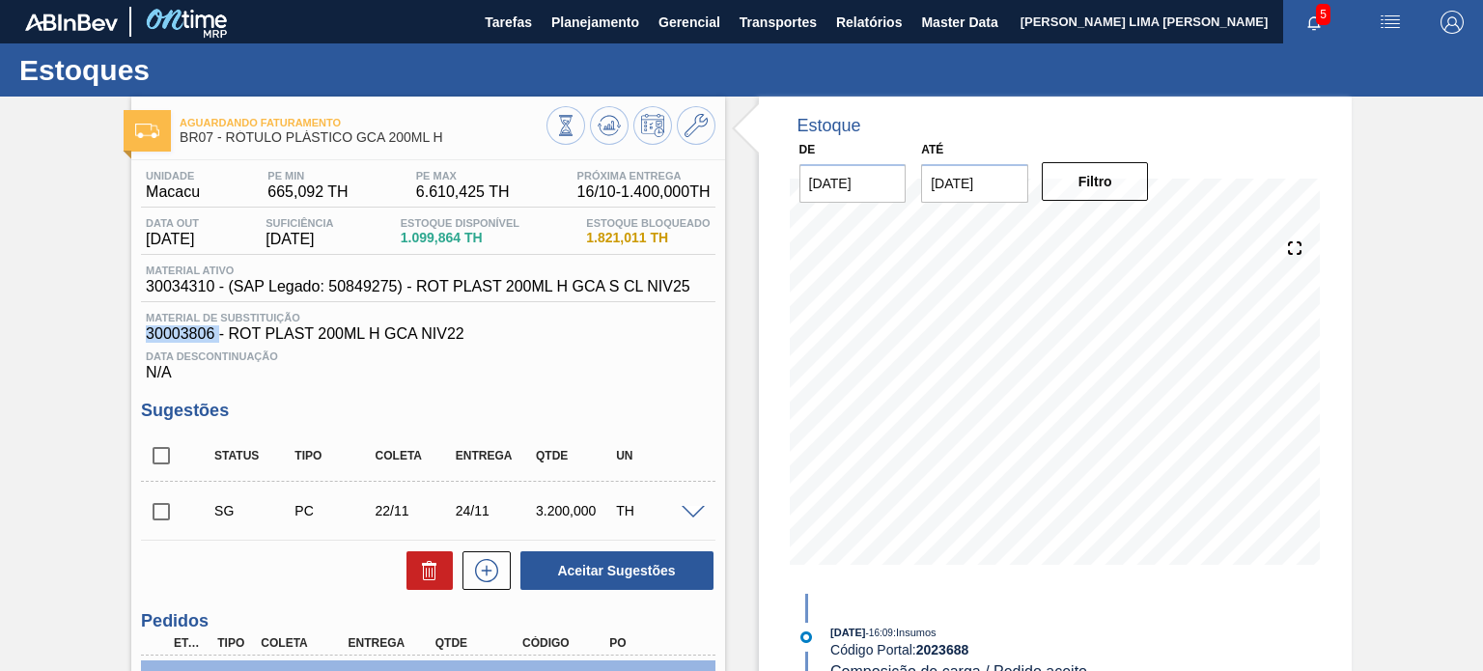
copy span "30003806"
click at [170, 292] on span "30034310 - (SAP Legado: 50849275) - ROT PLAST 200ML H GCA S CL NIV25" at bounding box center [418, 286] width 544 height 17
click at [189, 291] on span "30034310 - (SAP Legado: 50849275) - ROT PLAST 200ML H GCA S CL NIV25" at bounding box center [418, 286] width 544 height 17
click at [186, 328] on span "30003806 - ROT PLAST 200ML H GCA NIV22" at bounding box center [428, 333] width 564 height 17
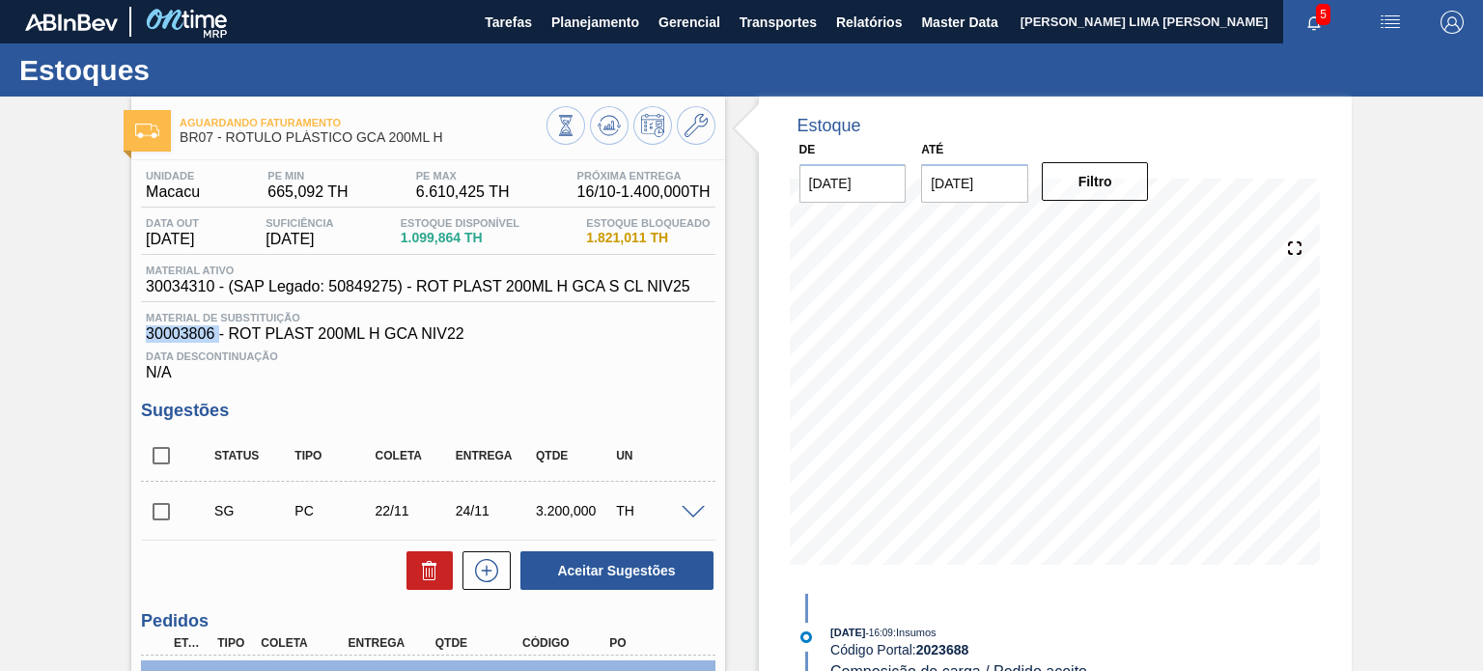
click at [186, 328] on span "30003806 - ROT PLAST 200ML H GCA NIV22" at bounding box center [428, 333] width 564 height 17
copy span "30003806"
click at [650, 368] on div "Data Descontinuação N/A" at bounding box center [427, 362] width 573 height 39
click at [601, 119] on icon at bounding box center [608, 125] width 23 height 23
click at [193, 290] on span "30034310 - (SAP Legado: 50849275) - ROT PLAST 200ML H GCA S CL NIV25" at bounding box center [418, 286] width 544 height 17
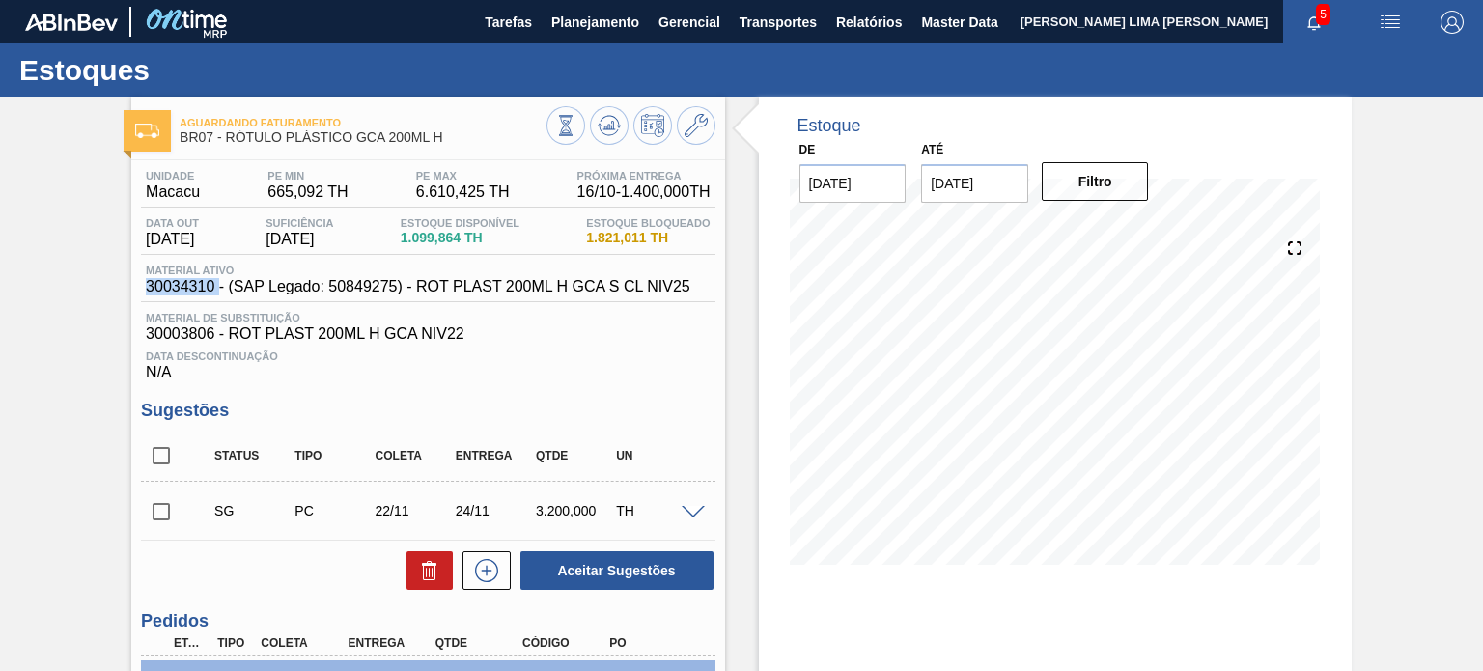
click at [193, 290] on span "30034310 - (SAP Legado: 50849275) - ROT PLAST 200ML H GCA S CL NIV25" at bounding box center [418, 286] width 544 height 17
copy span "30034310"
click at [597, 26] on span "Planejamento" at bounding box center [595, 22] width 88 height 23
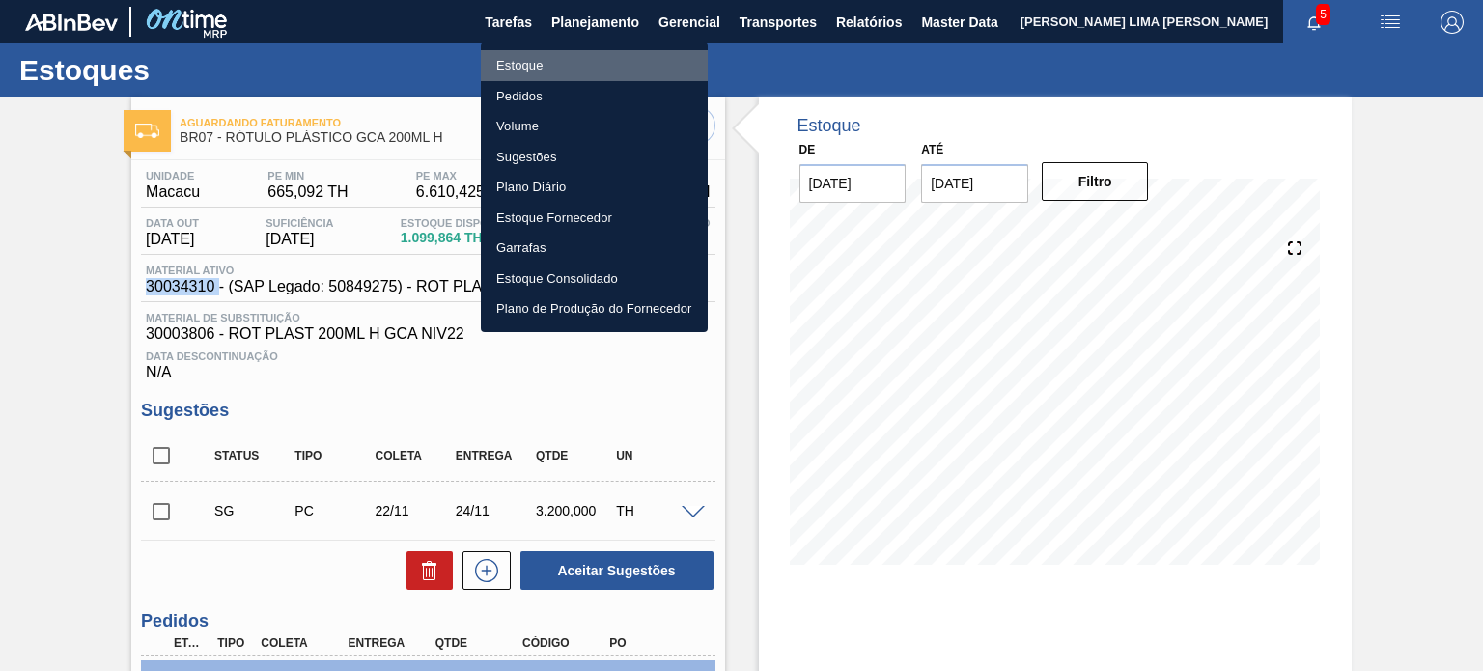
click at [523, 63] on li "Estoque" at bounding box center [594, 65] width 227 height 31
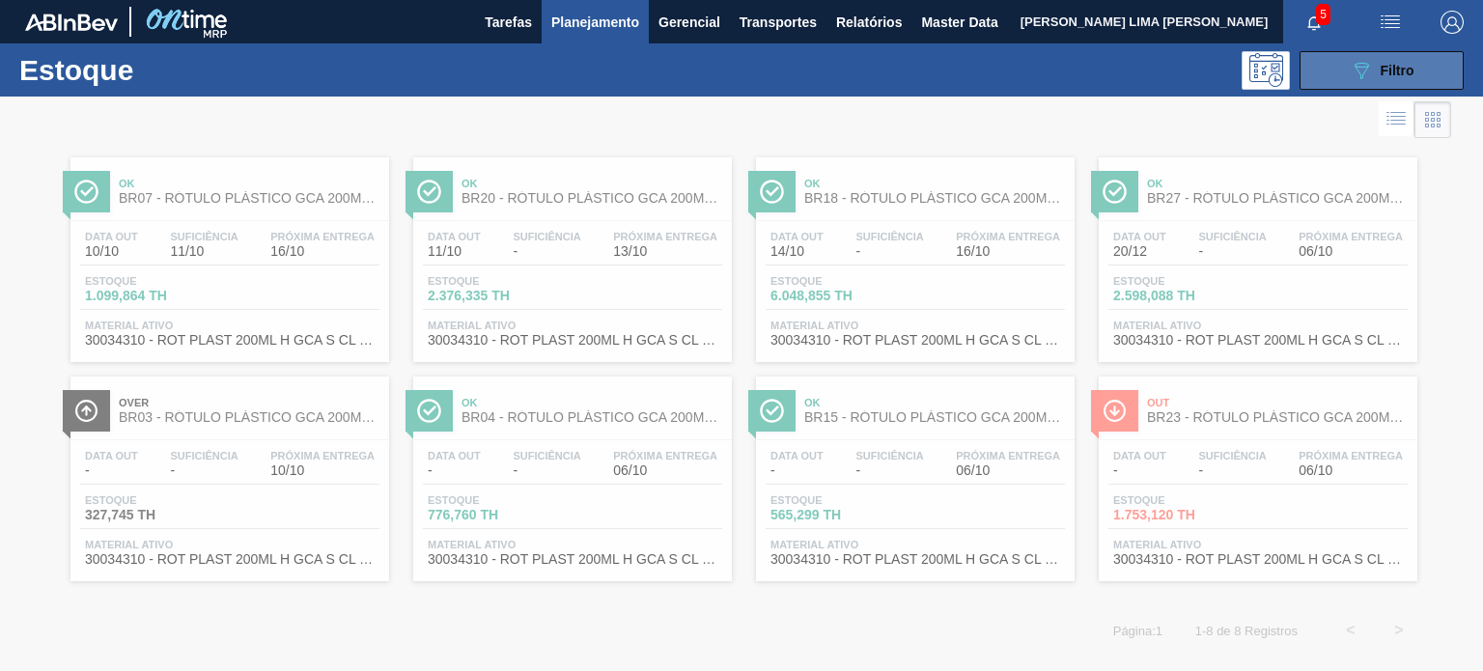
click at [1374, 81] on button "089F7B8B-B2A5-4AFE-B5C0-19BA573D28AC Filtro" at bounding box center [1381, 70] width 164 height 39
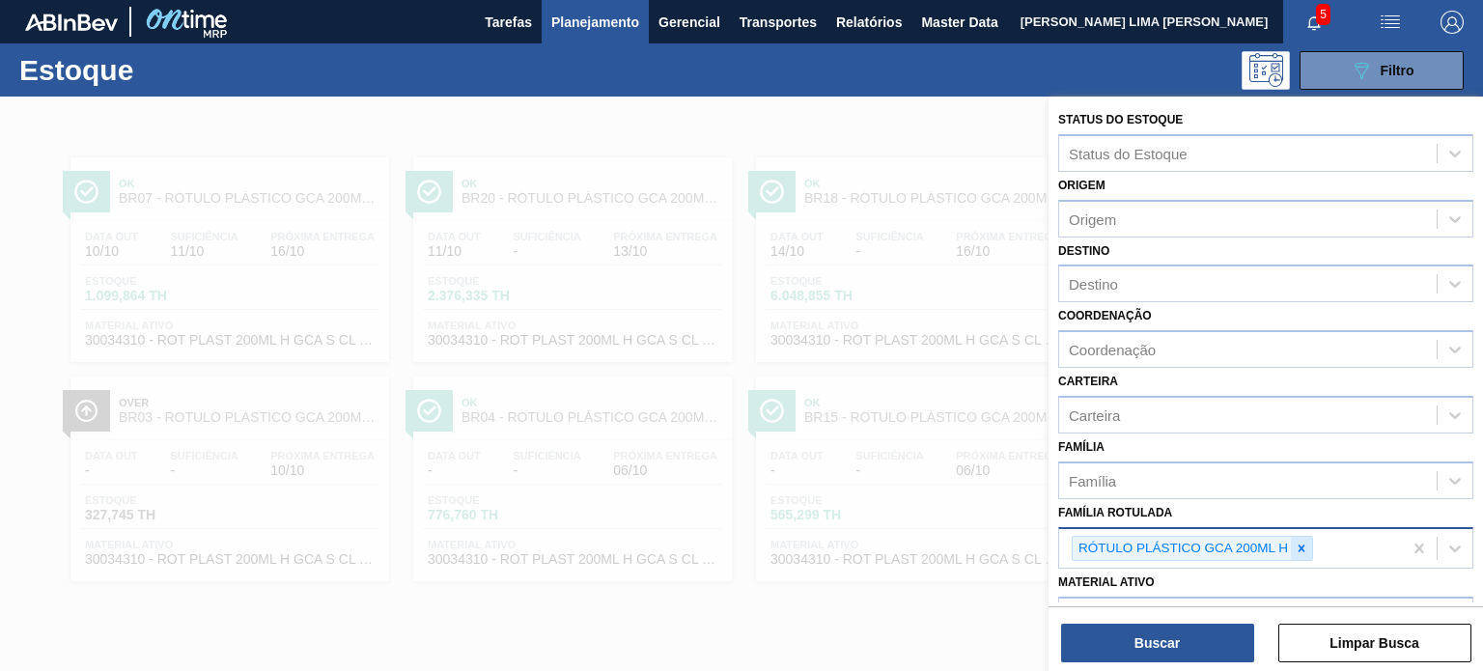
click at [1301, 541] on icon at bounding box center [1301, 548] width 14 height 14
click at [1307, 541] on icon at bounding box center [1301, 548] width 14 height 14
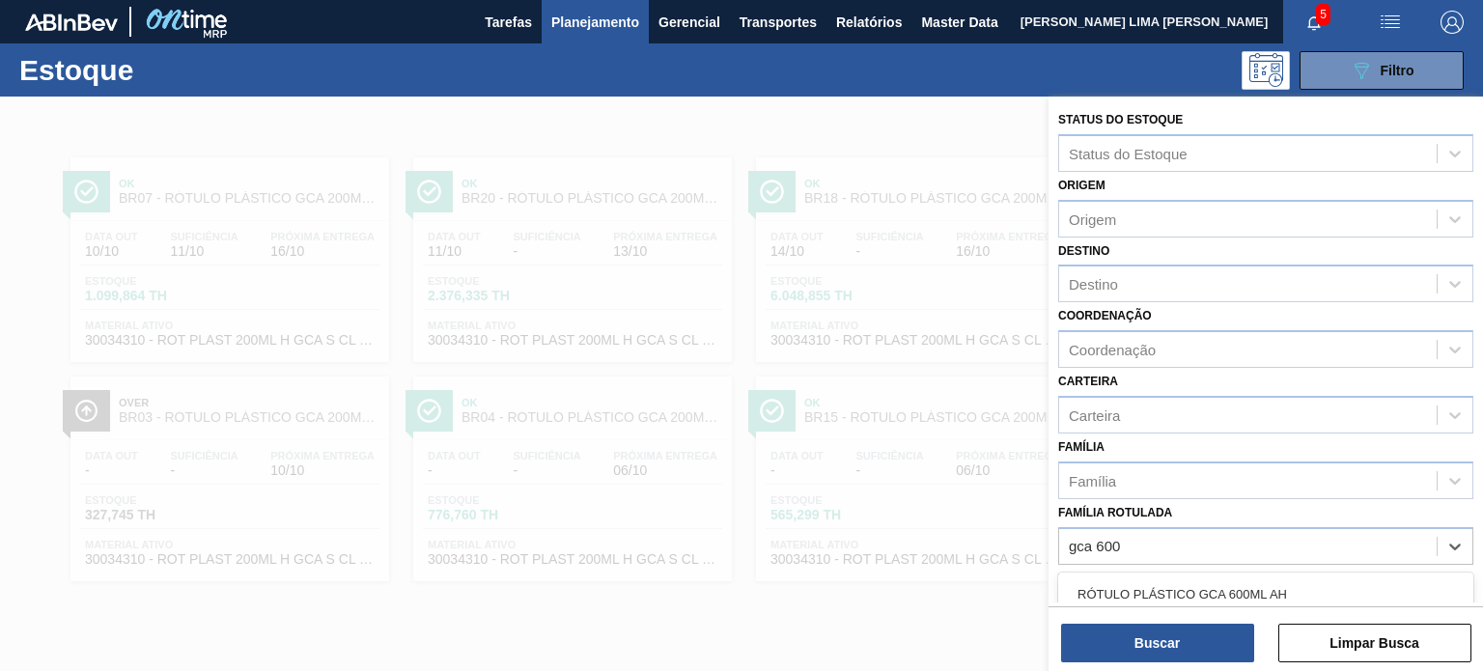
scroll to position [97, 0]
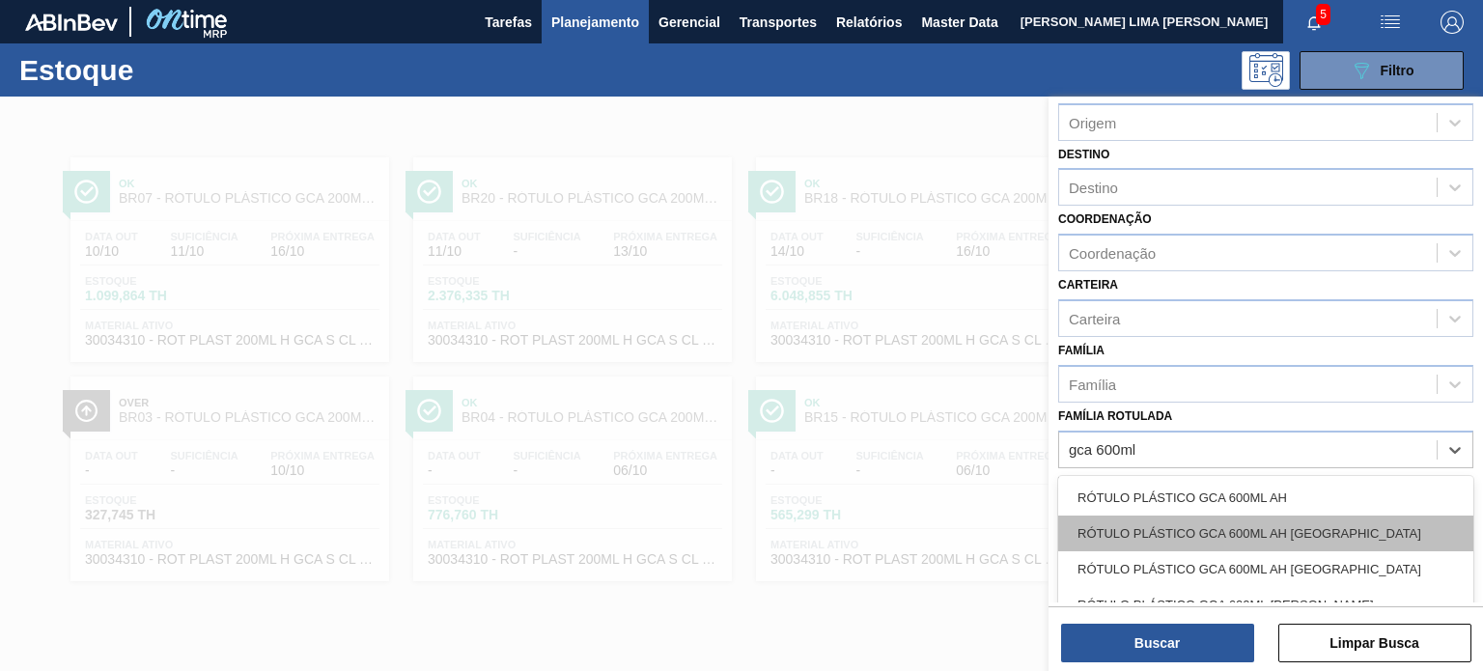
type Rotulada "gca 600ml h"
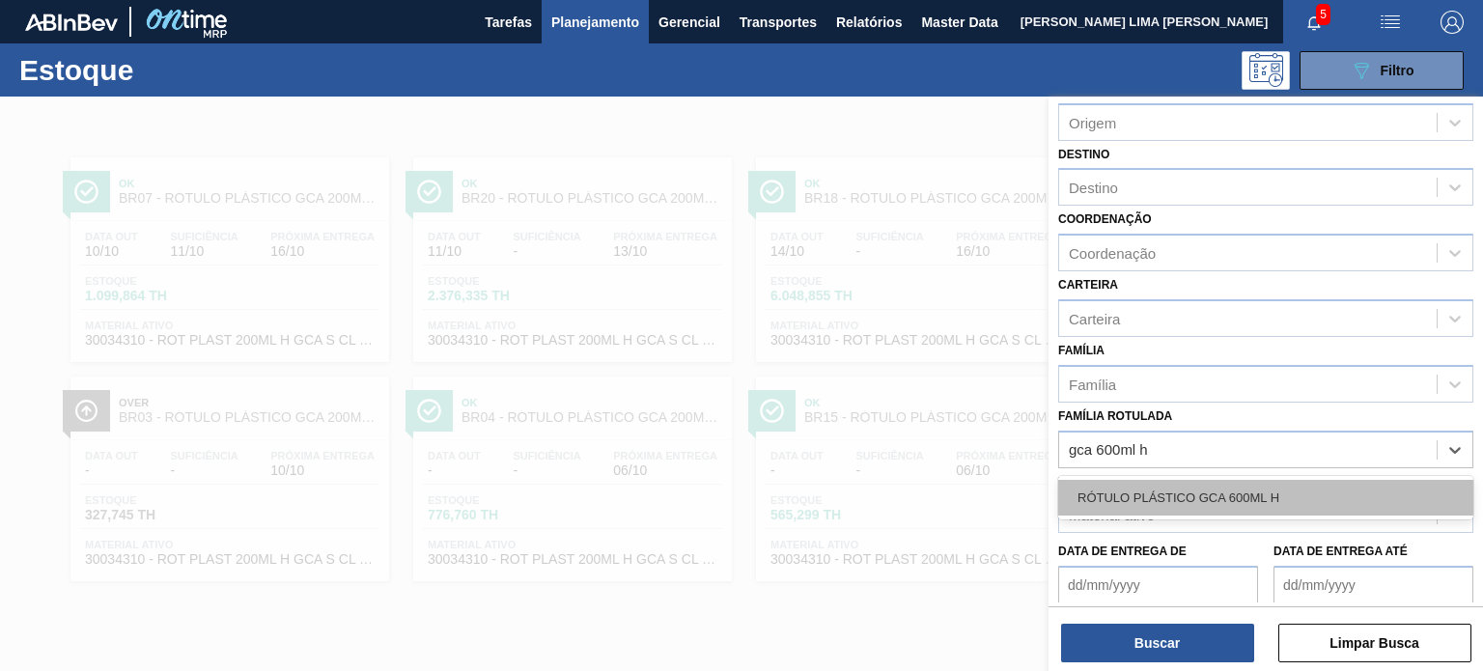
click at [1266, 493] on div "RÓTULO PLÁSTICO GCA 600ML H" at bounding box center [1265, 498] width 415 height 36
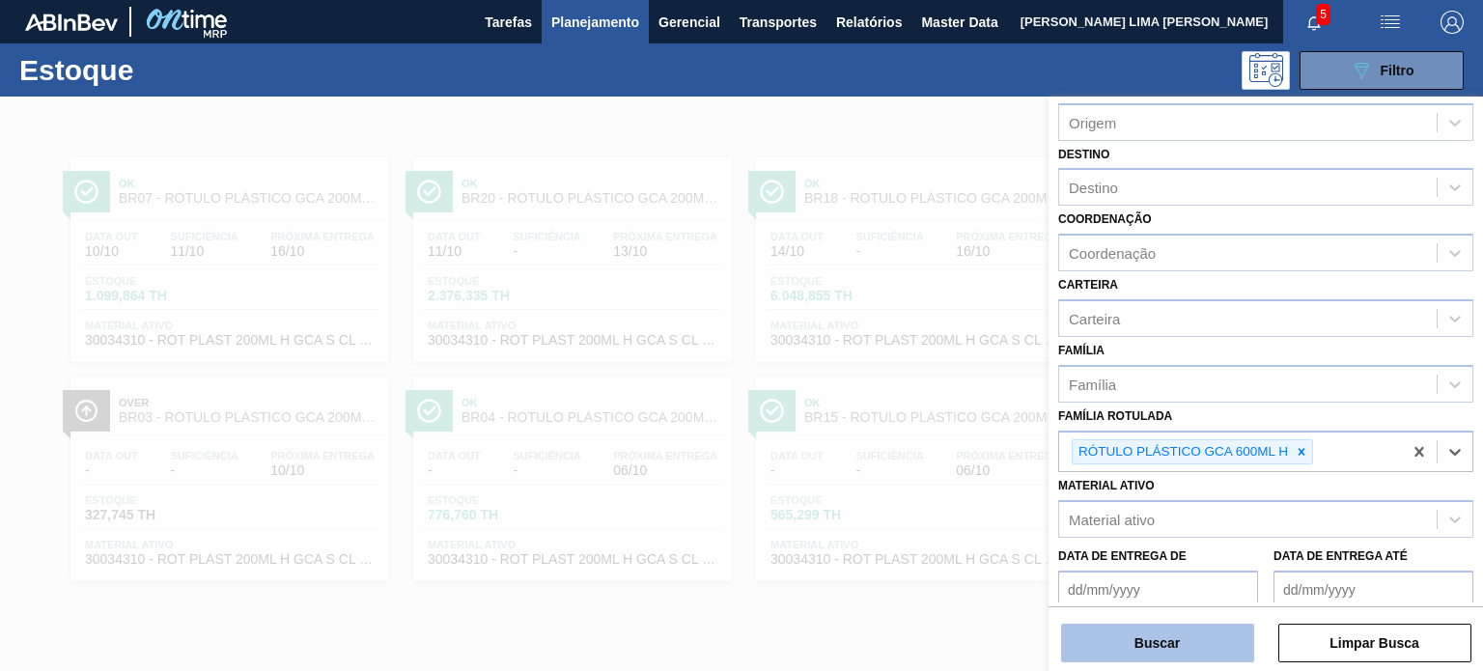
click at [1224, 634] on button "Buscar" at bounding box center [1157, 643] width 193 height 39
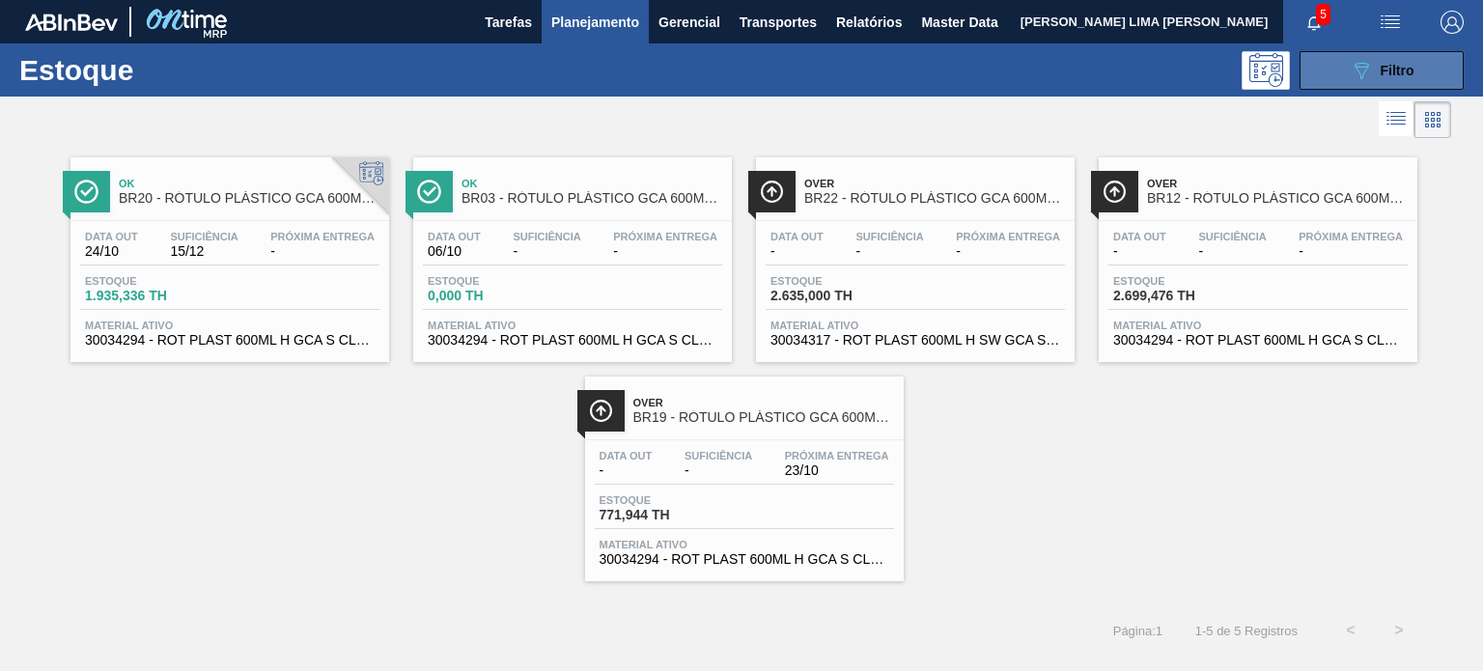
click at [1343, 79] on button "089F7B8B-B2A5-4AFE-B5C0-19BA573D28AC Filtro" at bounding box center [1381, 70] width 164 height 39
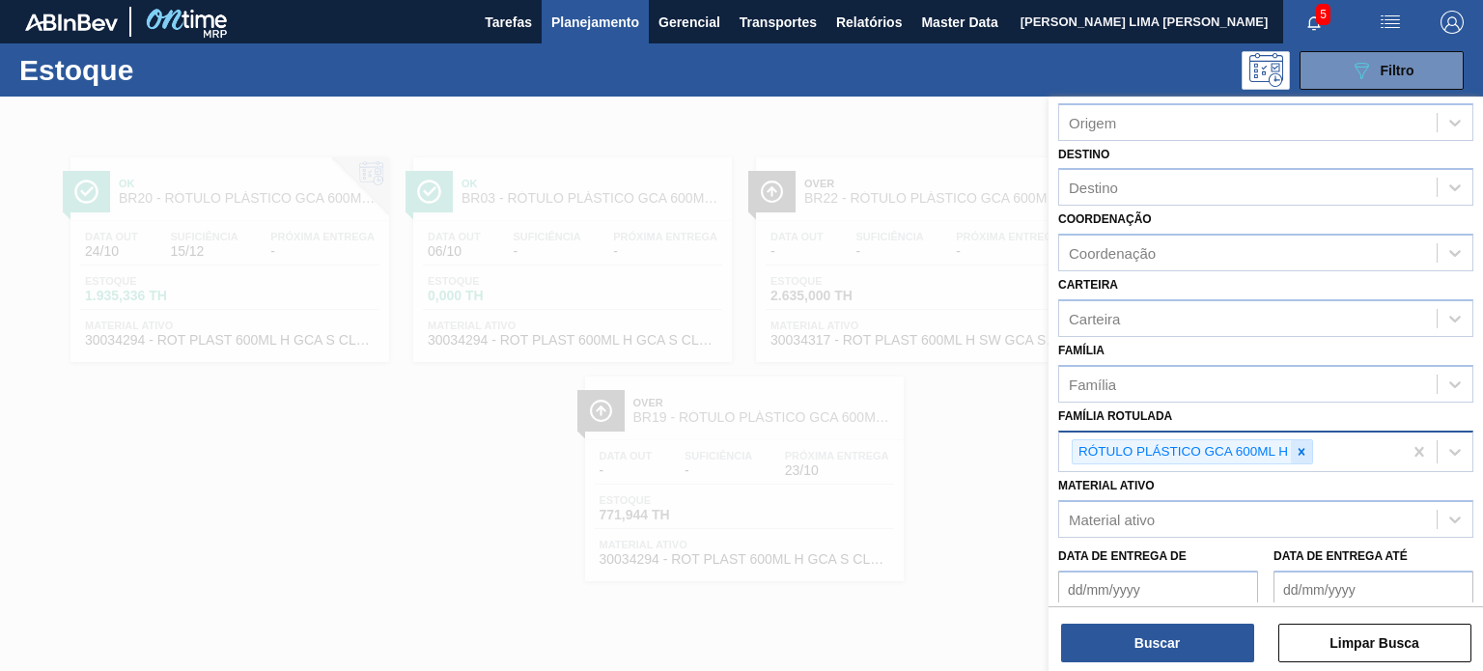
click at [1307, 449] on icon at bounding box center [1301, 452] width 14 height 14
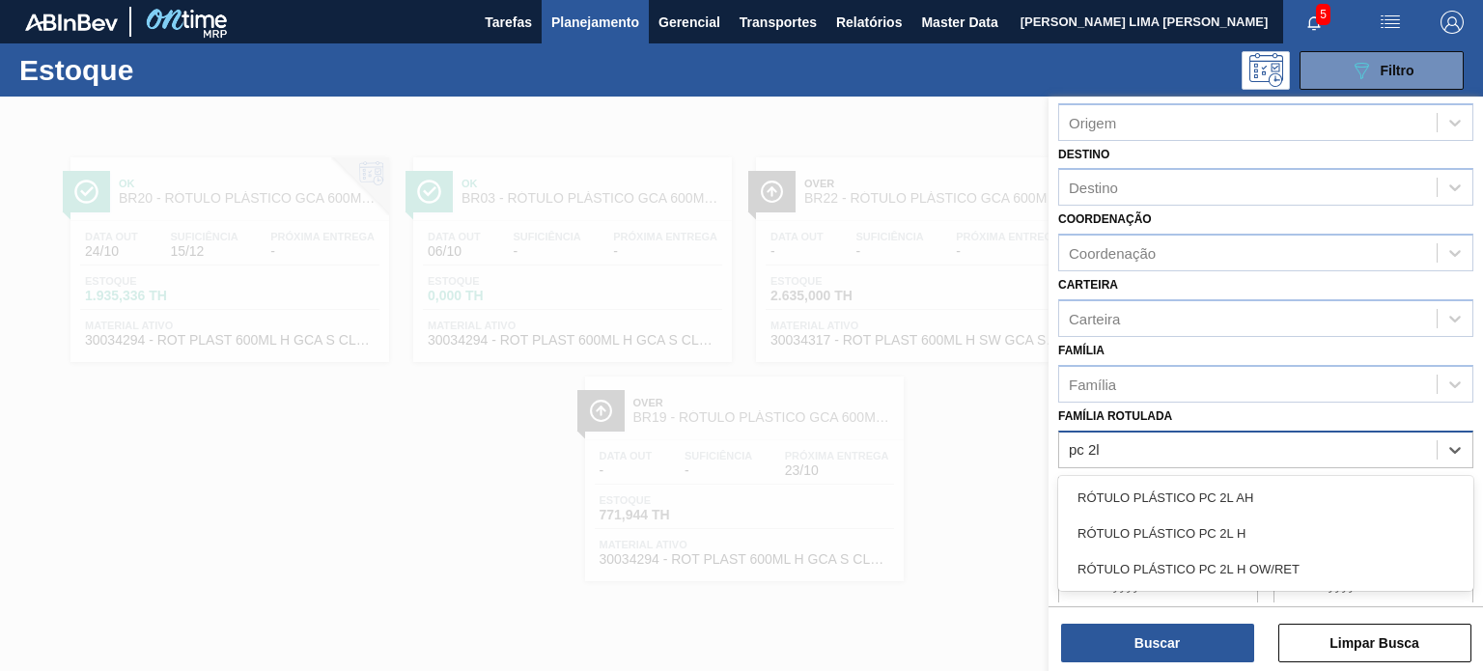
type Rotulada "pc 2l h"
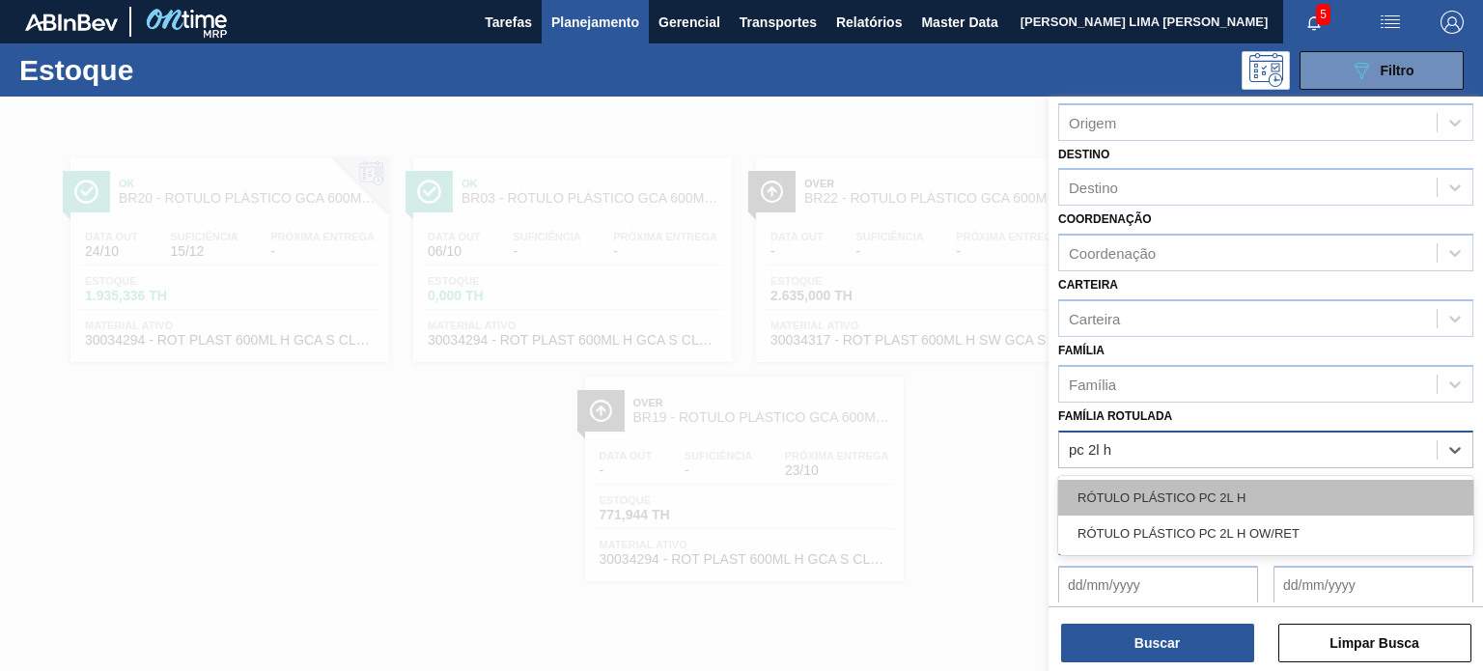
click at [1240, 500] on div "RÓTULO PLÁSTICO PC 2L H" at bounding box center [1265, 498] width 415 height 36
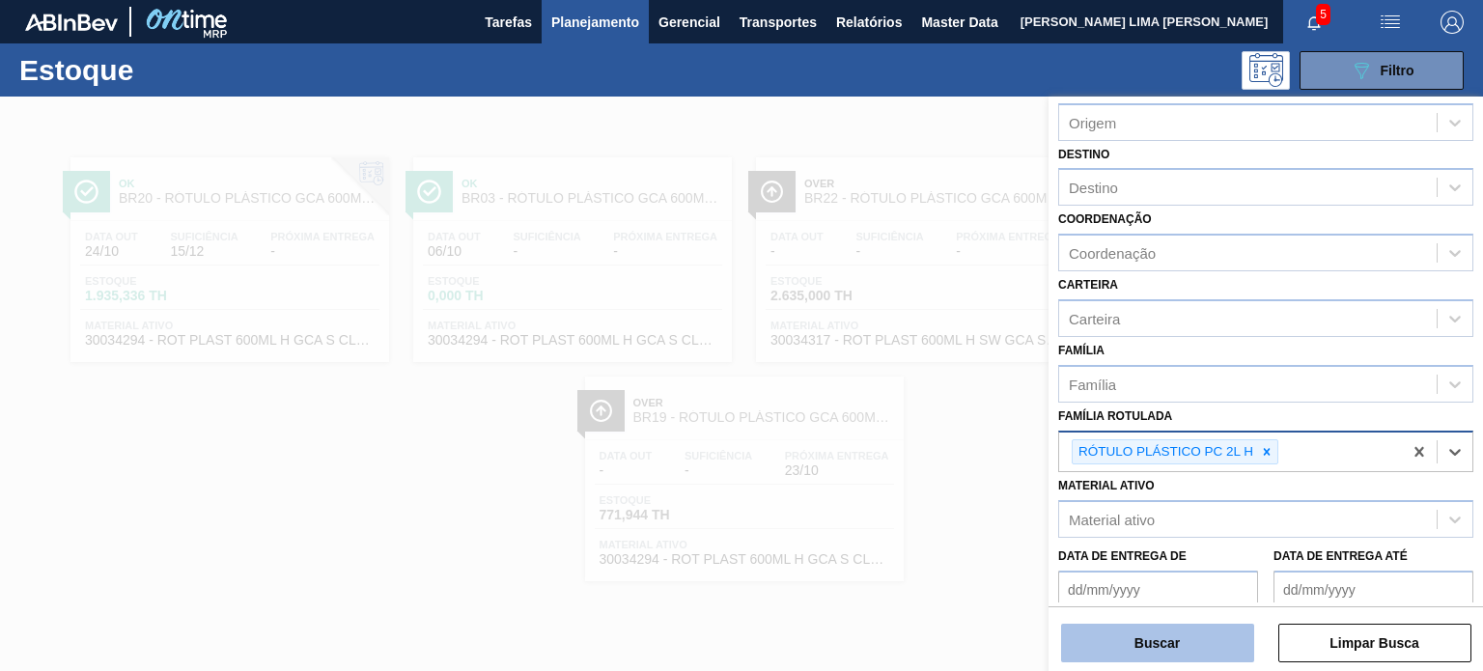
click at [1194, 652] on button "Buscar" at bounding box center [1157, 643] width 193 height 39
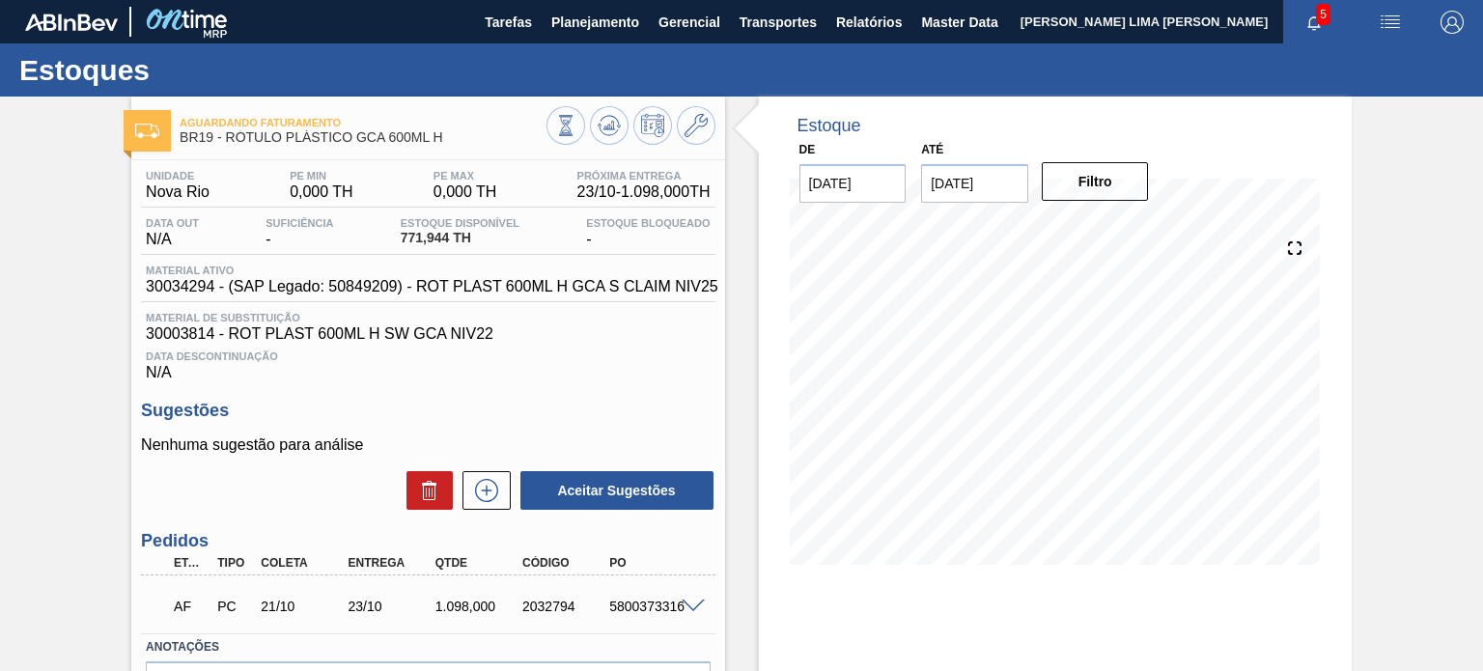
scroll to position [158, 0]
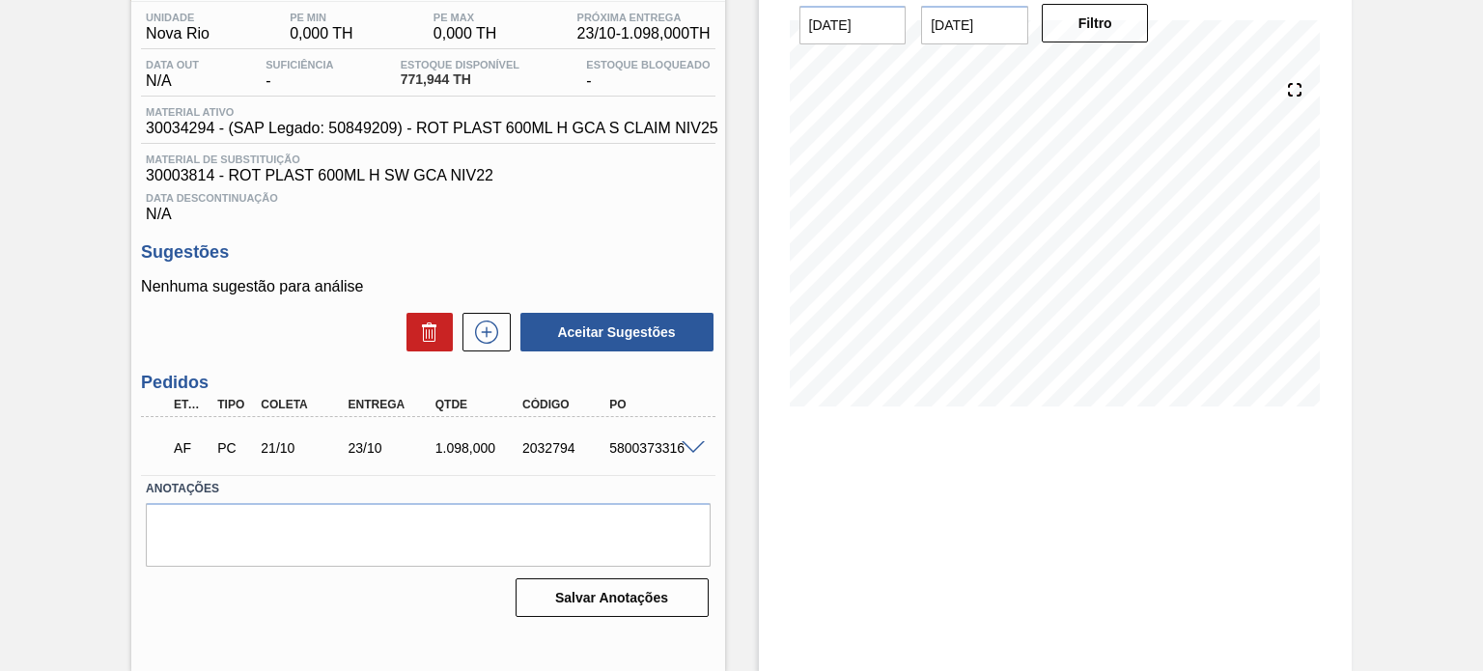
click at [700, 453] on span at bounding box center [692, 448] width 23 height 14
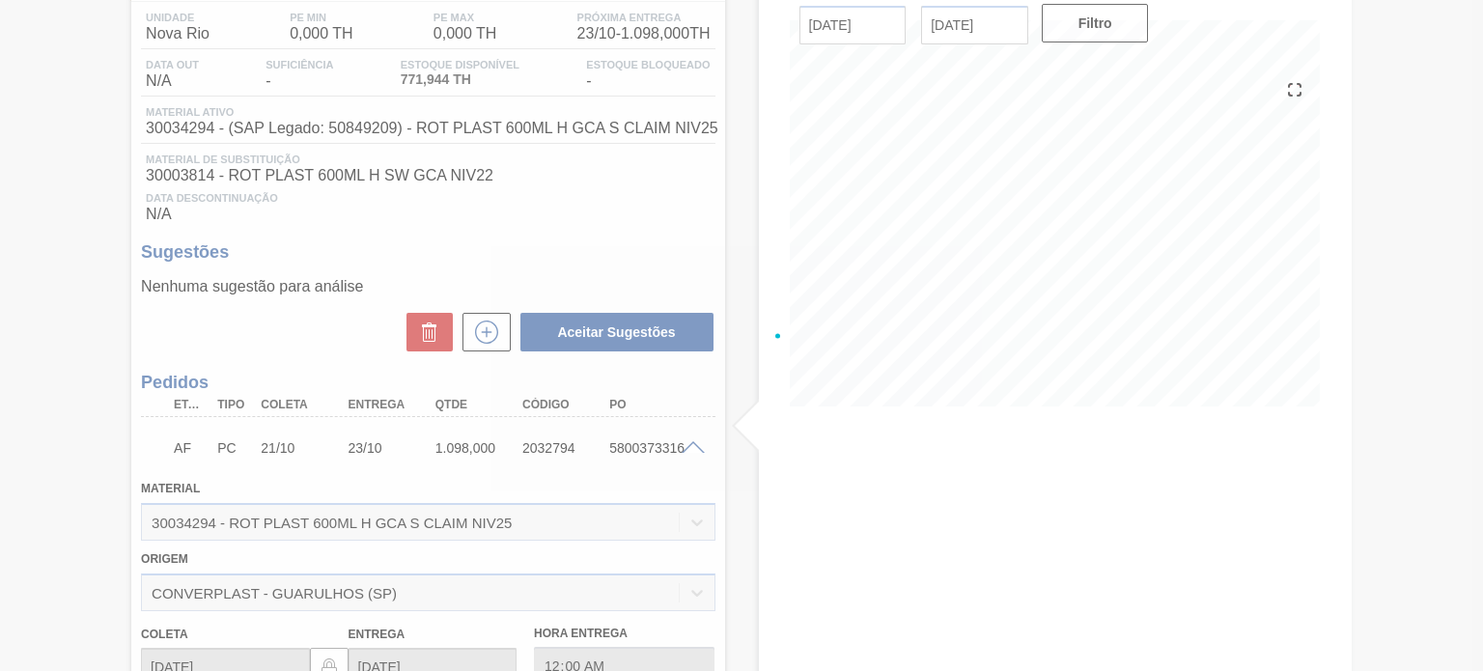
click at [695, 447] on div at bounding box center [741, 335] width 1483 height 671
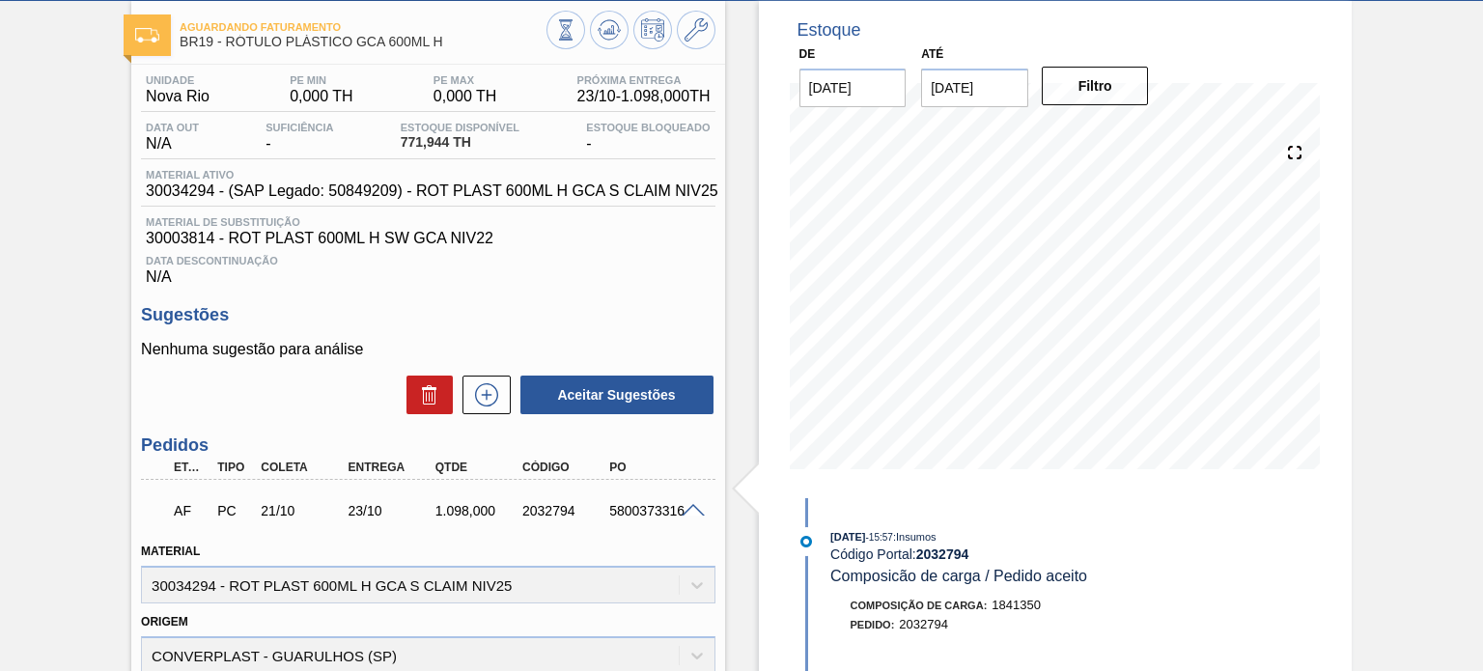
scroll to position [62, 0]
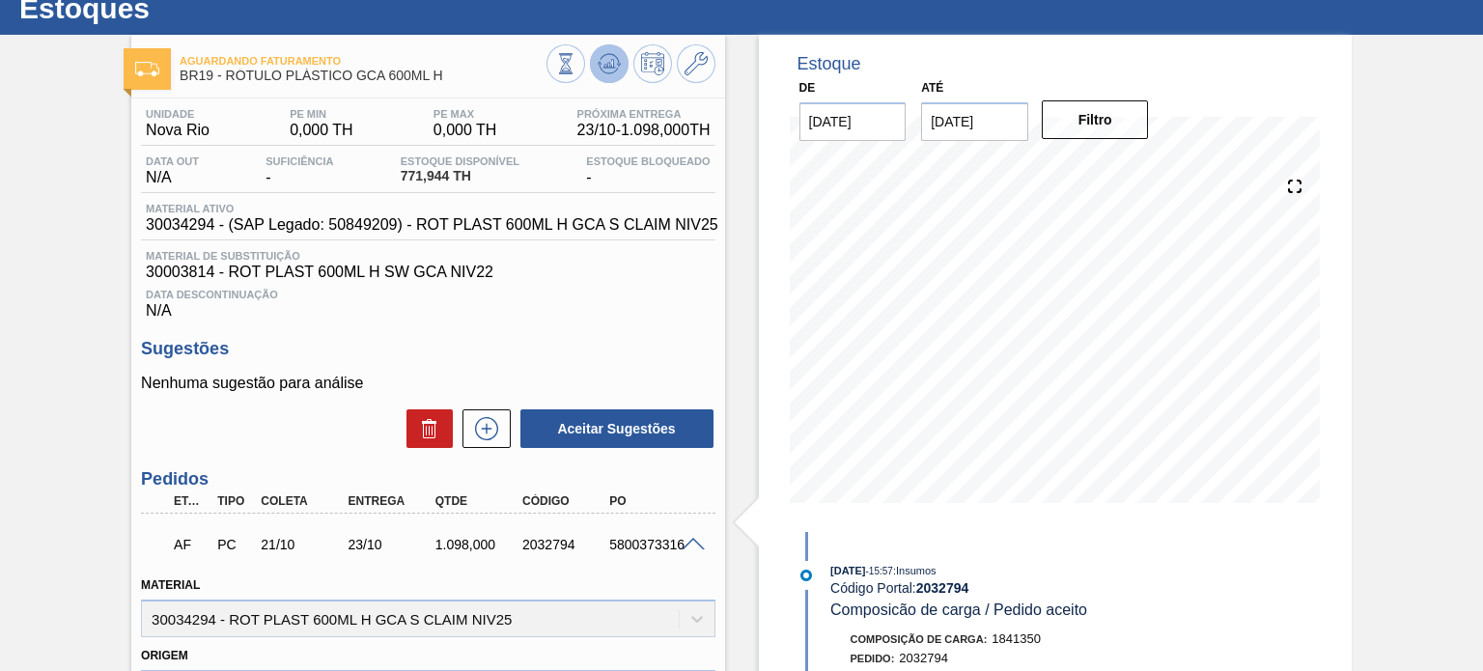
click at [597, 72] on icon at bounding box center [608, 63] width 23 height 23
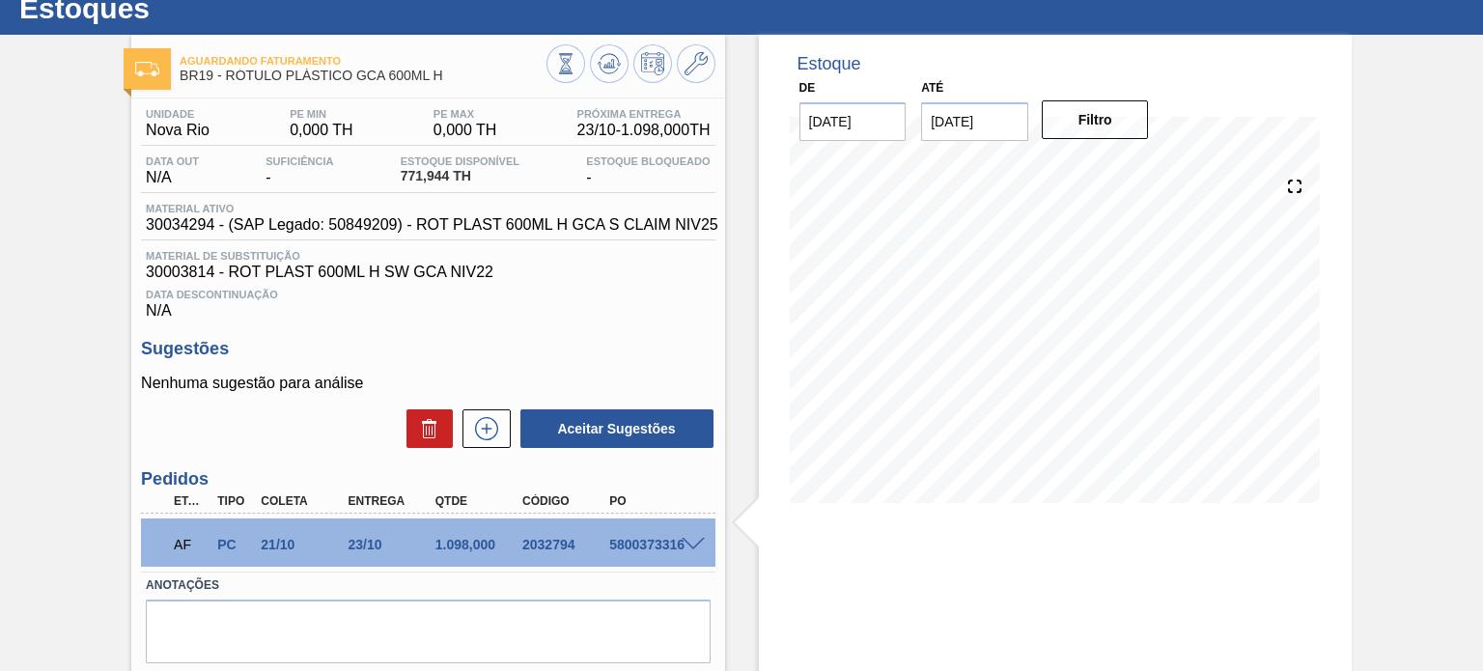
click at [700, 518] on div "AF PC 21/10 23/10 1.098,000 2032794 5800373316" at bounding box center [427, 542] width 573 height 48
click at [694, 529] on div "AF PC 21/10 23/10 1.098,000 2032794 5800373316" at bounding box center [427, 542] width 573 height 48
click at [693, 541] on span at bounding box center [692, 545] width 23 height 14
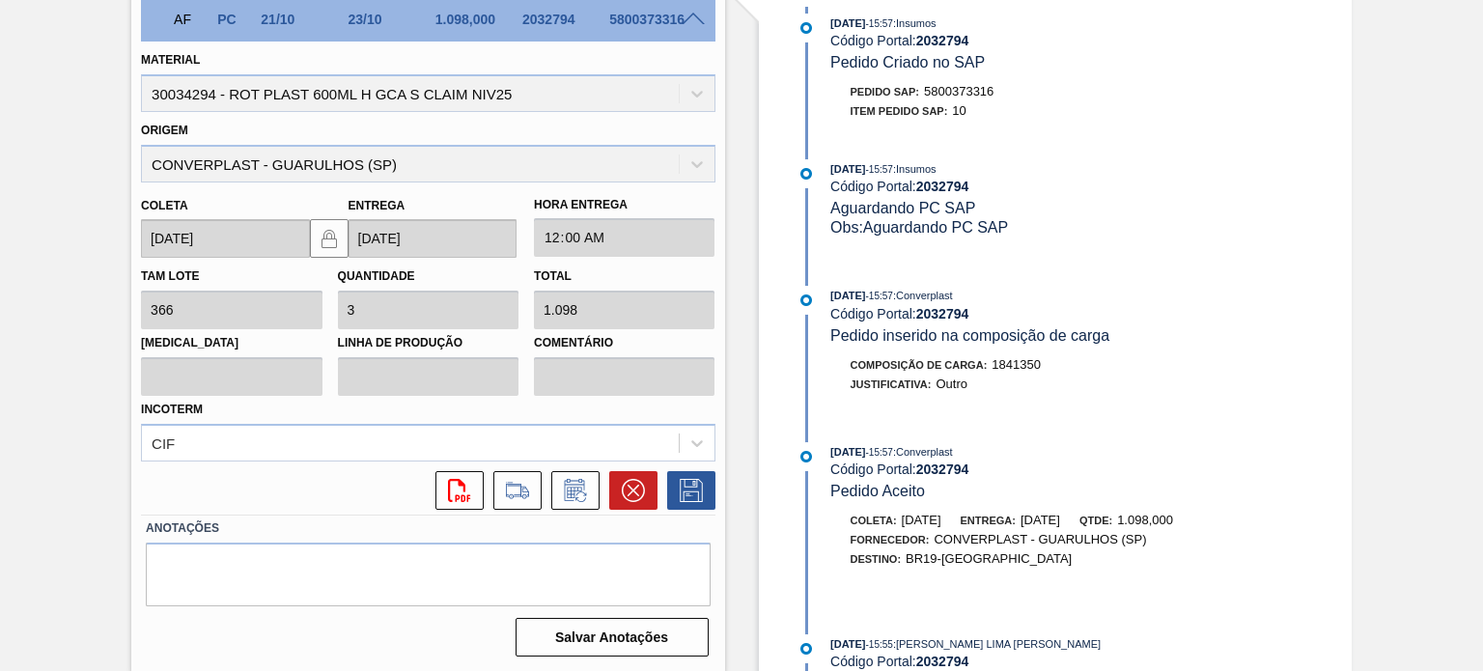
scroll to position [386, 0]
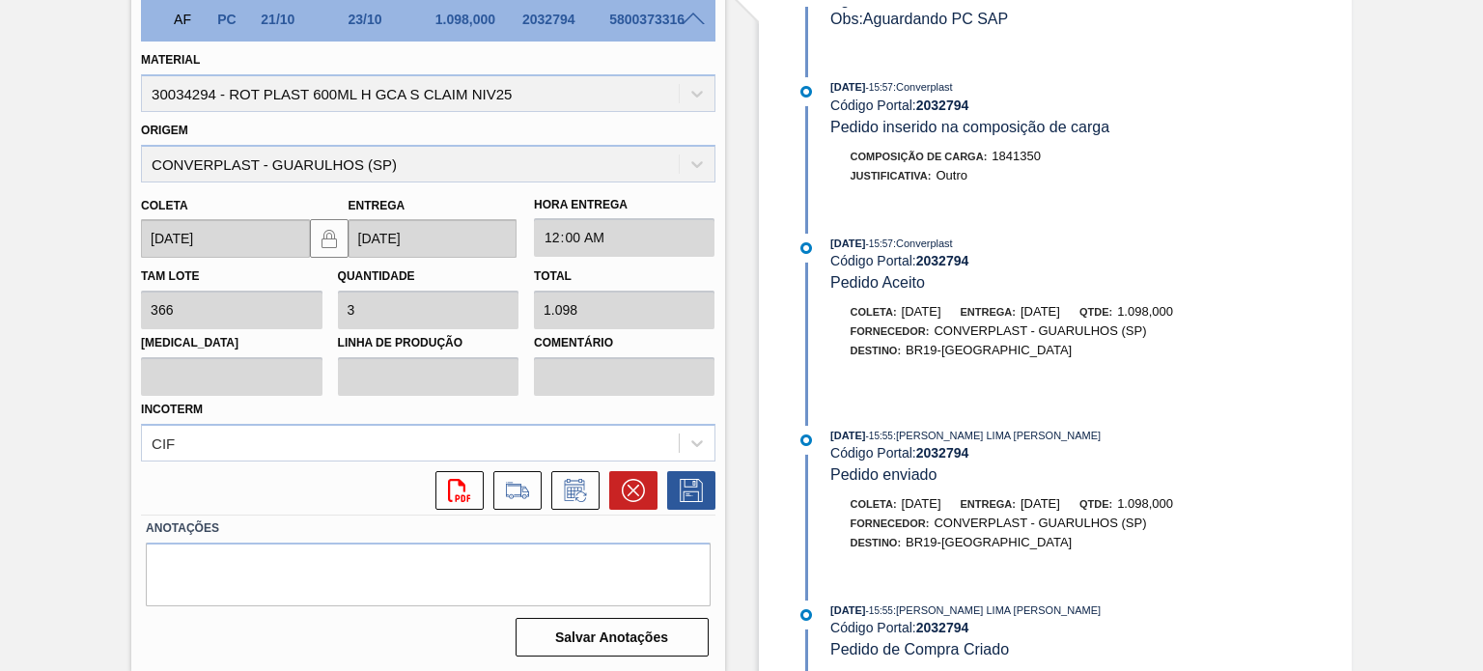
click at [1060, 319] on span "23/10/2025" at bounding box center [1040, 311] width 40 height 14
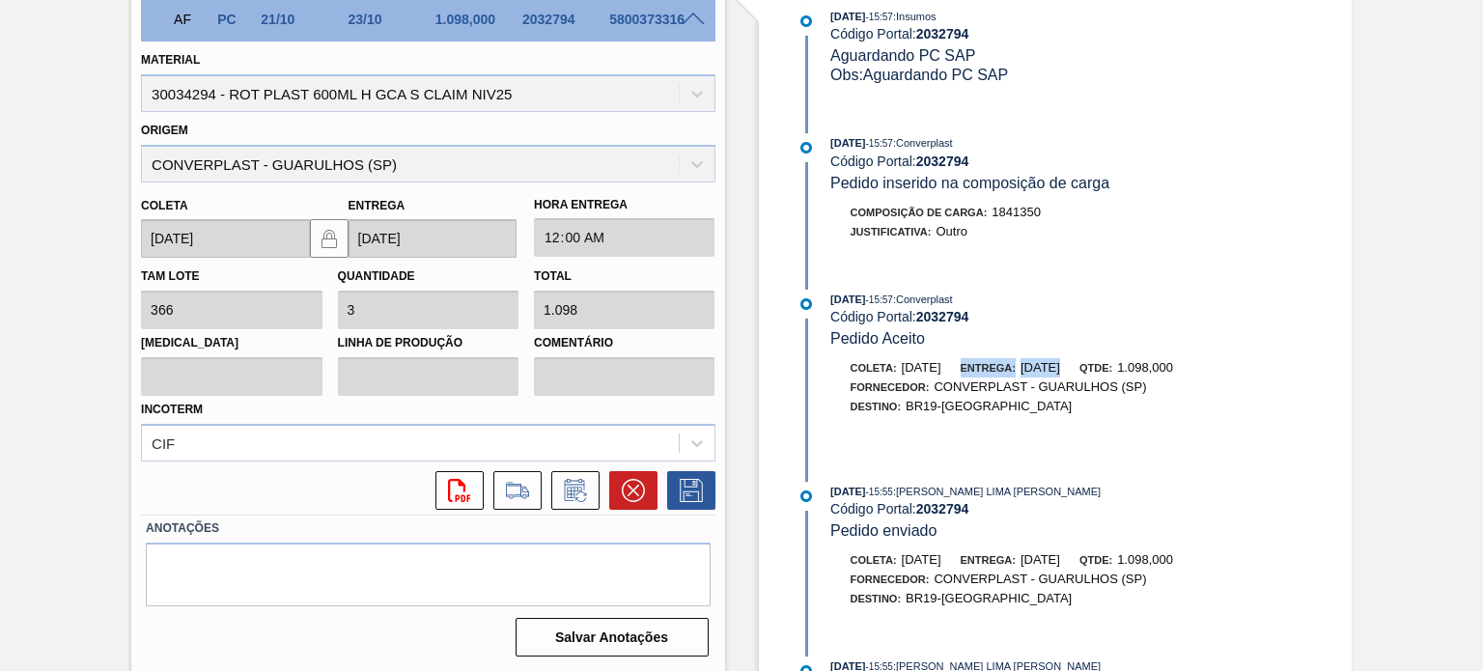
scroll to position [412, 0]
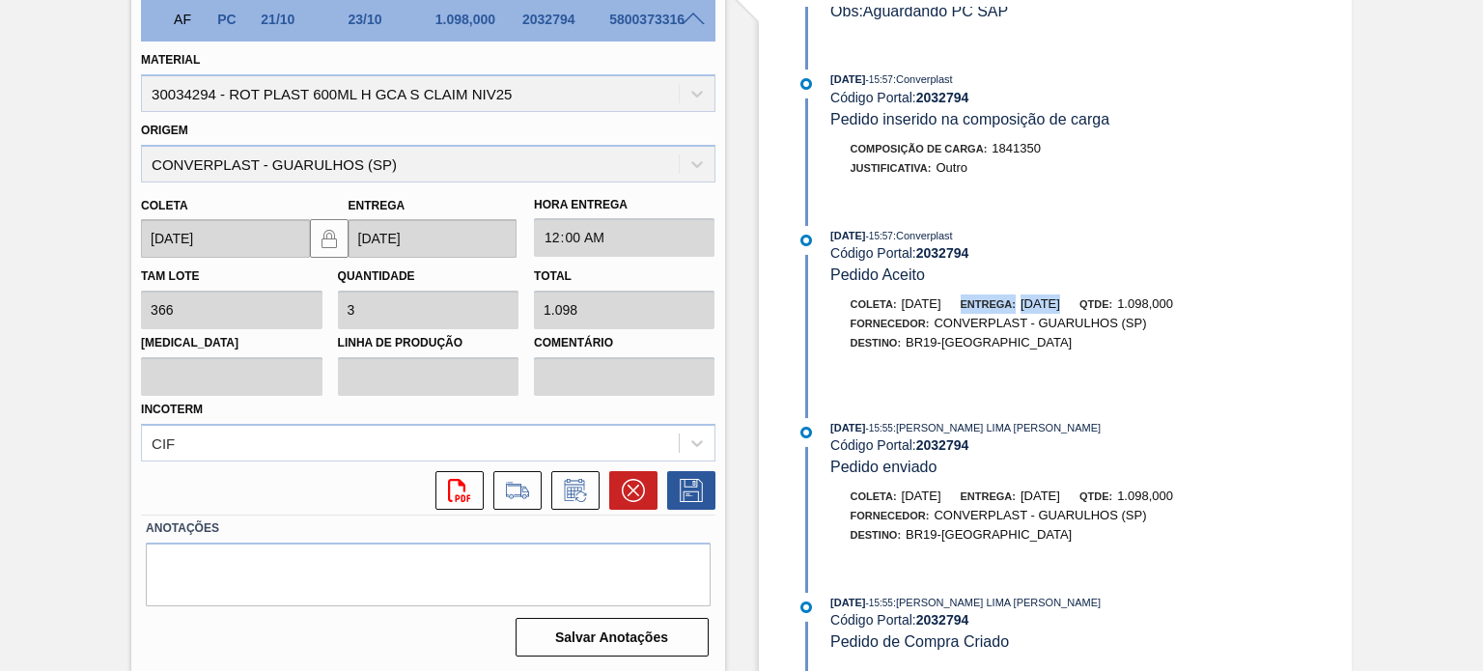
drag, startPoint x: 837, startPoint y: 420, endPoint x: 896, endPoint y: 420, distance: 58.9
click at [896, 420] on div "17/09/2025 - 15:55 : MATHEUS FARIA LIMA DA SILVA" at bounding box center [1059, 427] width 458 height 19
click at [889, 423] on span "- 15:55" at bounding box center [879, 428] width 27 height 11
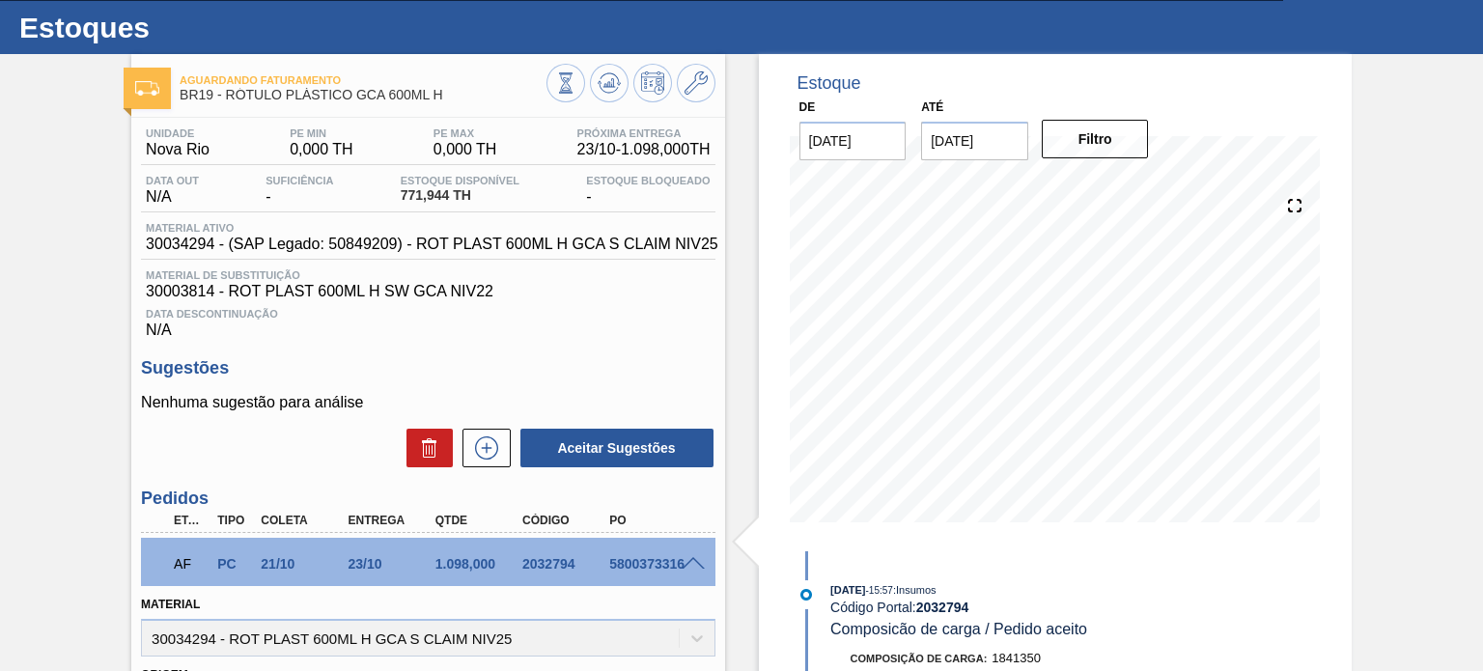
scroll to position [0, 0]
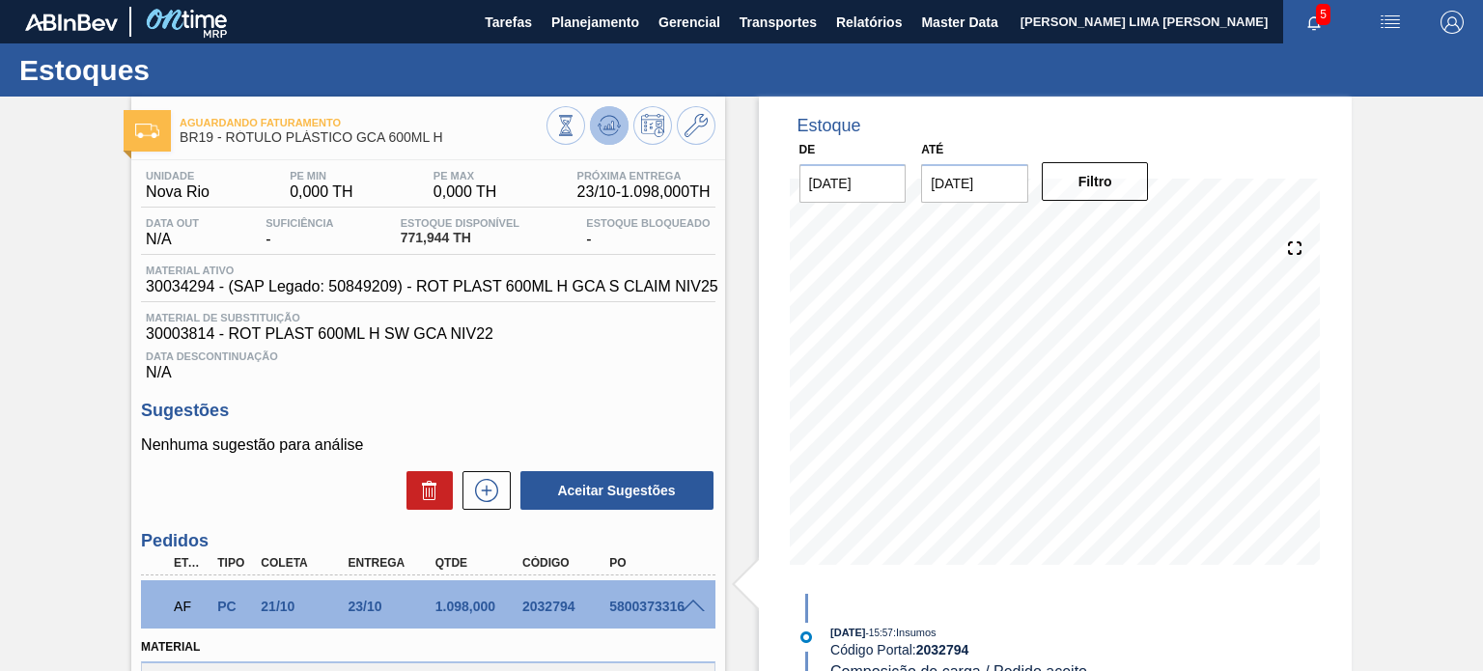
click at [594, 131] on button at bounding box center [609, 125] width 39 height 39
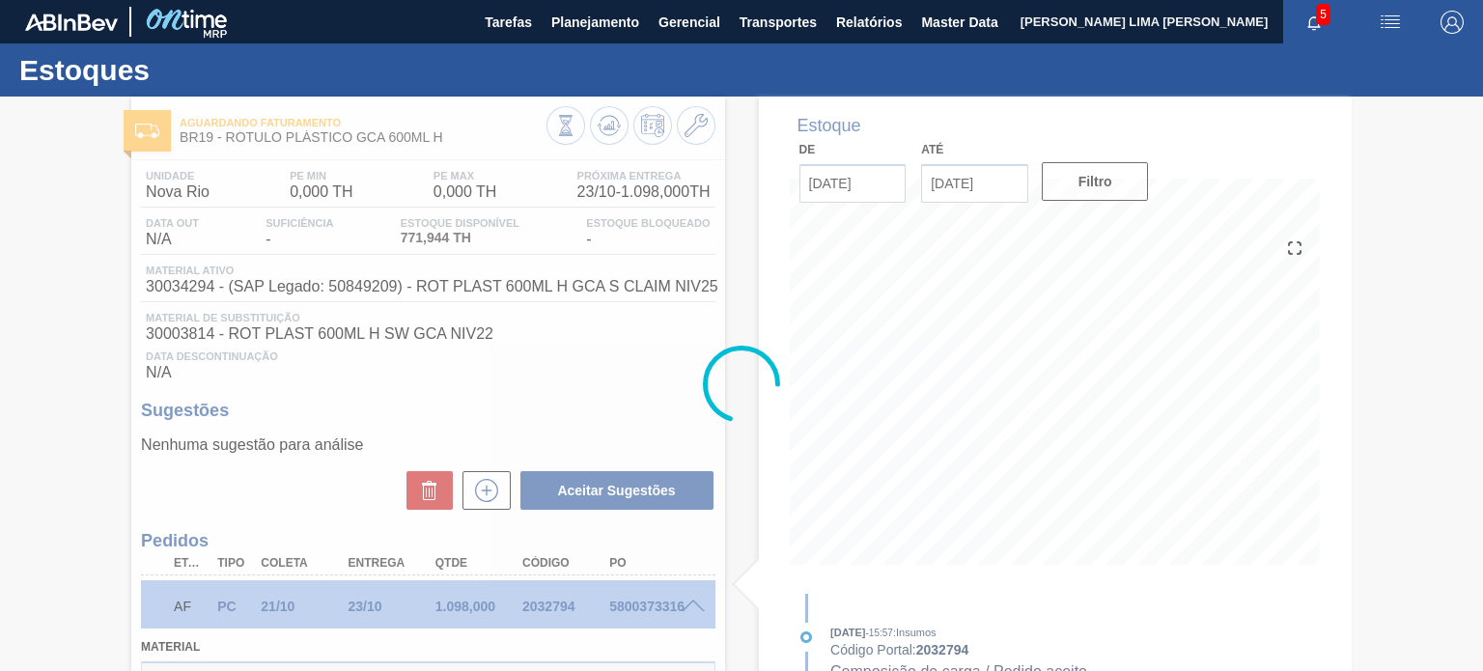
click at [566, 123] on div at bounding box center [741, 384] width 1483 height 574
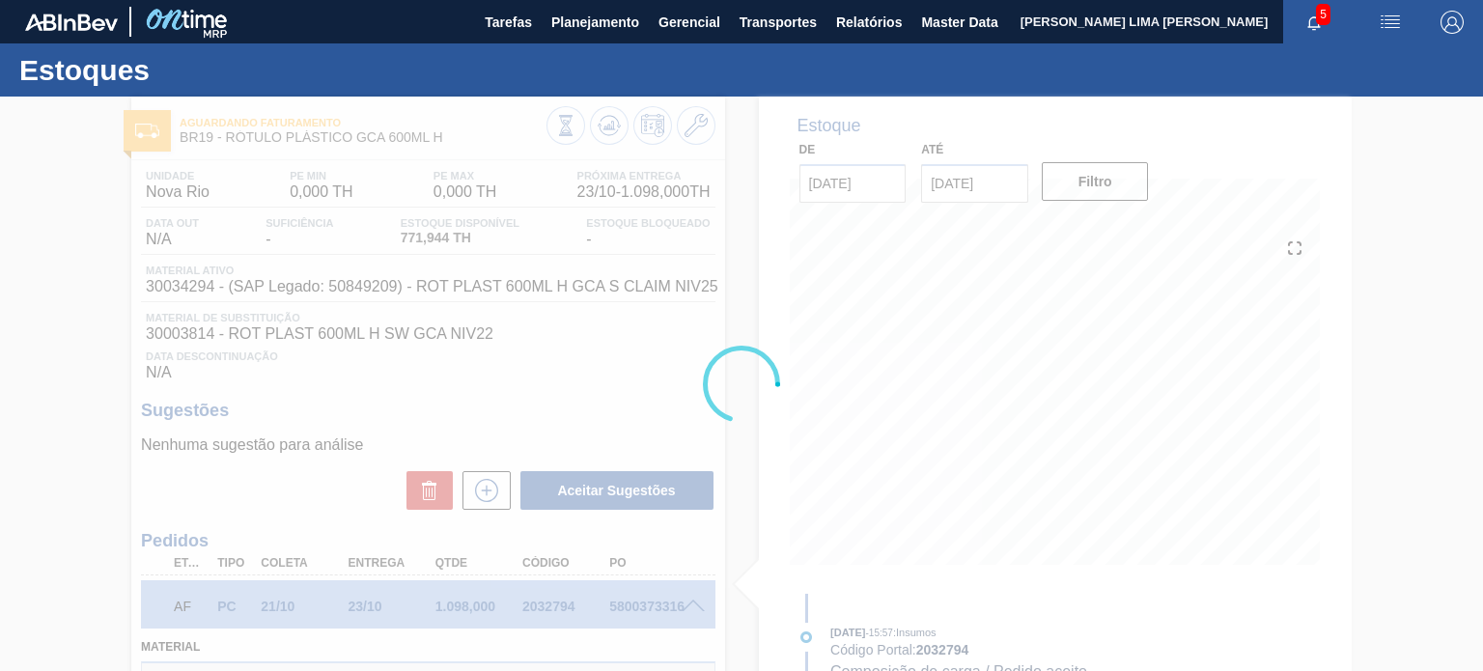
click at [560, 125] on div at bounding box center [741, 384] width 1483 height 574
click at [562, 128] on div at bounding box center [741, 384] width 1483 height 574
click at [571, 133] on div at bounding box center [741, 384] width 1483 height 574
click at [571, 134] on div at bounding box center [741, 384] width 1483 height 574
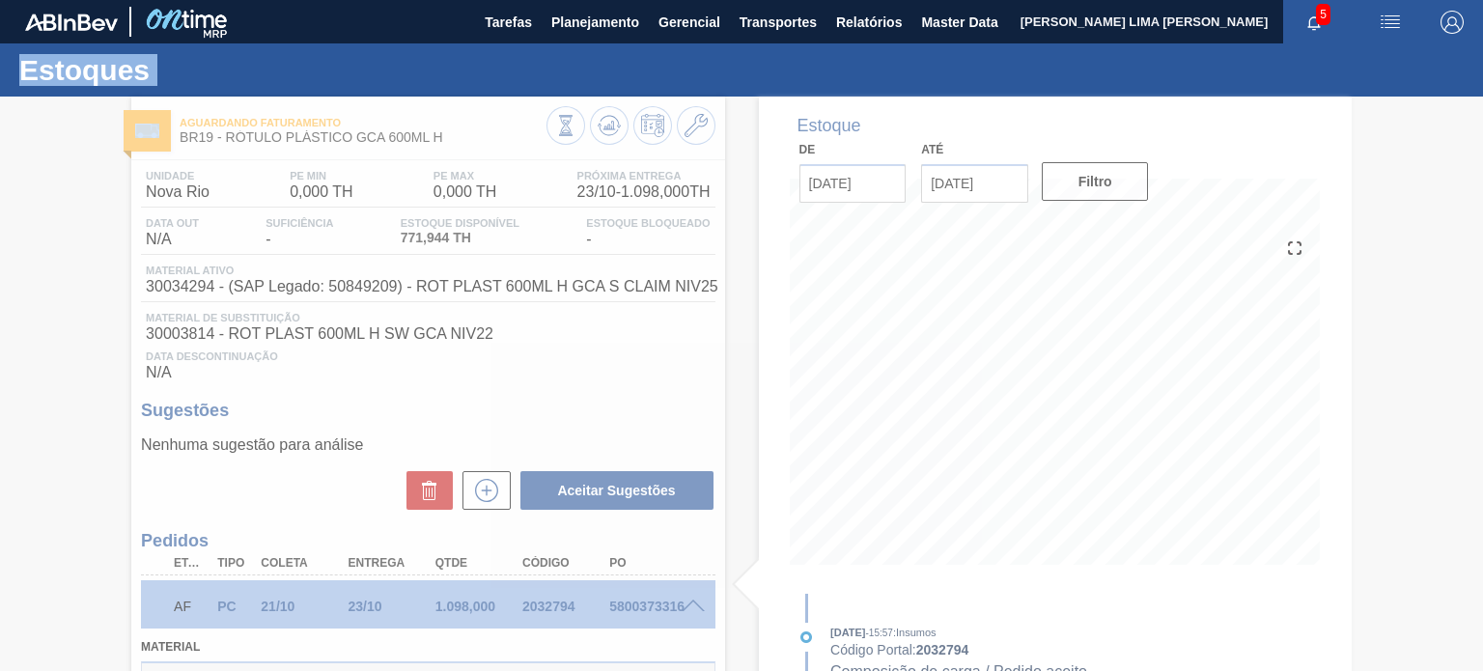
click at [571, 134] on div at bounding box center [741, 384] width 1483 height 574
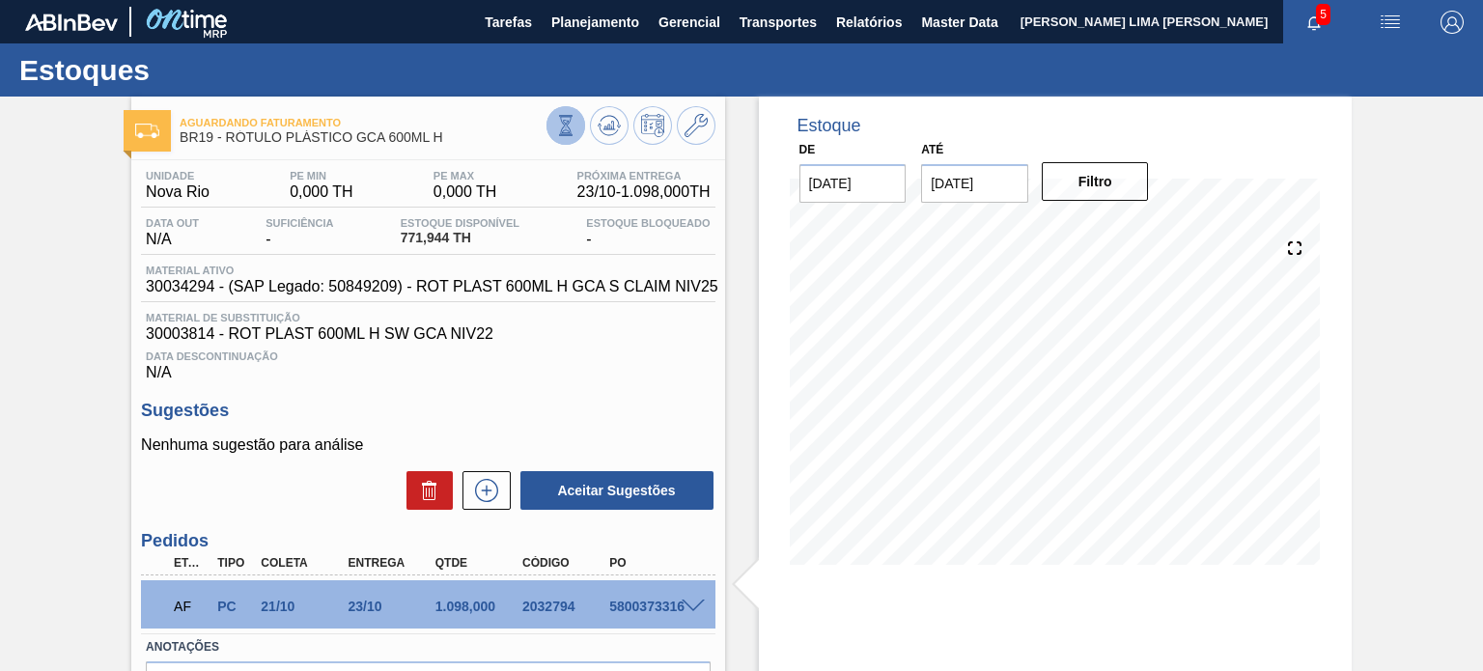
click at [569, 129] on icon at bounding box center [565, 125] width 21 height 21
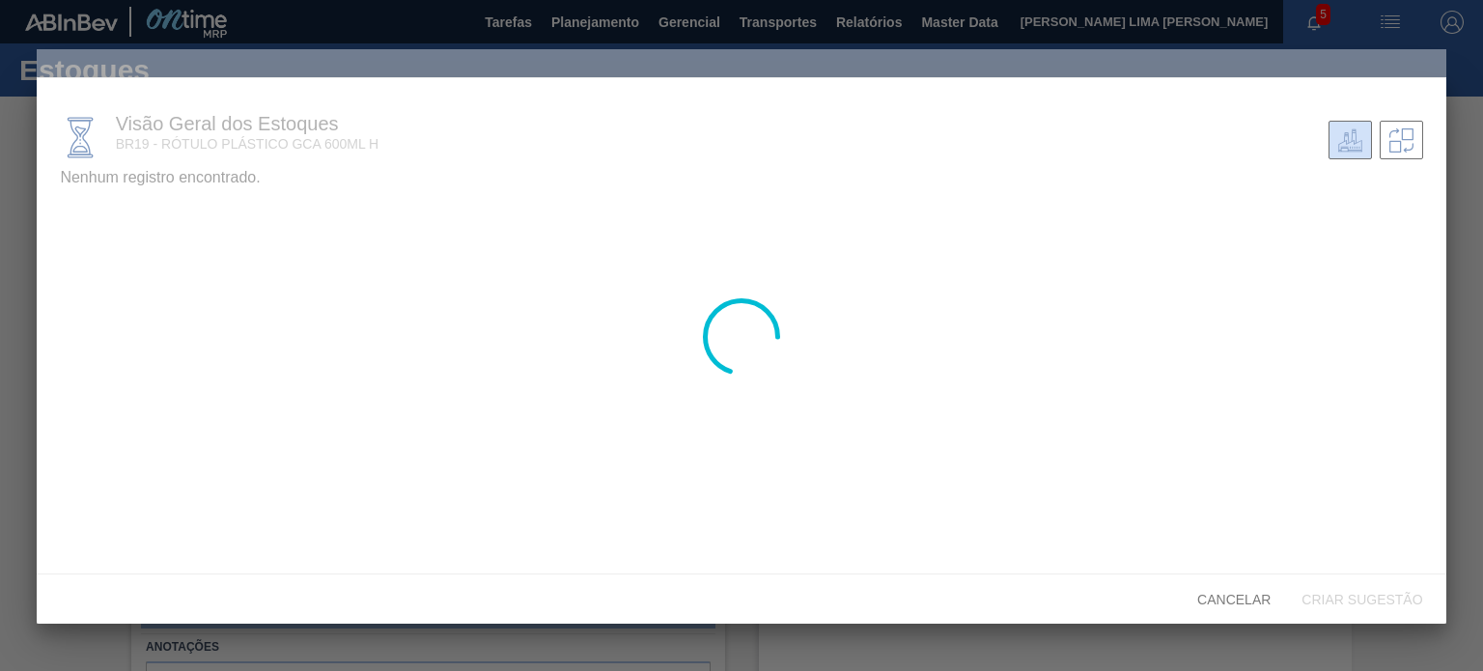
click at [44, 258] on div at bounding box center [741, 336] width 1408 height 574
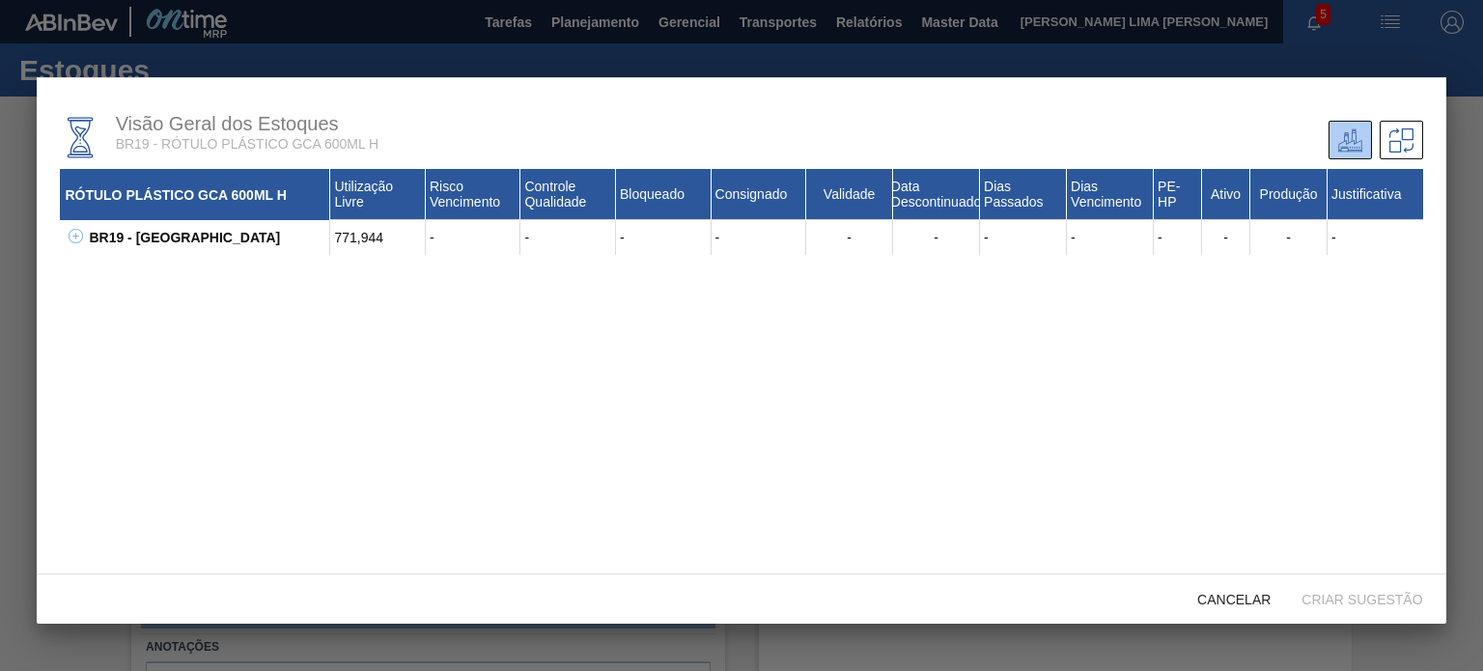
click at [92, 242] on div "BR19 - Nova Rio" at bounding box center [207, 237] width 246 height 35
click at [88, 241] on div "BR19 - Nova Rio" at bounding box center [207, 237] width 246 height 35
click at [81, 240] on icon at bounding box center [76, 236] width 14 height 14
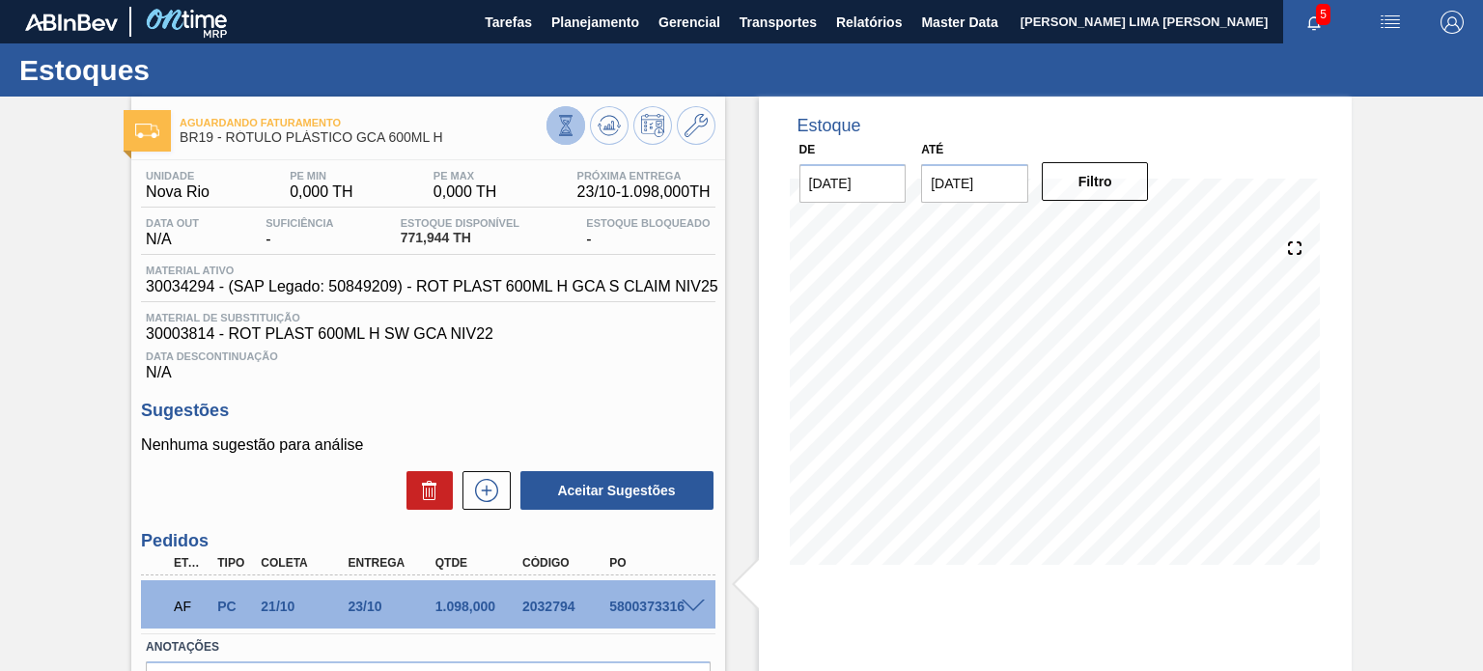
click at [565, 116] on icon at bounding box center [565, 125] width 11 height 18
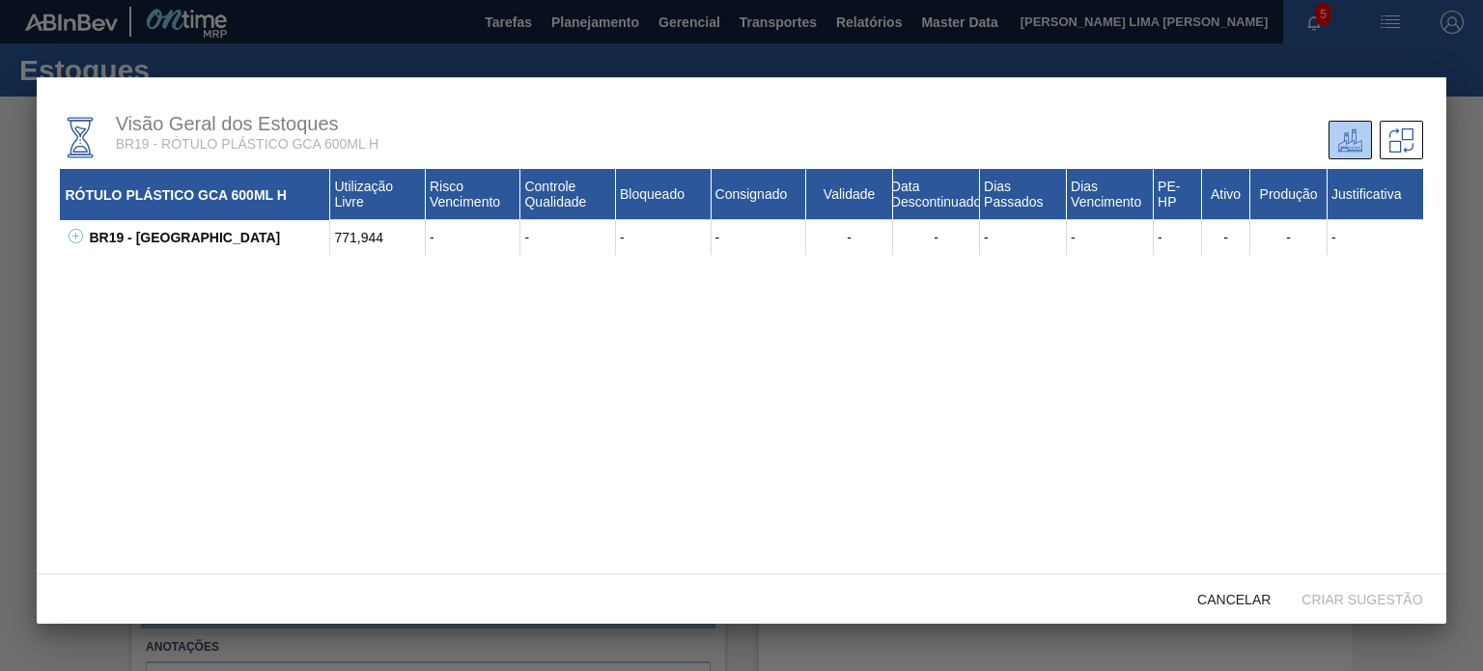
click at [70, 242] on icon at bounding box center [76, 236] width 14 height 14
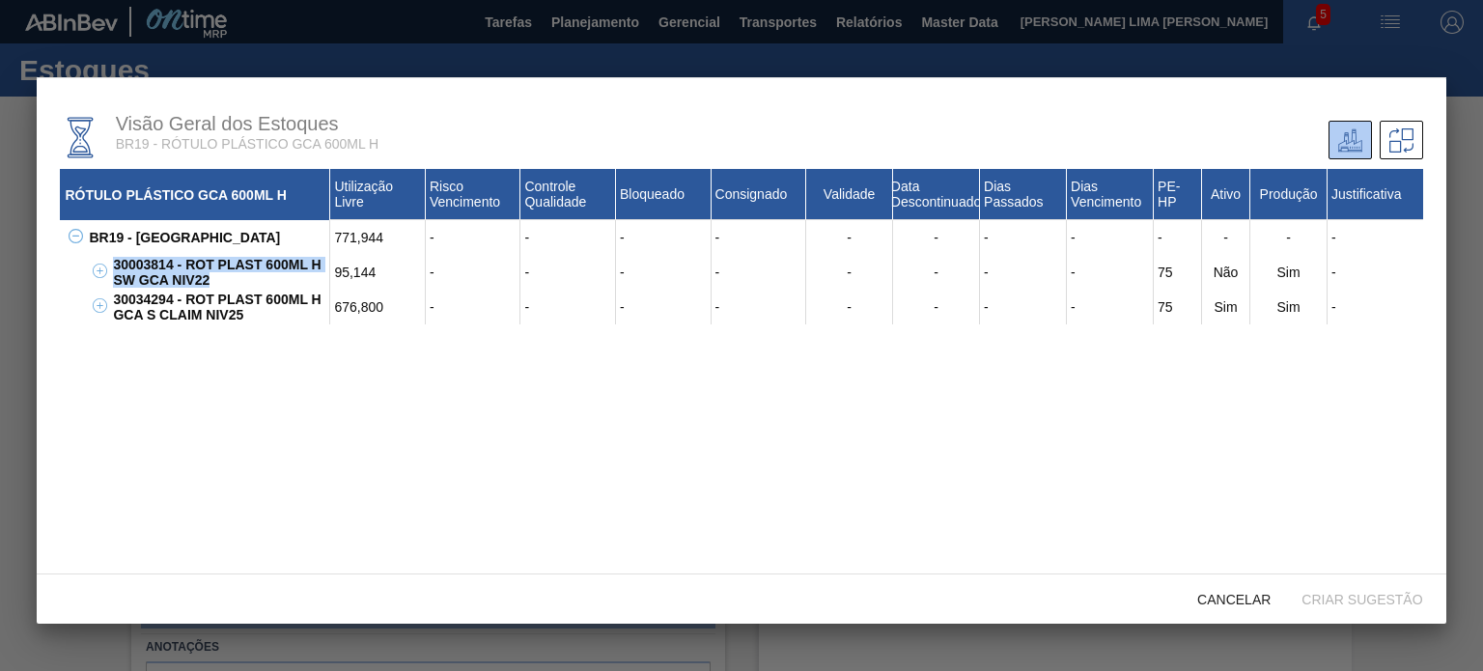
drag, startPoint x: 206, startPoint y: 285, endPoint x: 116, endPoint y: 260, distance: 93.2
click at [116, 260] on div "30003814 - ROT PLAST 600ML H SW GCA NIV22" at bounding box center [219, 272] width 222 height 35
copy div "30003814 - ROT PLAST 600ML H SW GCA NIV22"
drag, startPoint x: 348, startPoint y: 269, endPoint x: 317, endPoint y: 213, distance: 64.4
click at [324, 271] on div "30003814 - ROT PLAST 600ML H SW GCA NIV22 95,144 - - - - - - - - 75 Não Sim -" at bounding box center [765, 272] width 1314 height 35
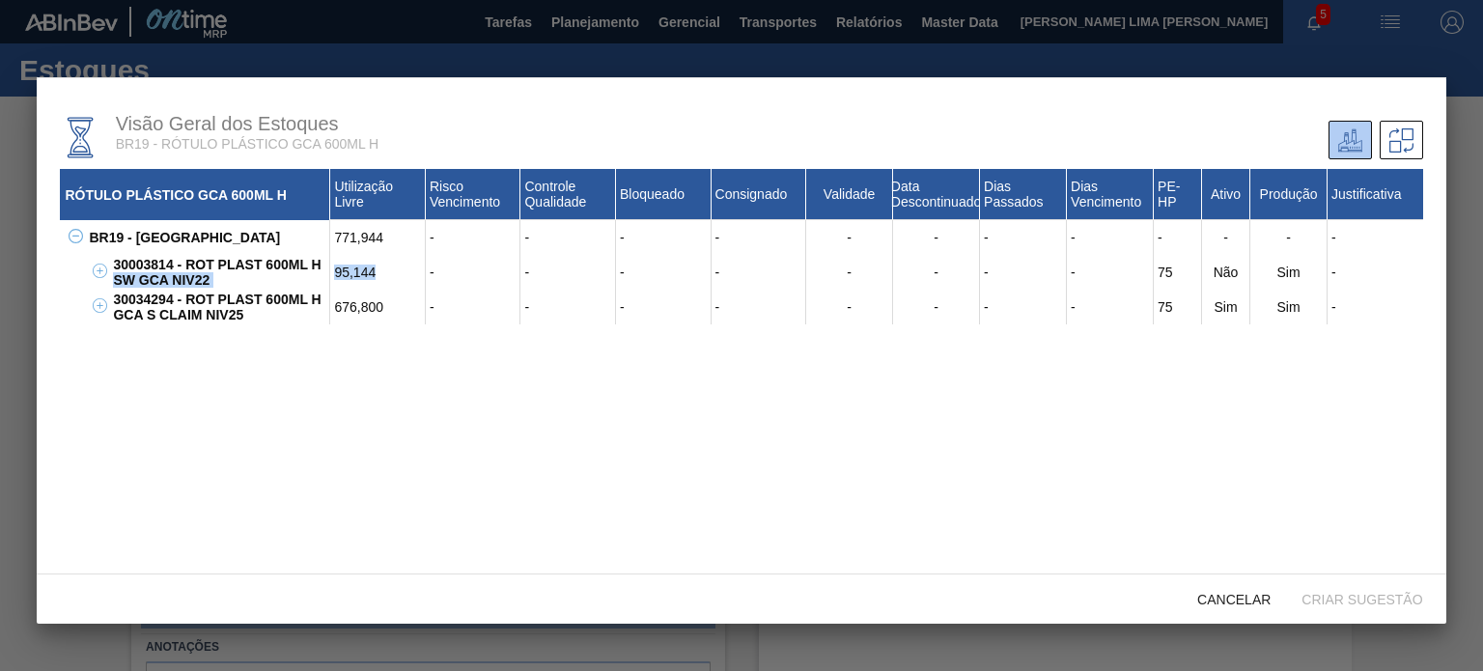
click at [349, 270] on div "95,144" at bounding box center [378, 272] width 96 height 35
copy div "95,144"
click at [237, 327] on div "RÓTULO PLÁSTICO GCA 600ML H Utilização Livre Risco Vencimento Controle Qualidad…" at bounding box center [741, 405] width 1362 height 472
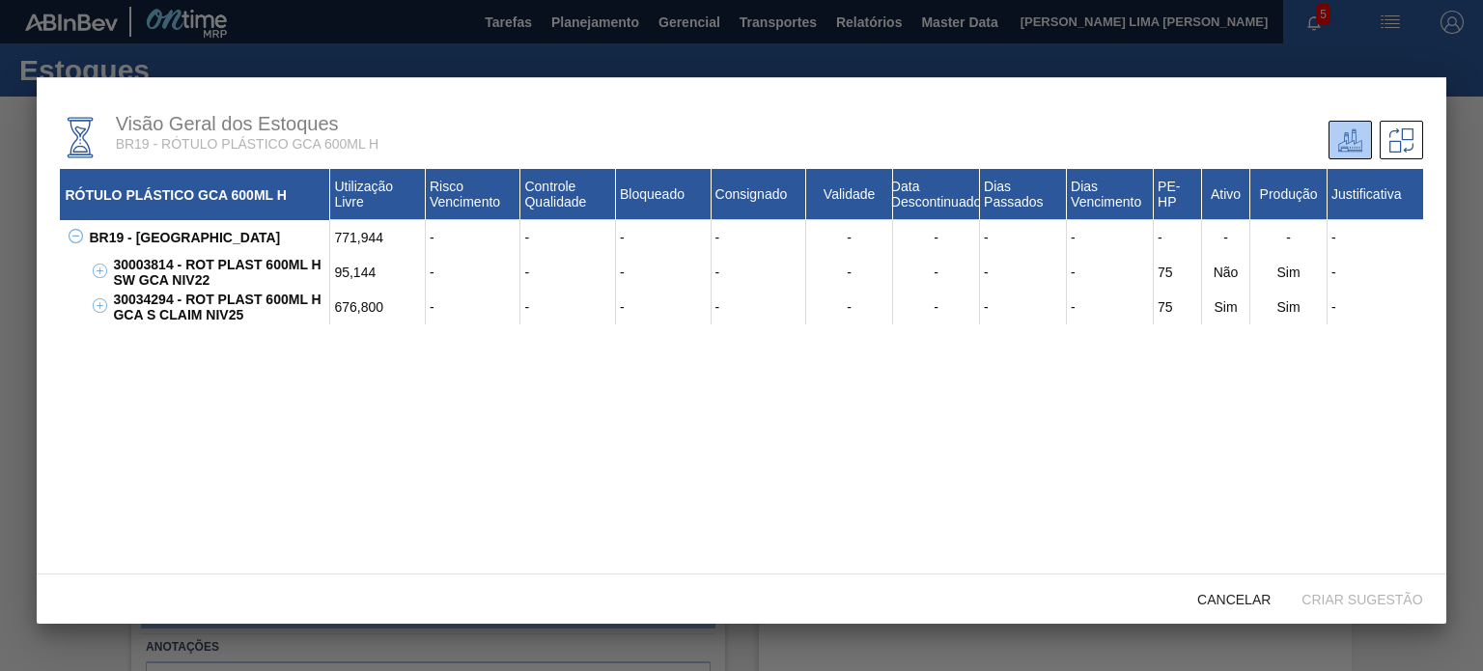
click at [126, 301] on div "30034294 - ROT PLAST 600ML H GCA S CLAIM NIV25" at bounding box center [219, 307] width 222 height 35
drag, startPoint x: 113, startPoint y: 300, endPoint x: 255, endPoint y: 314, distance: 142.5
click at [255, 314] on div "30034294 - ROT PLAST 600ML H GCA S CLAIM NIV25" at bounding box center [219, 307] width 222 height 35
copy div "30034294 - ROT PLAST 600ML H GCA S CLAIM NIV25"
click at [355, 308] on div "676,800" at bounding box center [378, 307] width 96 height 35
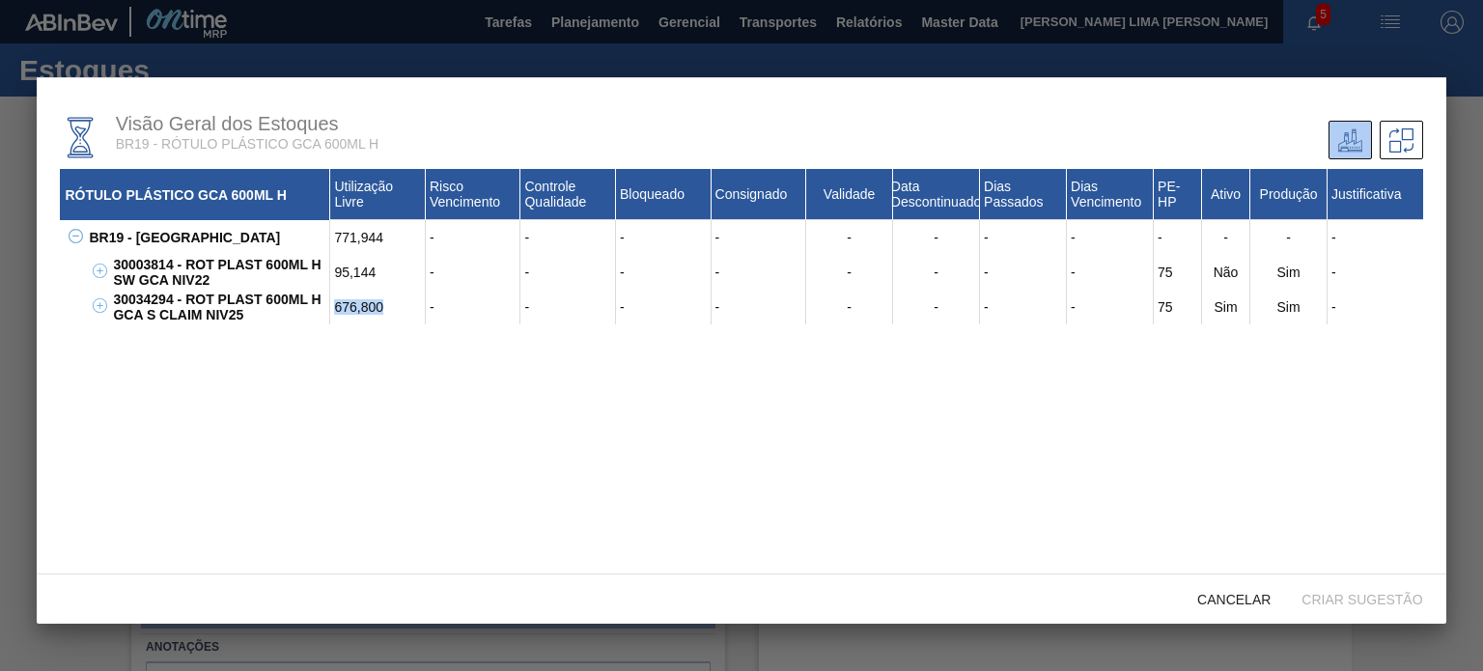
click at [355, 308] on div "676,800" at bounding box center [378, 307] width 96 height 35
copy div "676,800"
click at [351, 238] on div "771,944" at bounding box center [378, 237] width 96 height 35
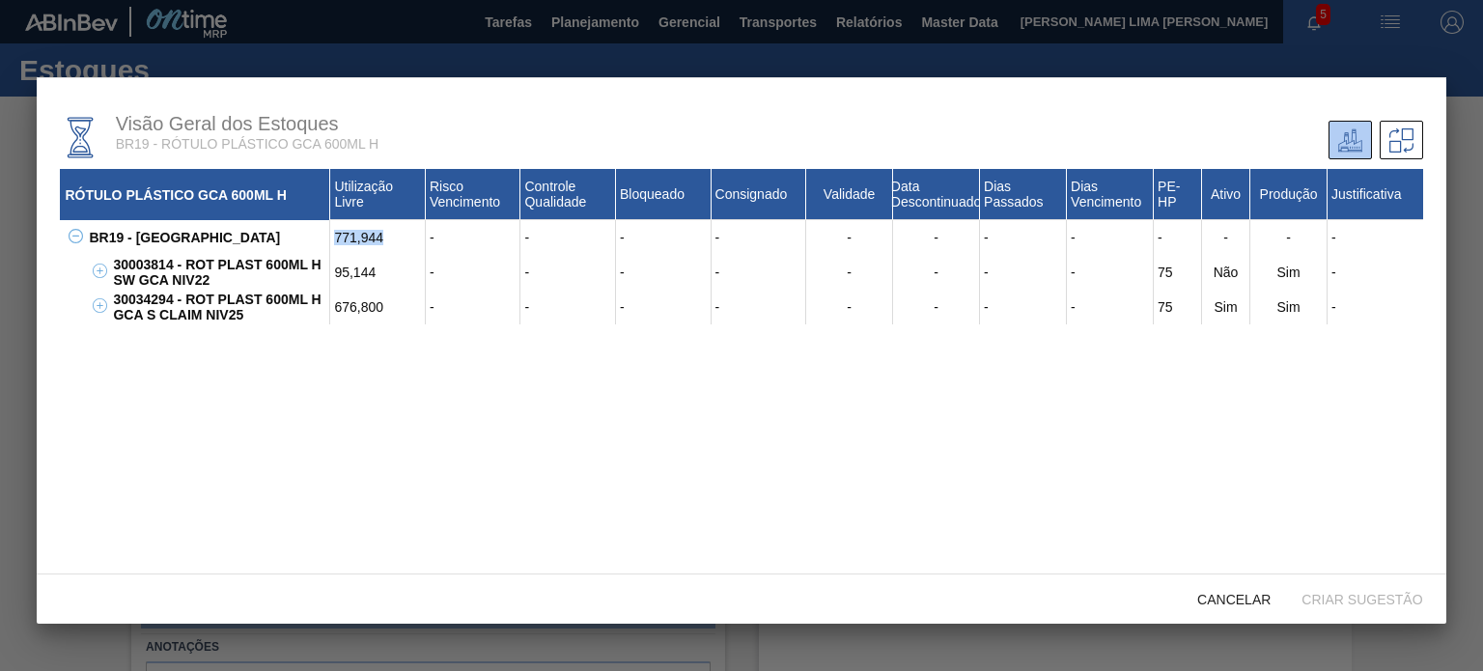
copy div "771,944"
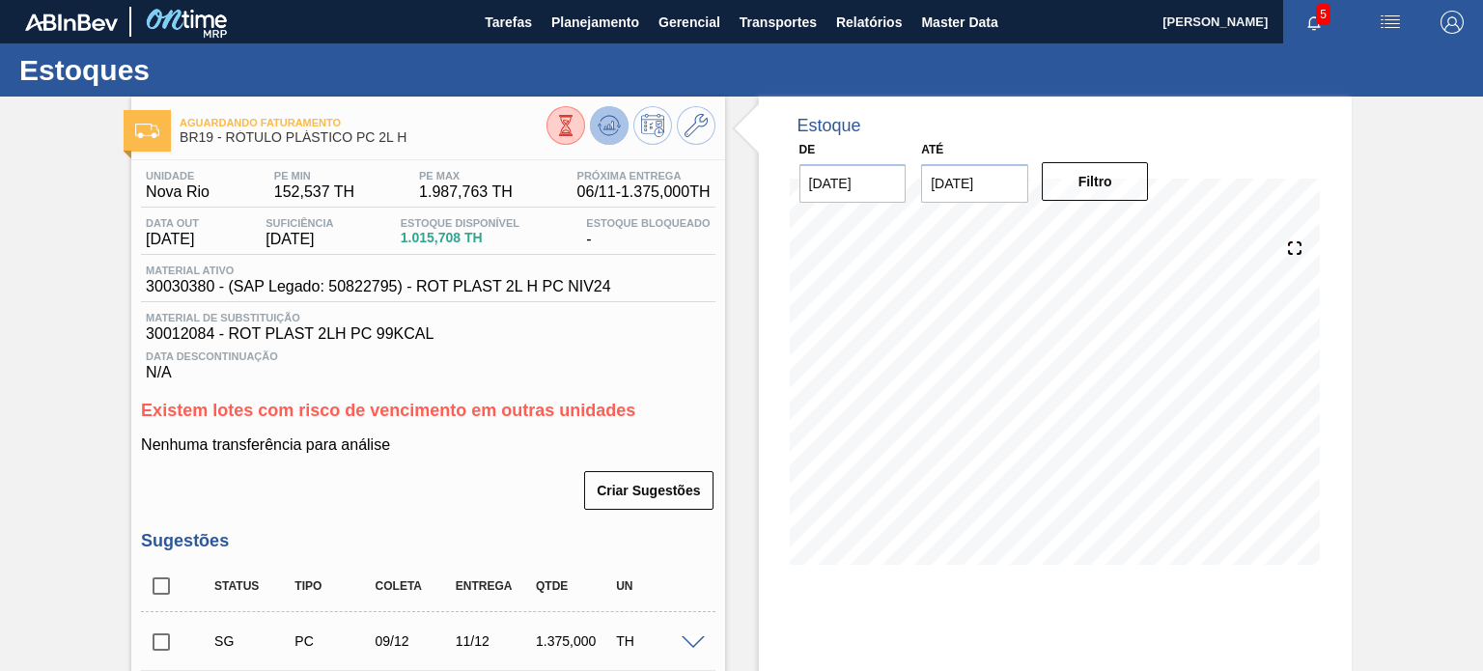
click at [612, 128] on icon at bounding box center [608, 125] width 23 height 23
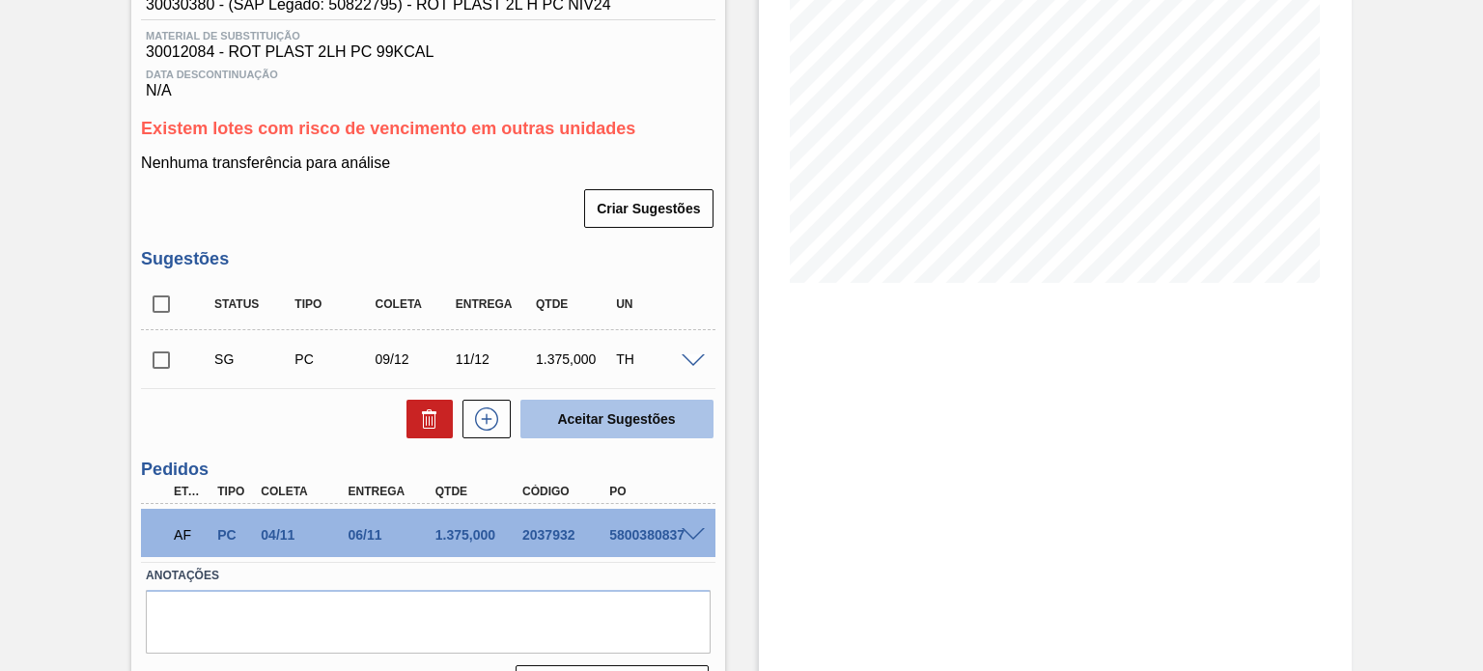
scroll to position [290, 0]
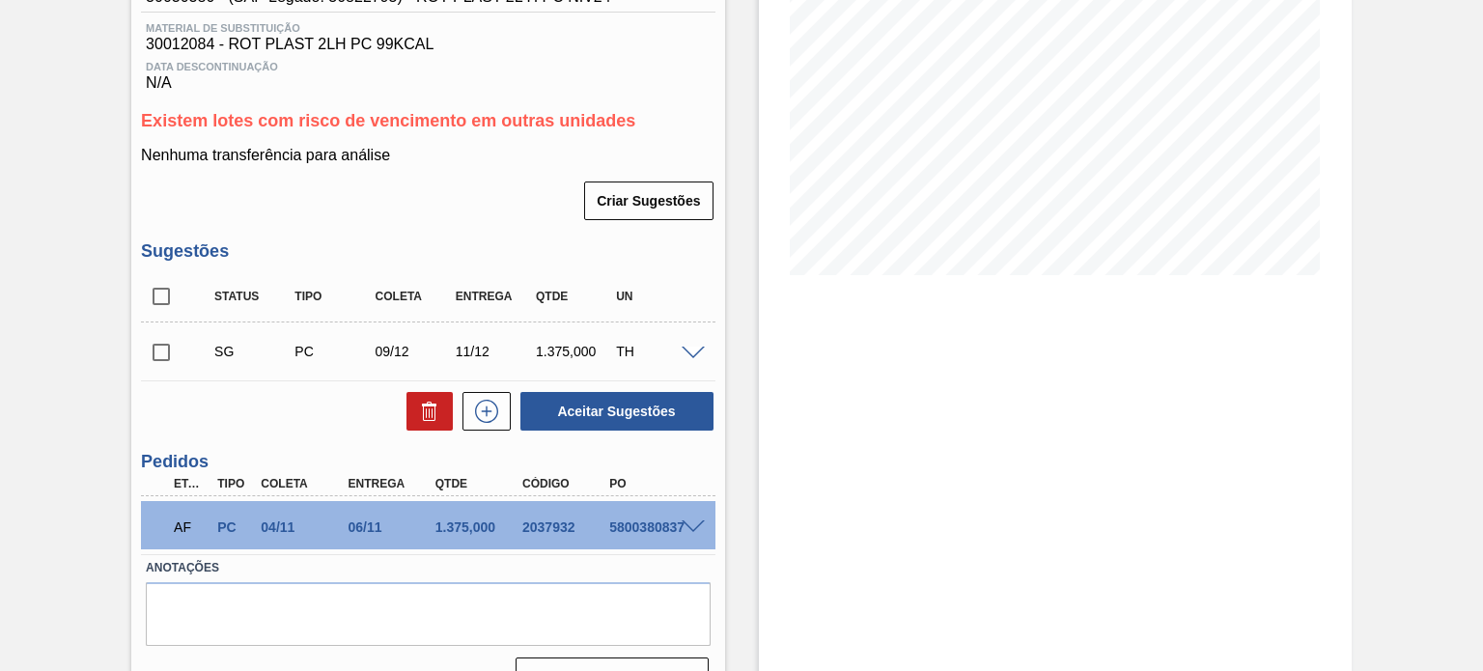
click at [699, 520] on span at bounding box center [692, 527] width 23 height 14
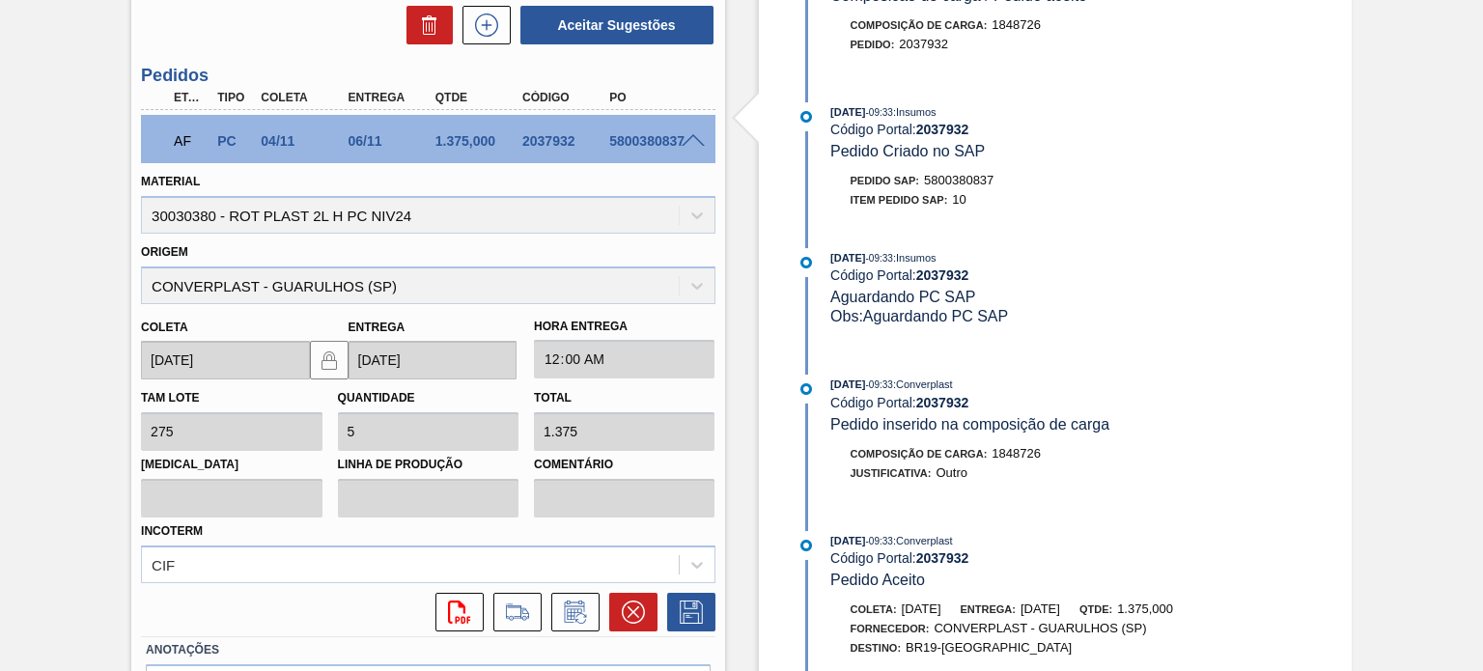
scroll to position [203, 0]
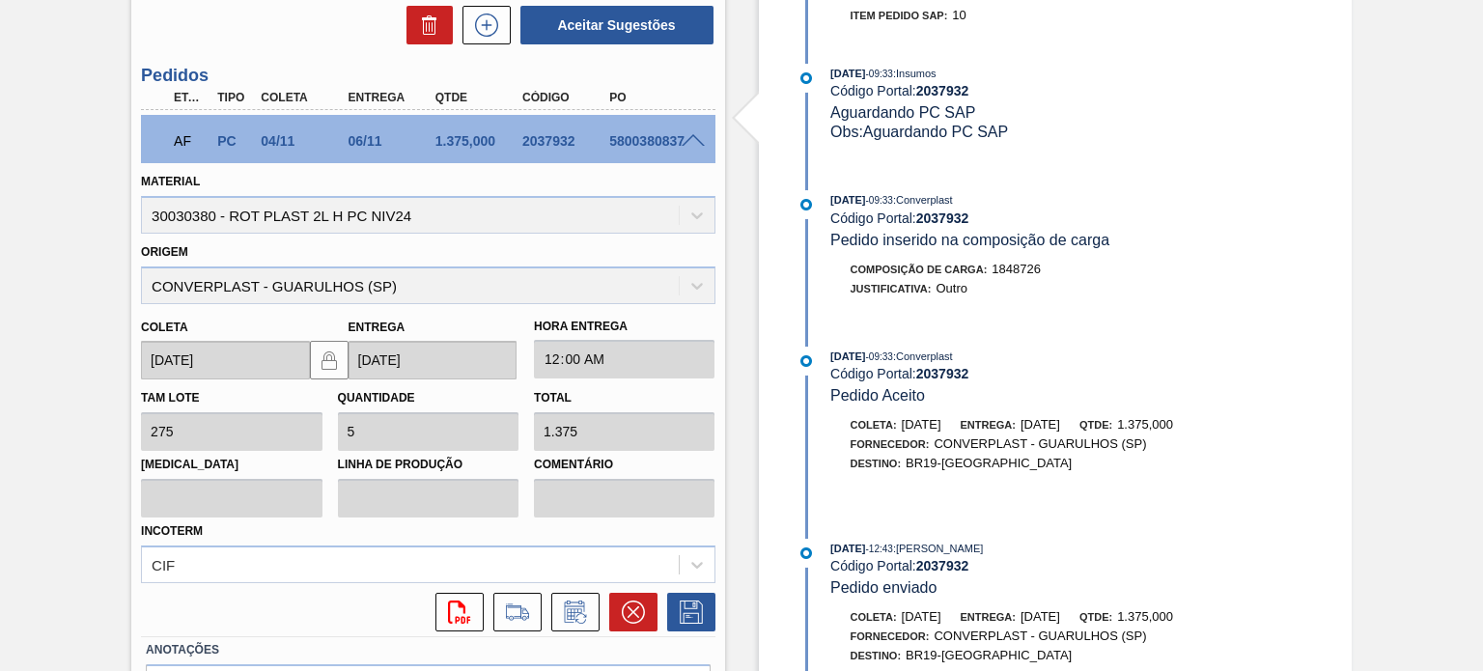
click at [853, 354] on div "29/09/2025 - 09:33 : Converplast" at bounding box center [1059, 356] width 458 height 19
click at [852, 354] on div "29/09/2025 - 09:33 : Converplast" at bounding box center [1059, 356] width 458 height 19
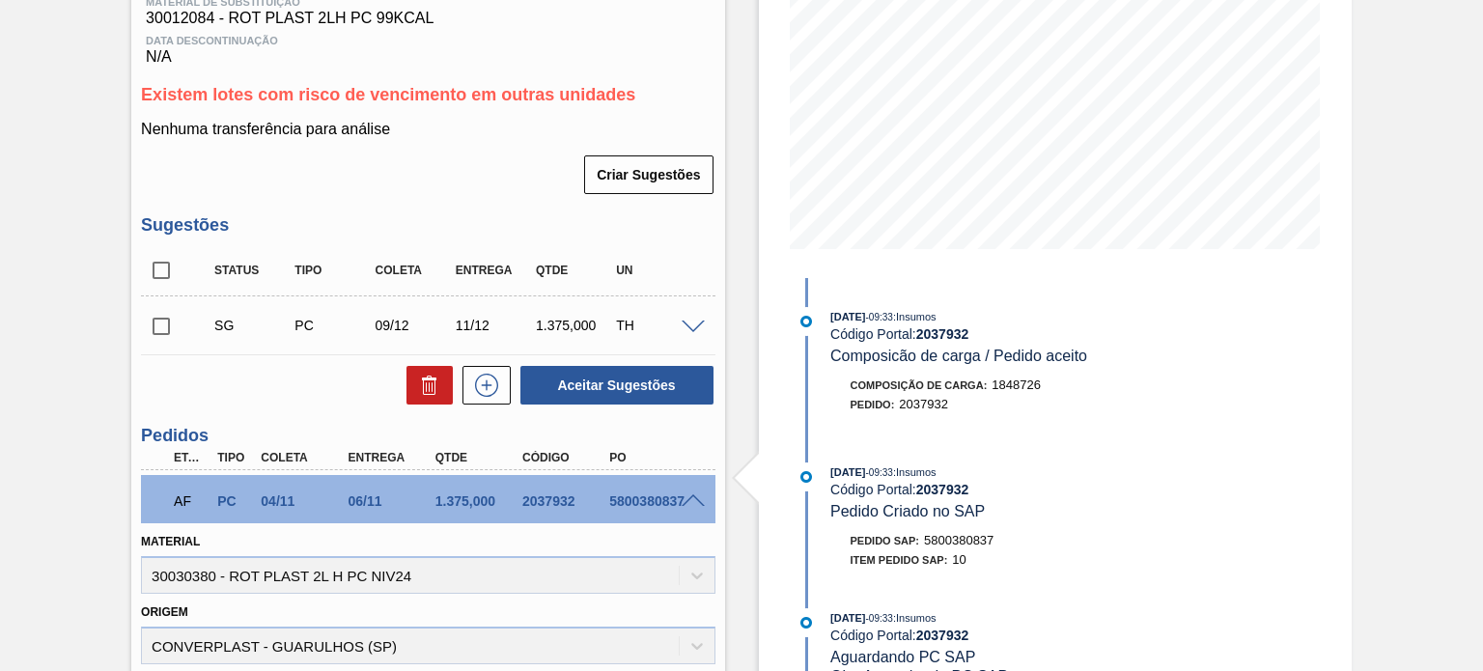
scroll to position [315, 0]
click at [533, 492] on div "AF PC 04/11 06/11 1.375,000 2037932 5800380837" at bounding box center [422, 500] width 522 height 39
click at [531, 493] on div "AF PC 04/11 06/11 1.375,000 2037932 5800380837" at bounding box center [422, 500] width 522 height 39
click at [531, 494] on div "2037932" at bounding box center [565, 501] width 96 height 15
click at [531, 496] on div "2037932" at bounding box center [565, 501] width 96 height 15
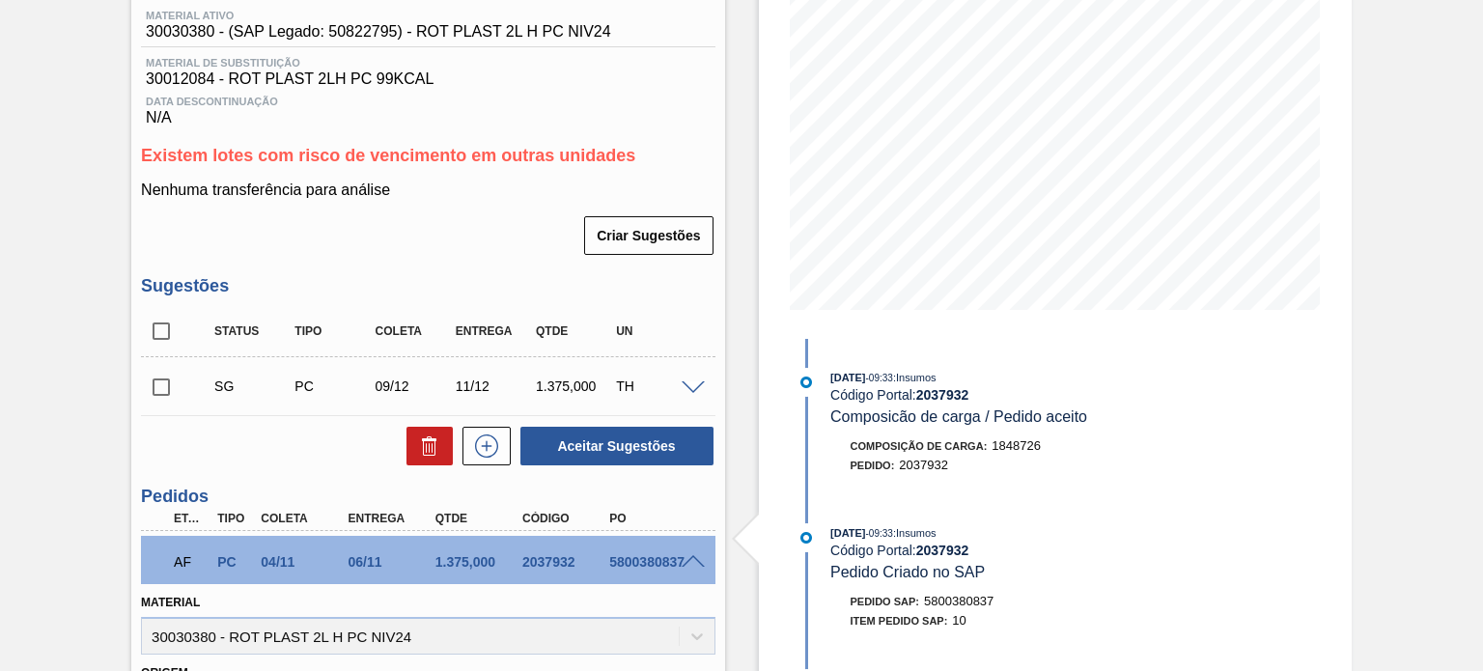
scroll to position [411, 0]
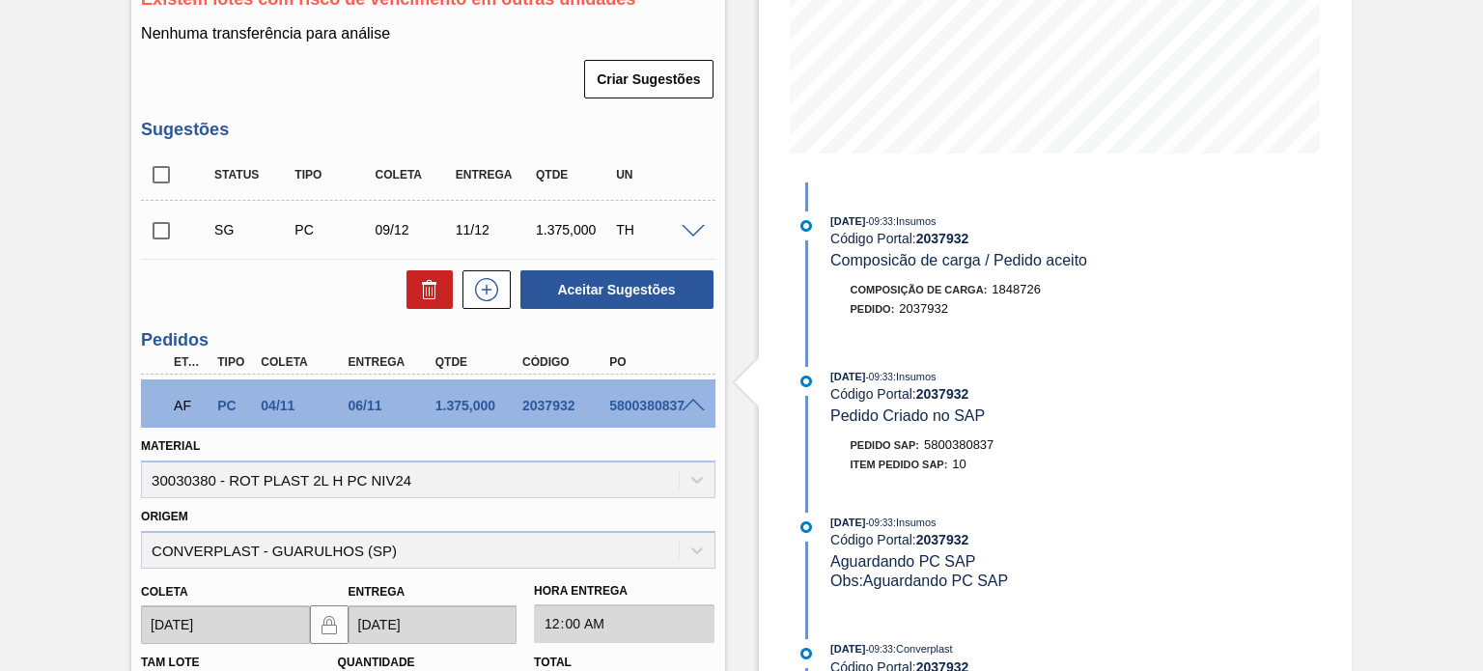
click at [563, 406] on div "2037932" at bounding box center [565, 405] width 96 height 15
click at [564, 406] on div "2037932" at bounding box center [565, 405] width 96 height 15
copy div "2037932"
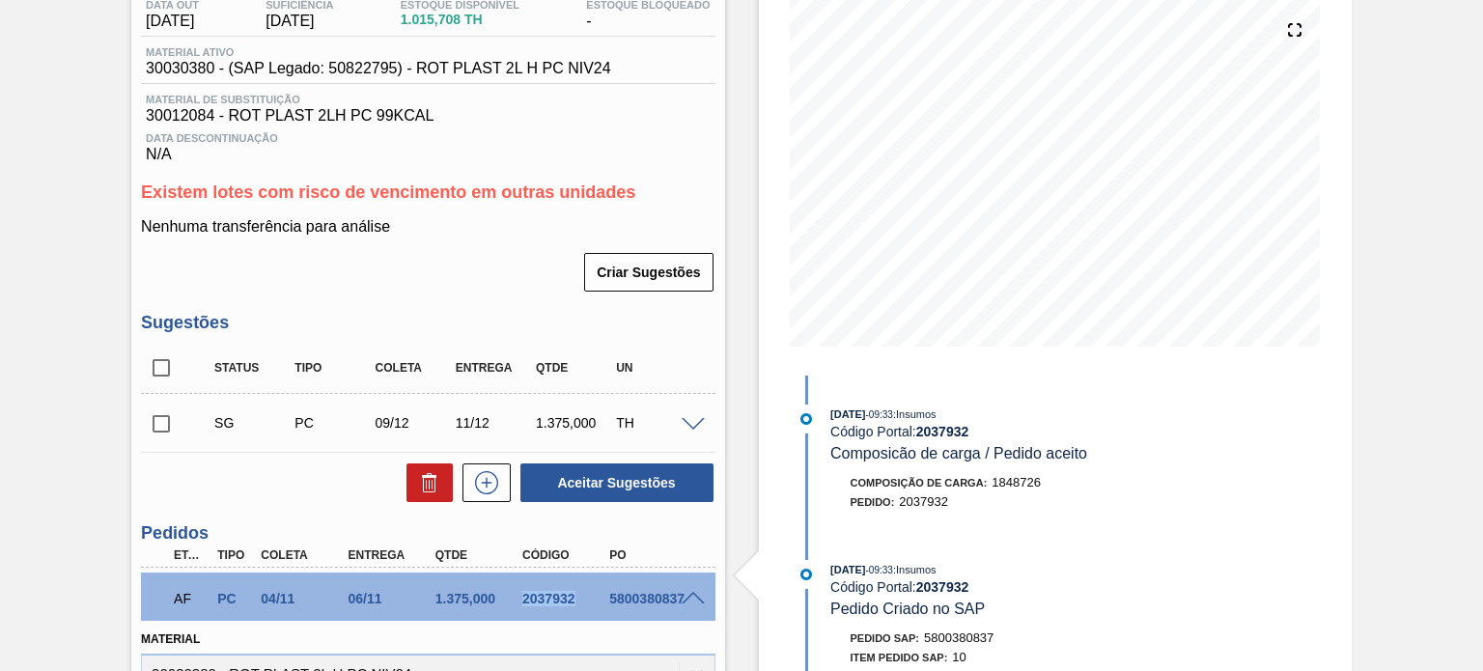
scroll to position [25, 0]
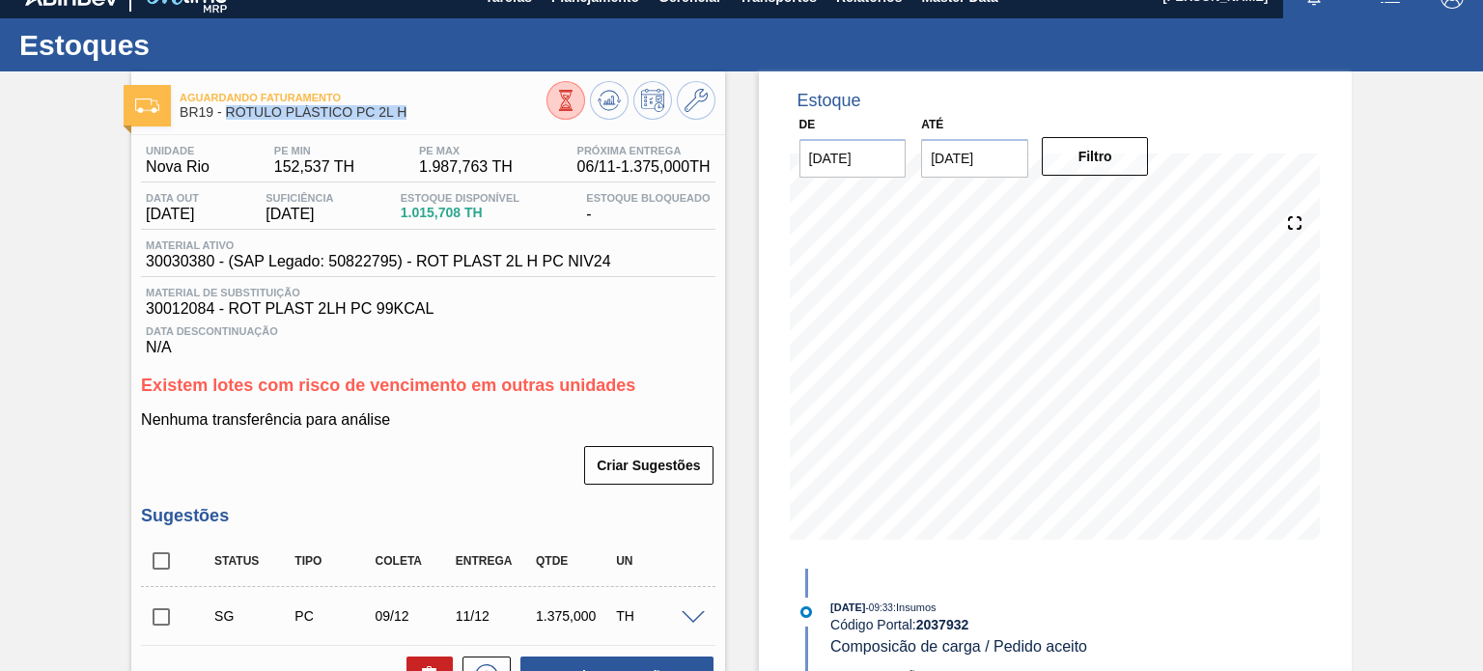
drag, startPoint x: 409, startPoint y: 119, endPoint x: 228, endPoint y: 126, distance: 181.6
copy span "RÓTULO PLÁSTICO PC 2L H"
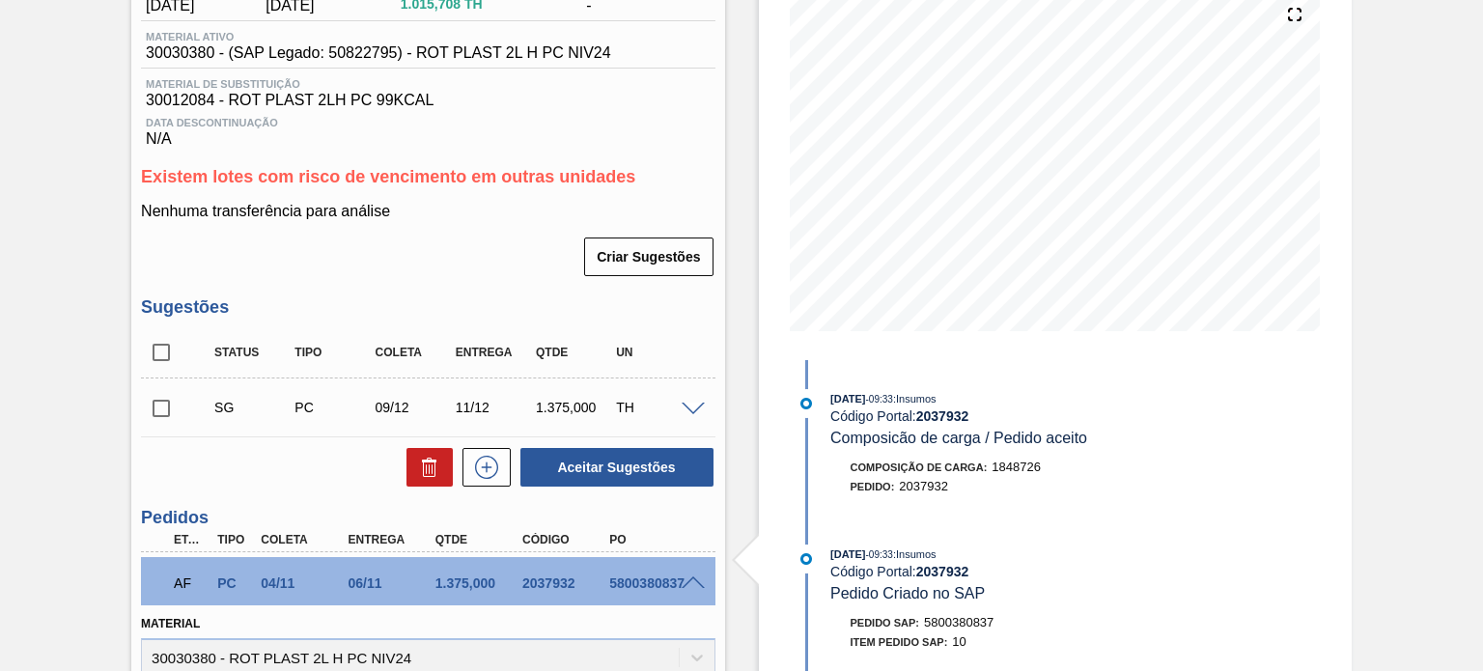
scroll to position [411, 0]
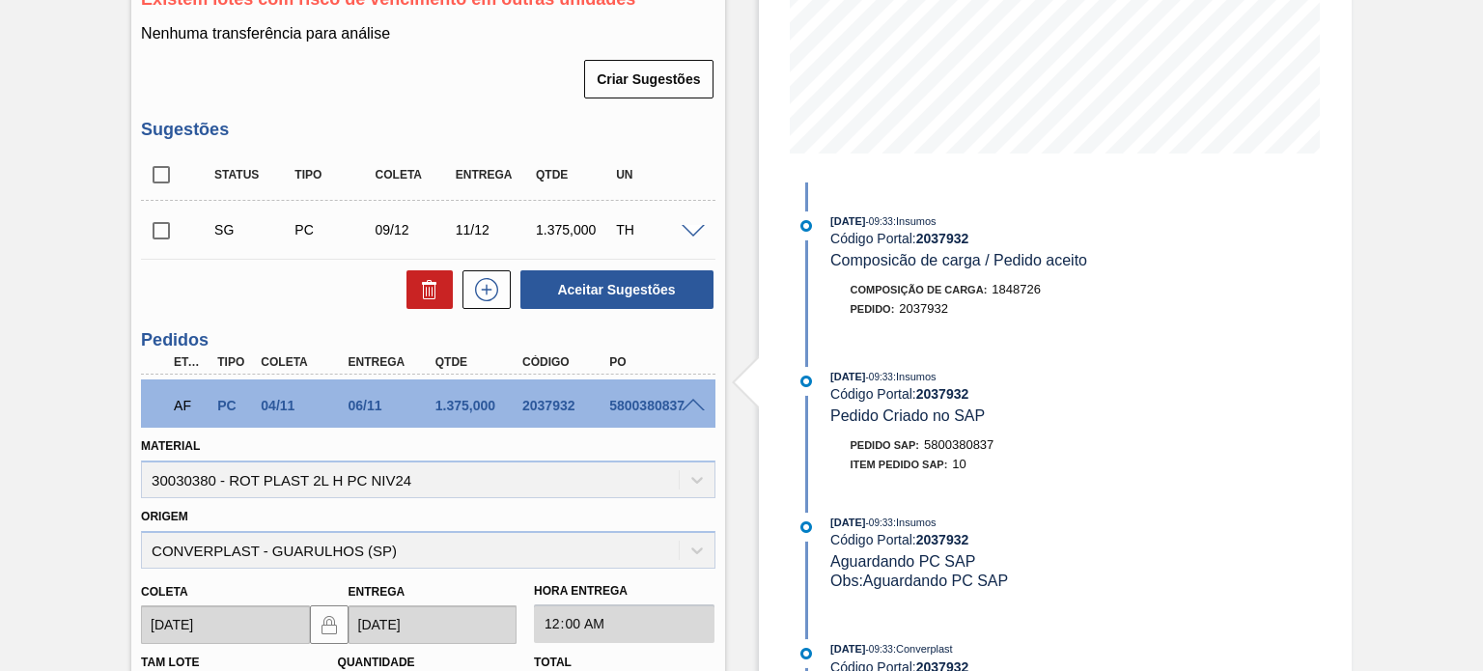
click at [556, 407] on div "2037932" at bounding box center [565, 405] width 96 height 15
copy div "2037932"
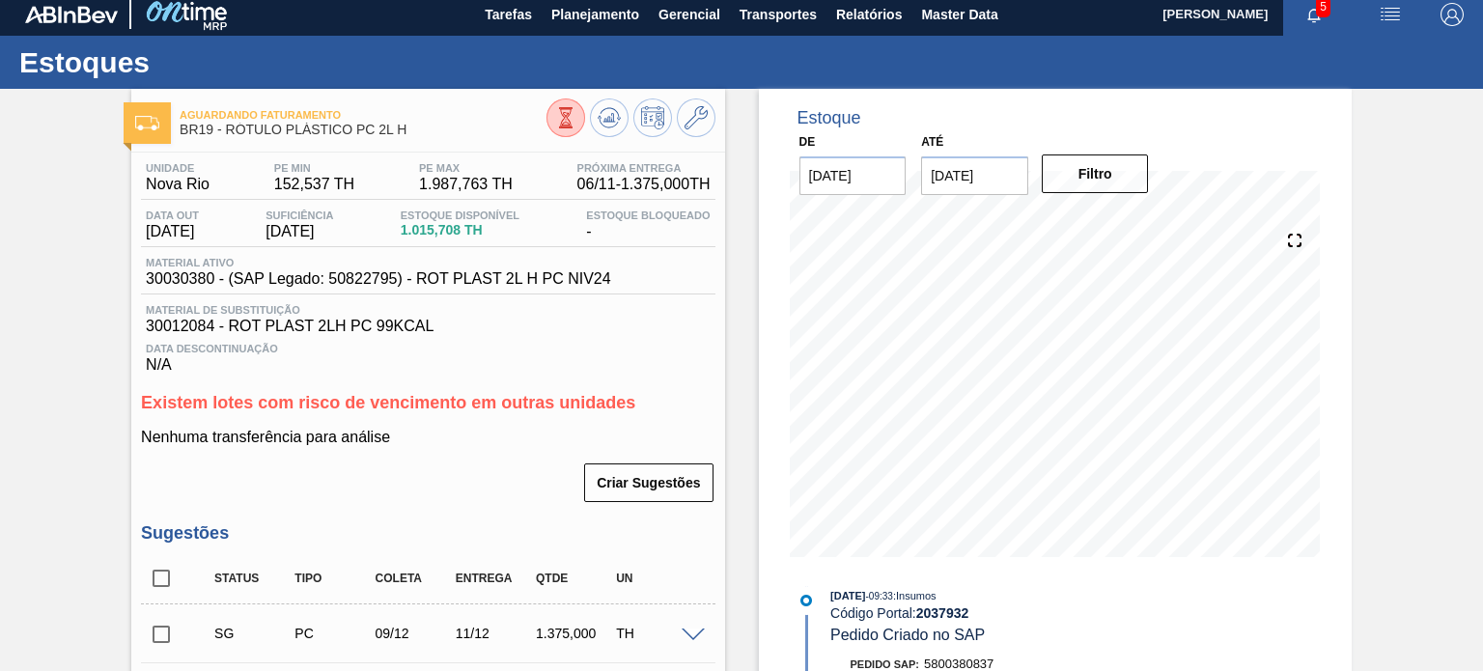
scroll to position [0, 0]
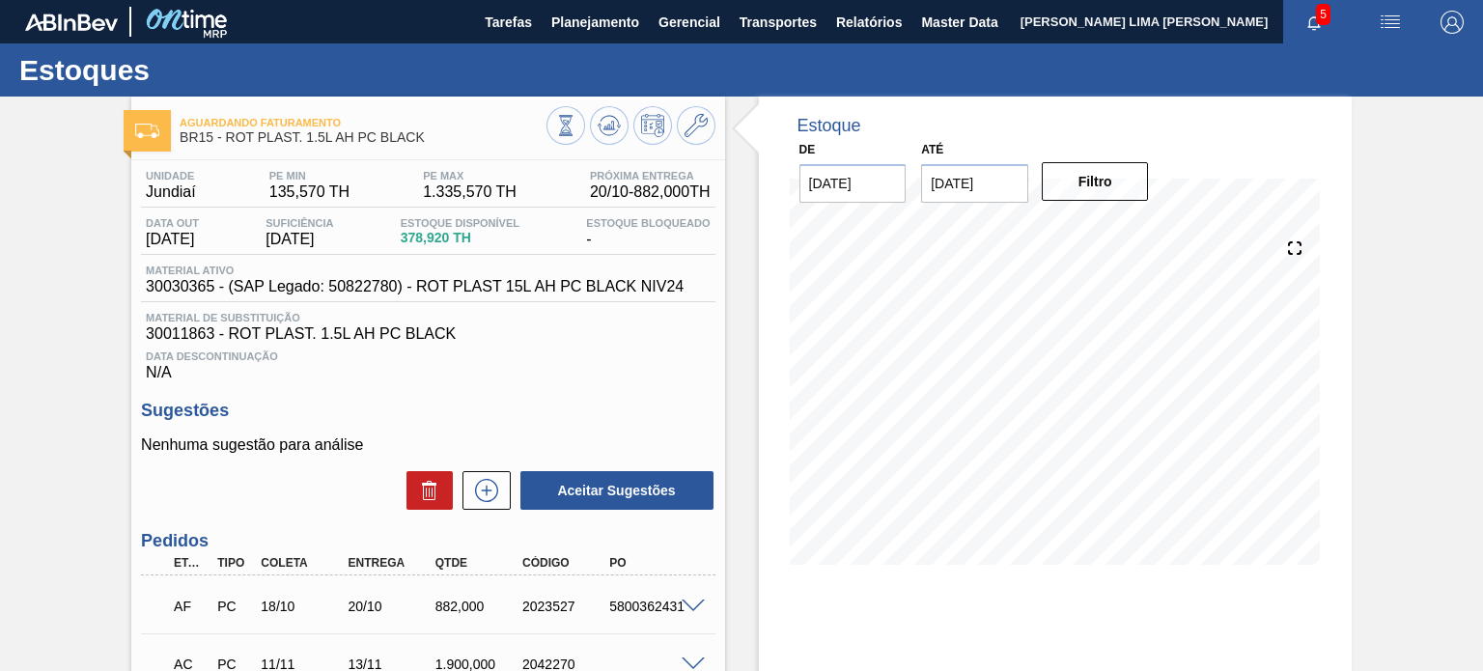
scroll to position [97, 0]
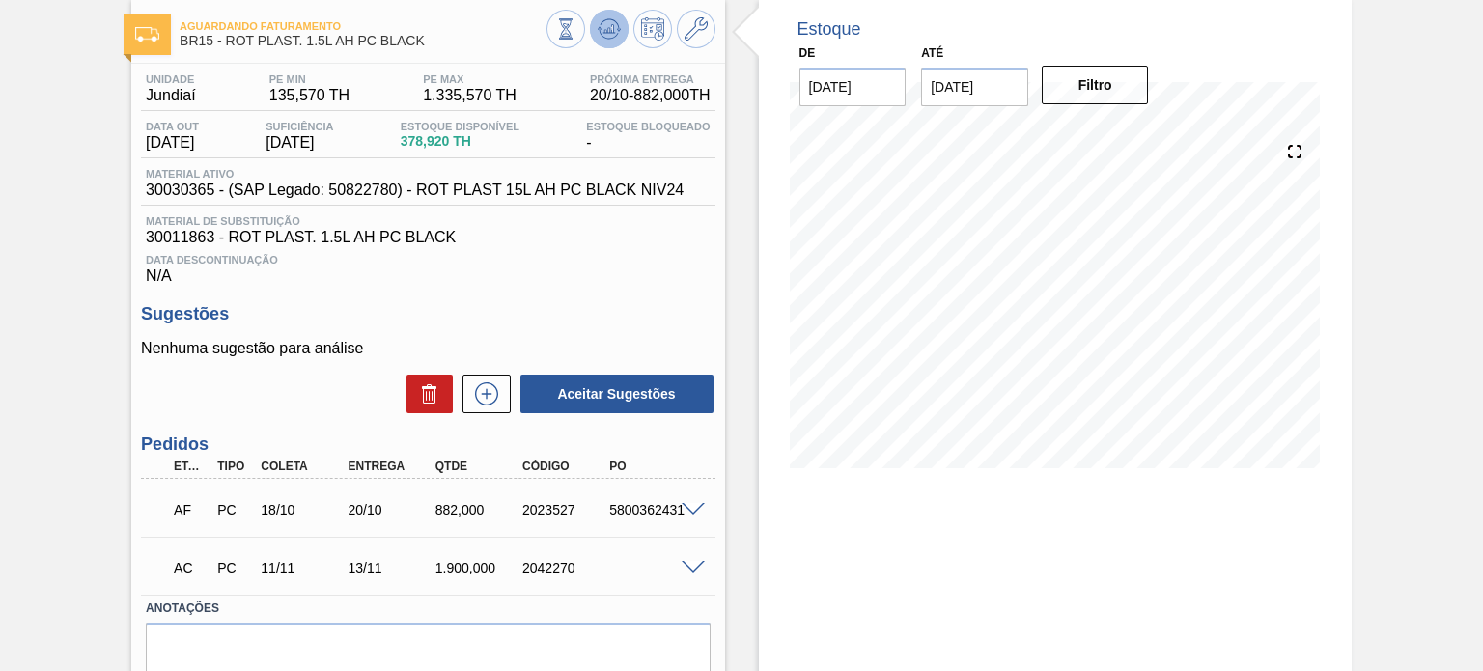
click at [608, 28] on icon at bounding box center [608, 28] width 13 height 9
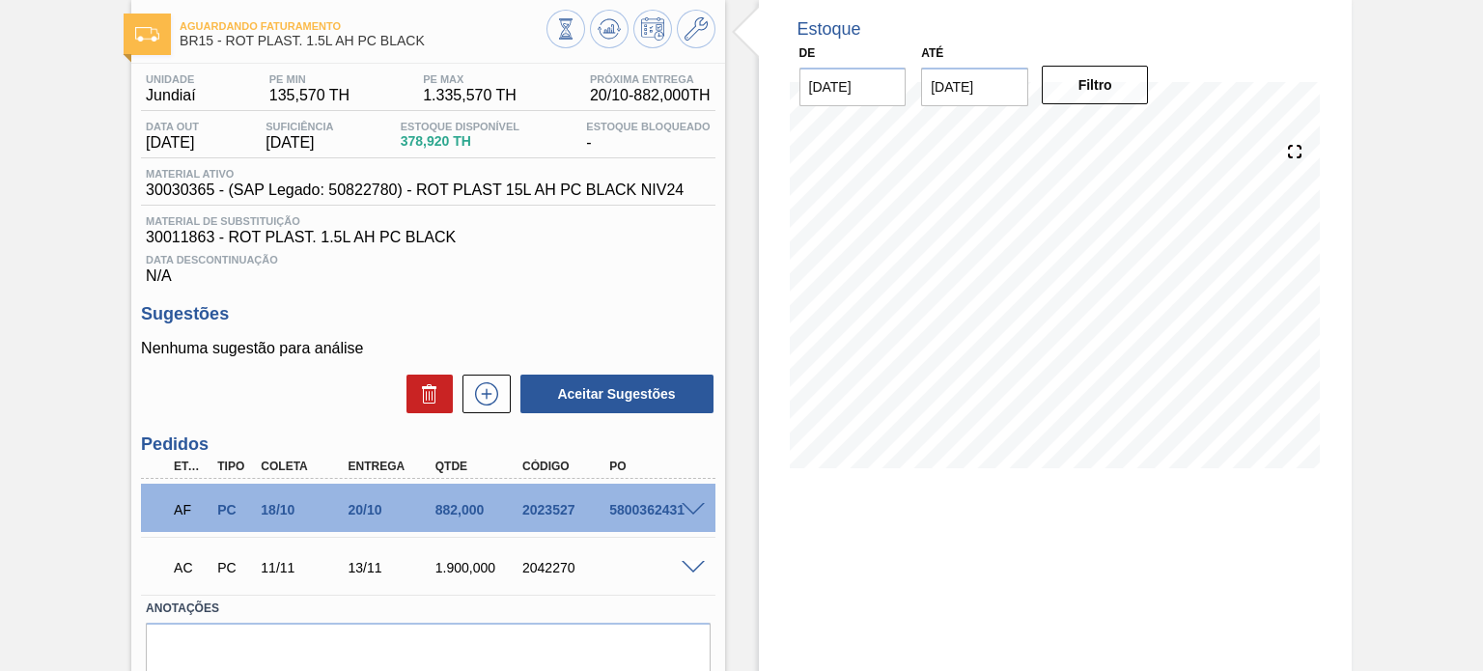
click at [554, 505] on div "2023527" at bounding box center [565, 509] width 96 height 15
copy div "2023527"
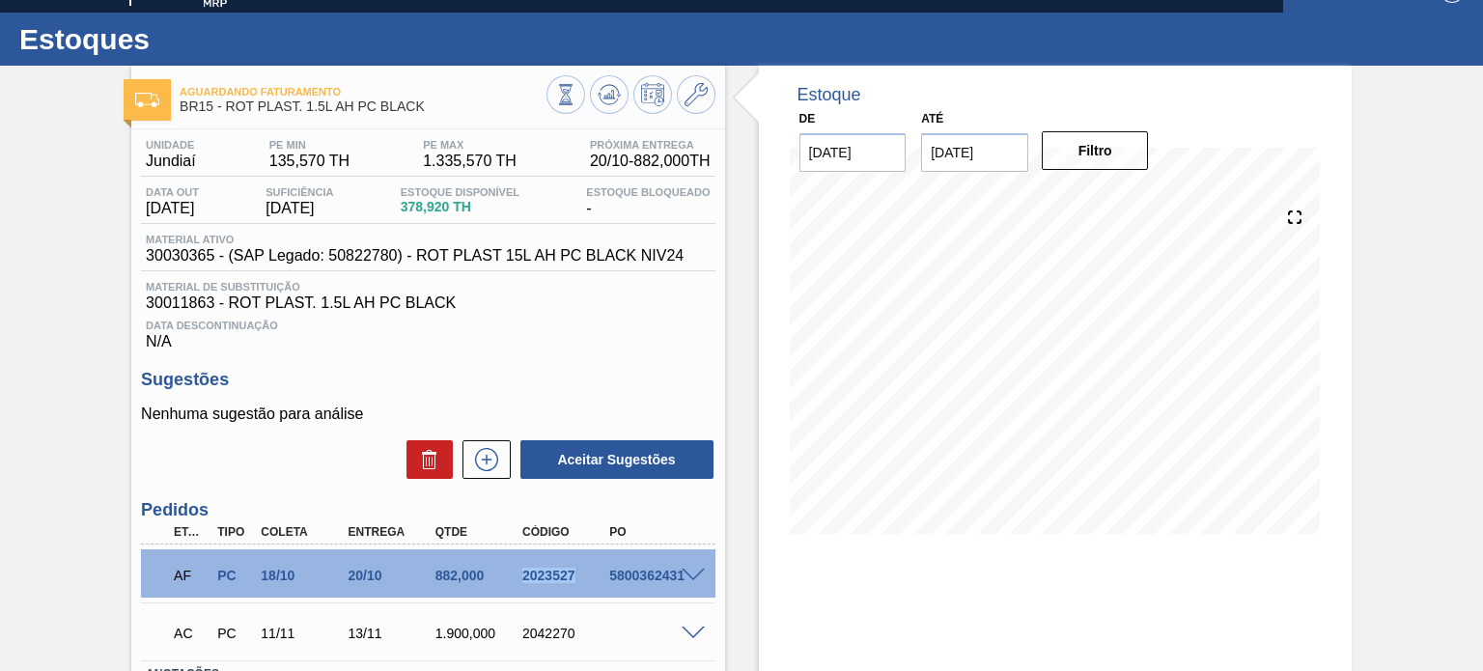
scroll to position [0, 0]
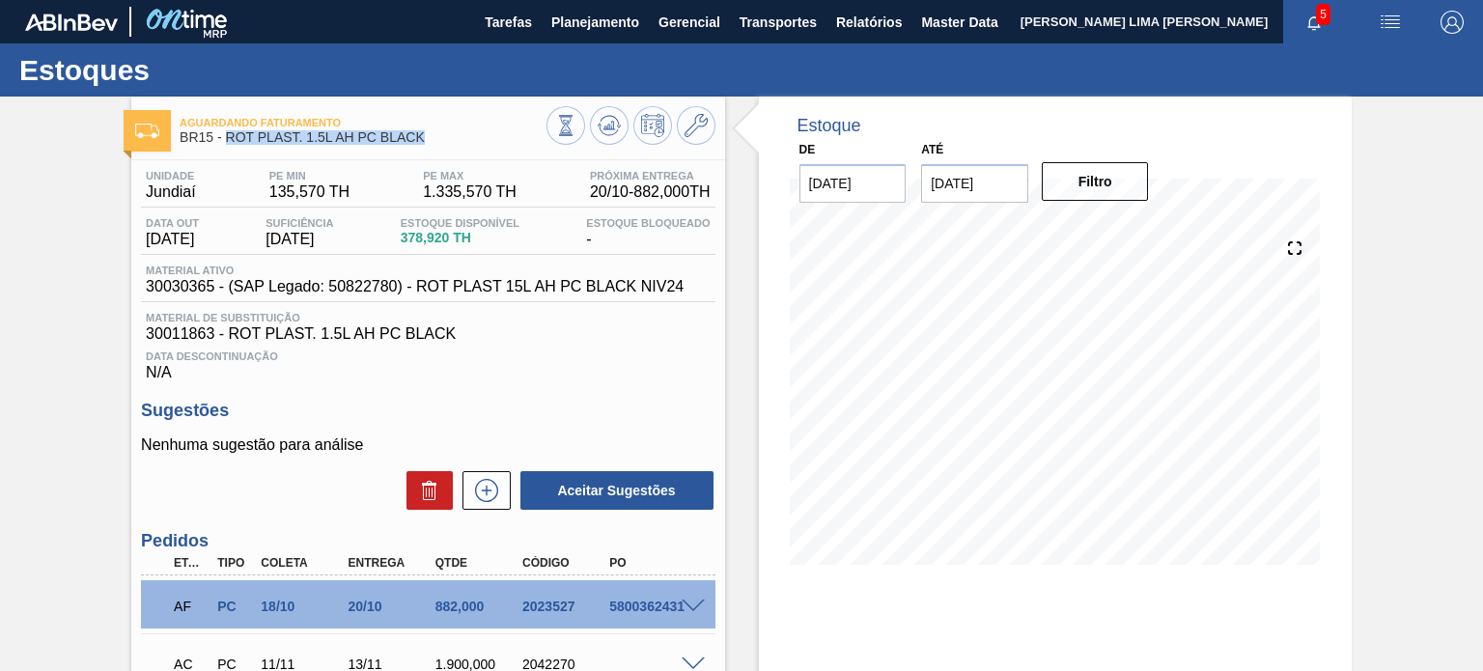
copy span "ROT PLAST. 1.5L AH PC BLACK"
drag, startPoint x: 432, startPoint y: 142, endPoint x: 225, endPoint y: 140, distance: 207.5
click at [225, 140] on span "BR15 - ROT PLAST. 1.5L AH PC BLACK" at bounding box center [363, 137] width 366 height 14
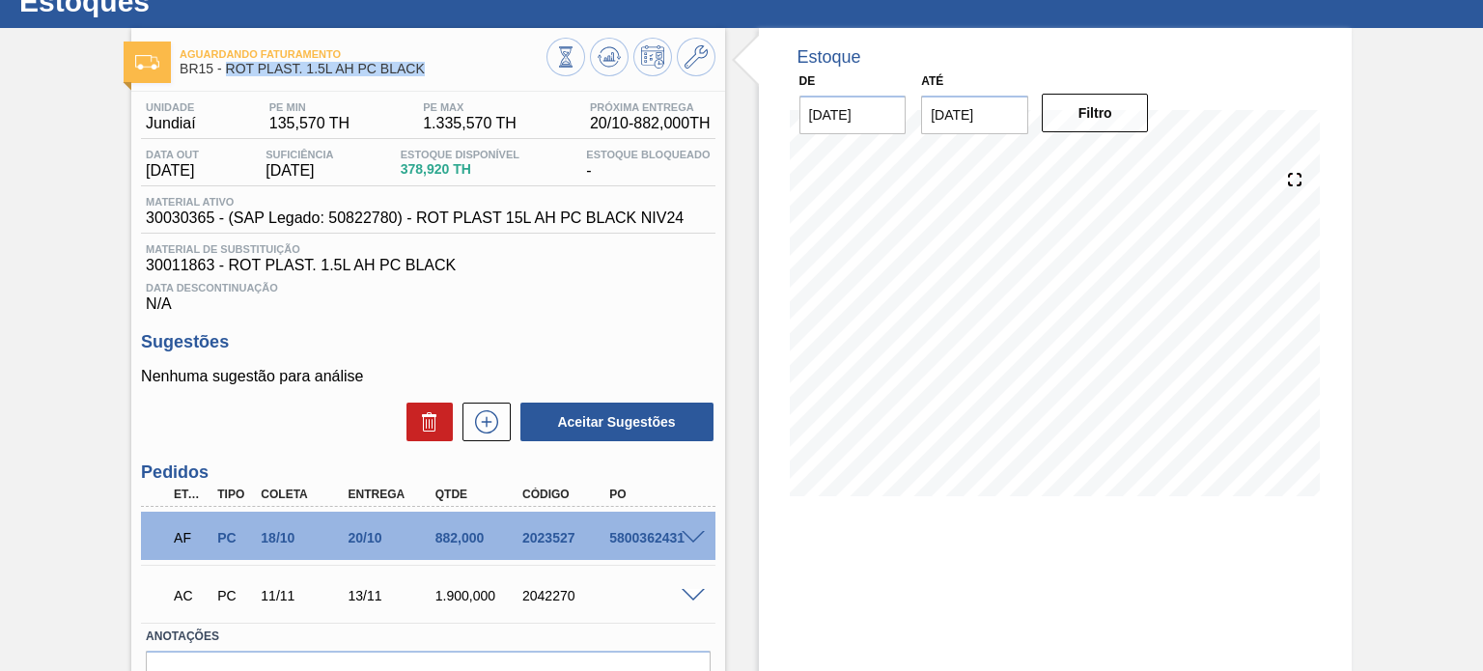
scroll to position [97, 0]
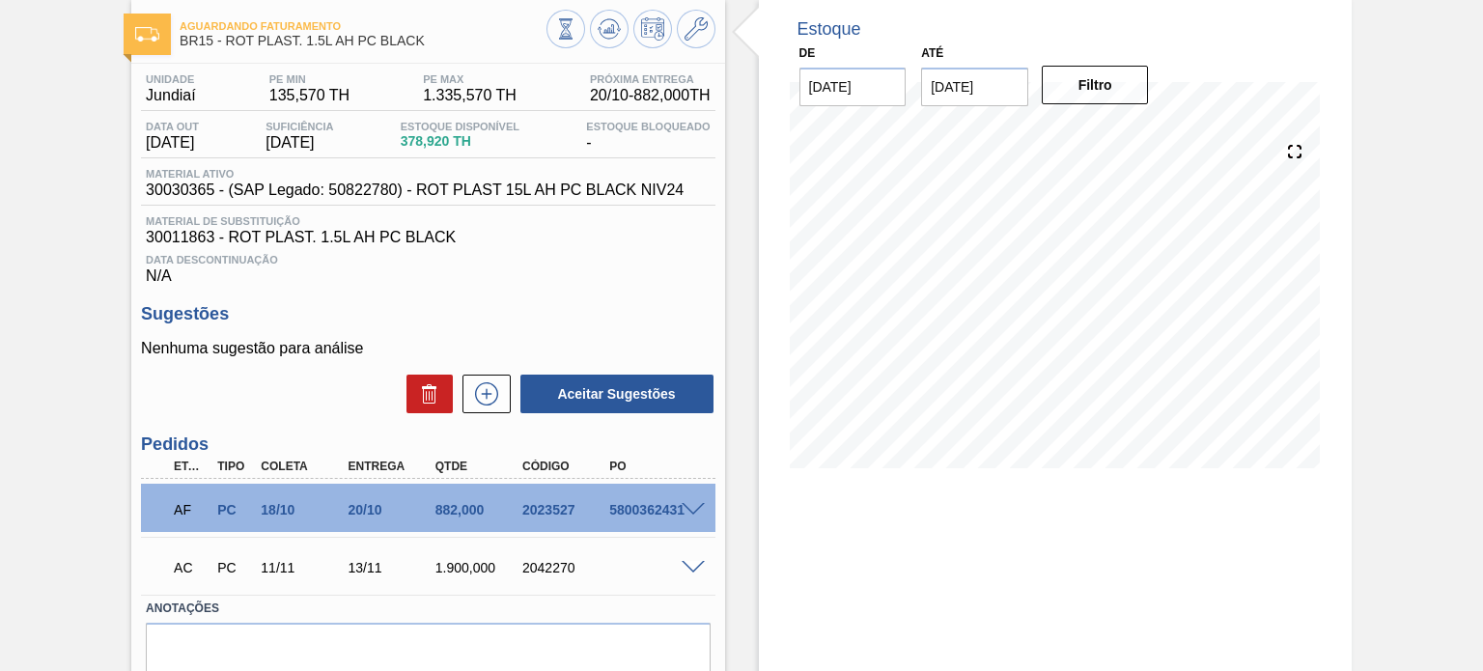
click at [545, 505] on div "2023527" at bounding box center [565, 509] width 96 height 15
copy div "2023527"
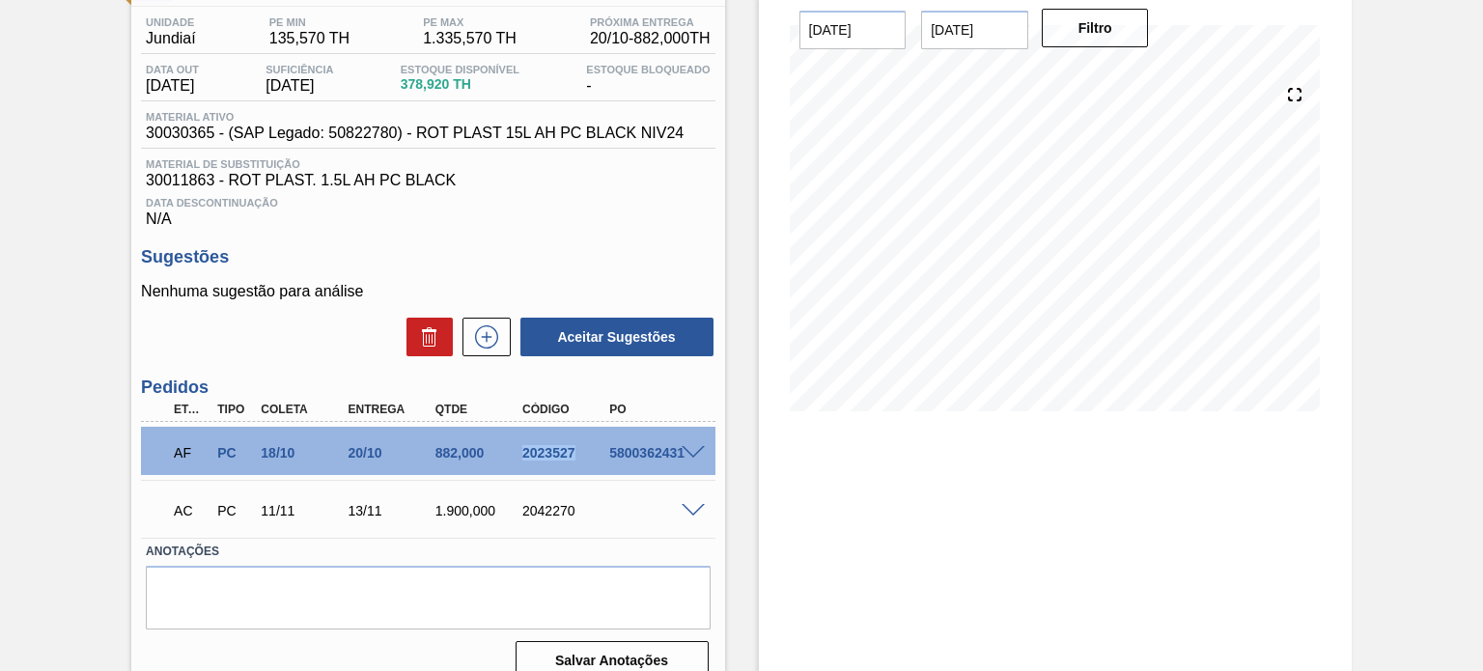
scroll to position [179, 0]
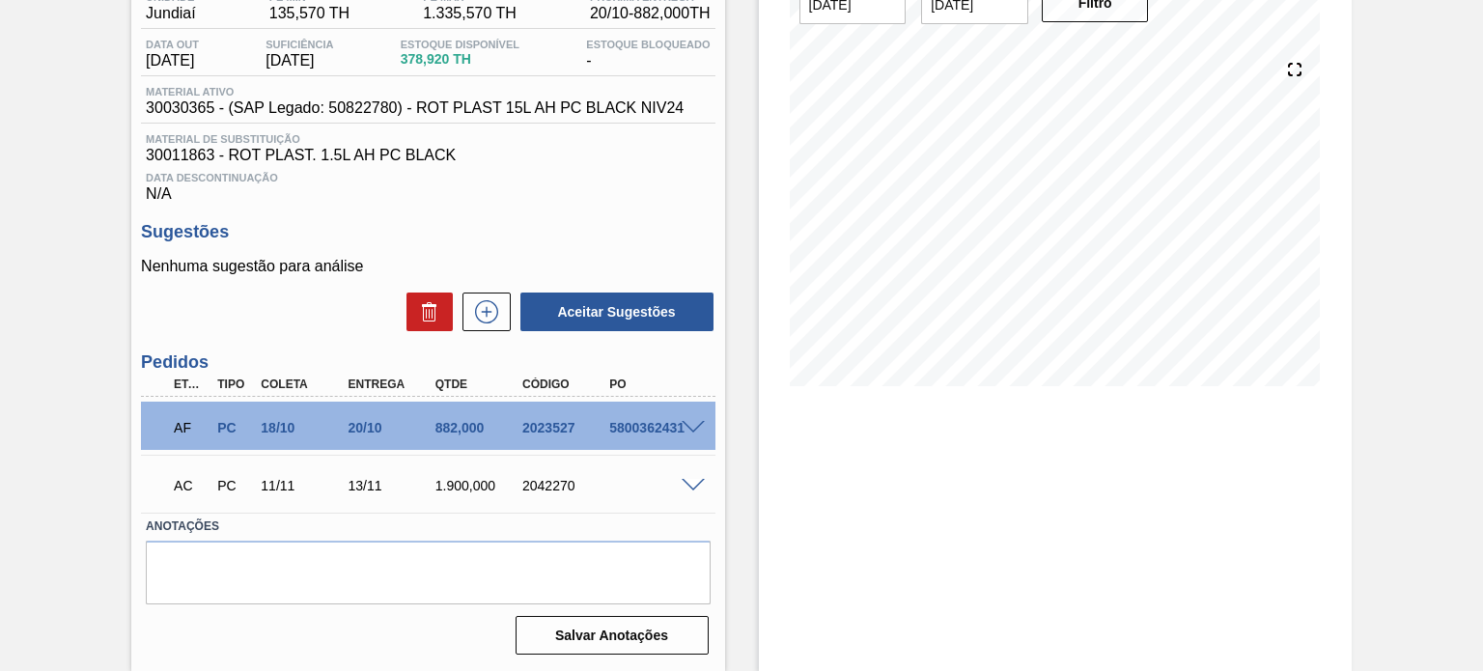
click at [696, 419] on div at bounding box center [696, 426] width 39 height 14
click at [693, 424] on span at bounding box center [692, 428] width 23 height 14
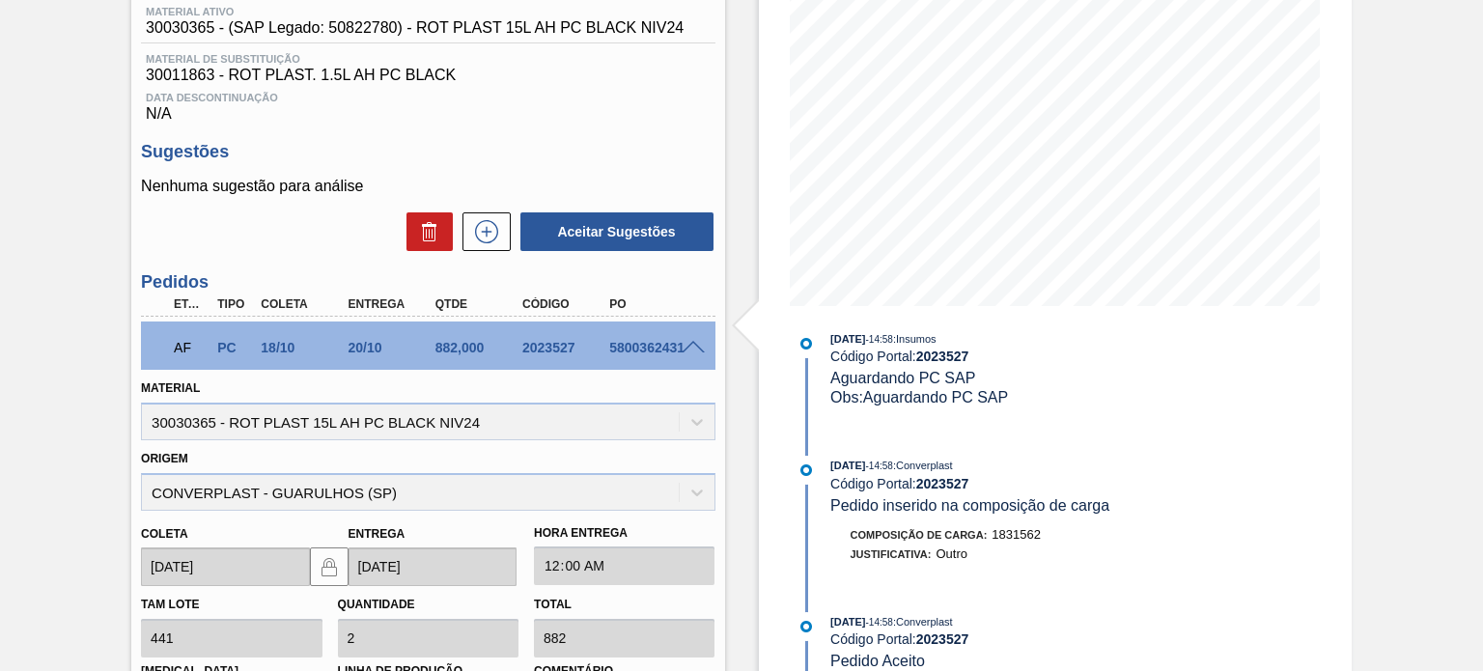
scroll to position [162, 0]
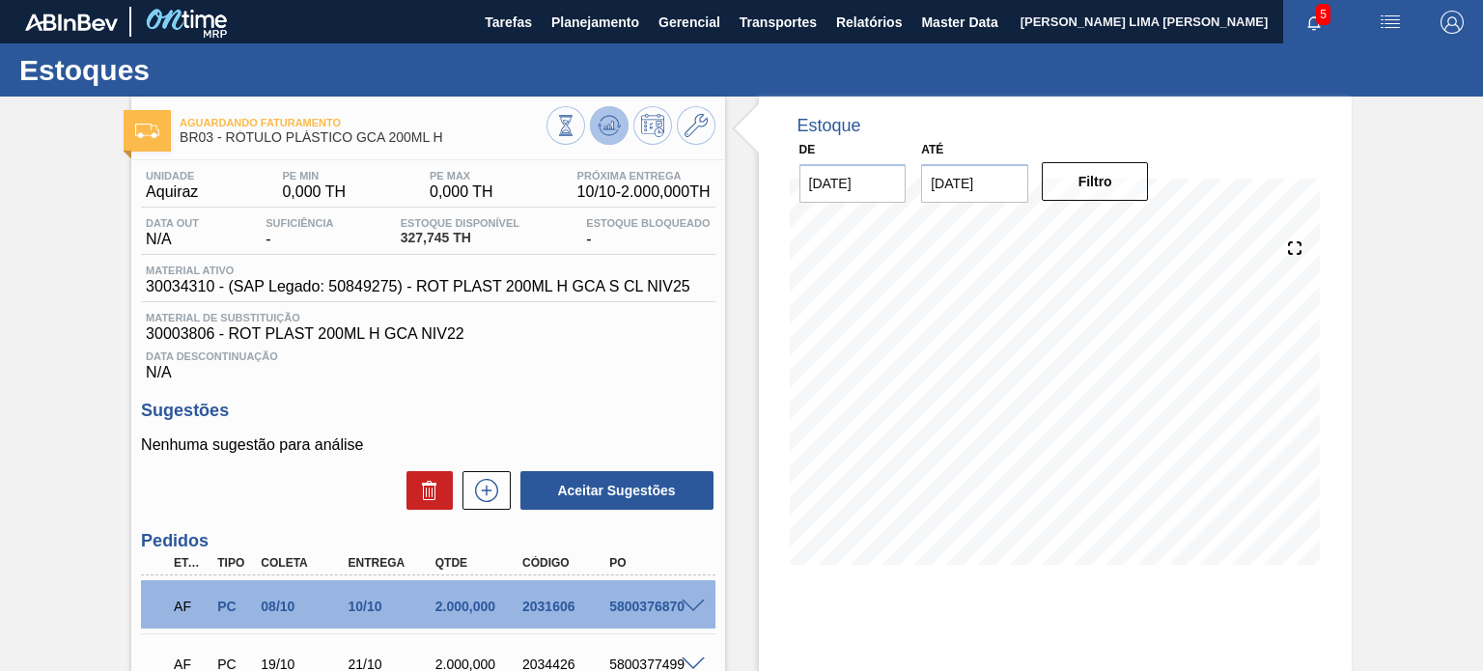
click at [614, 130] on icon at bounding box center [608, 125] width 23 height 23
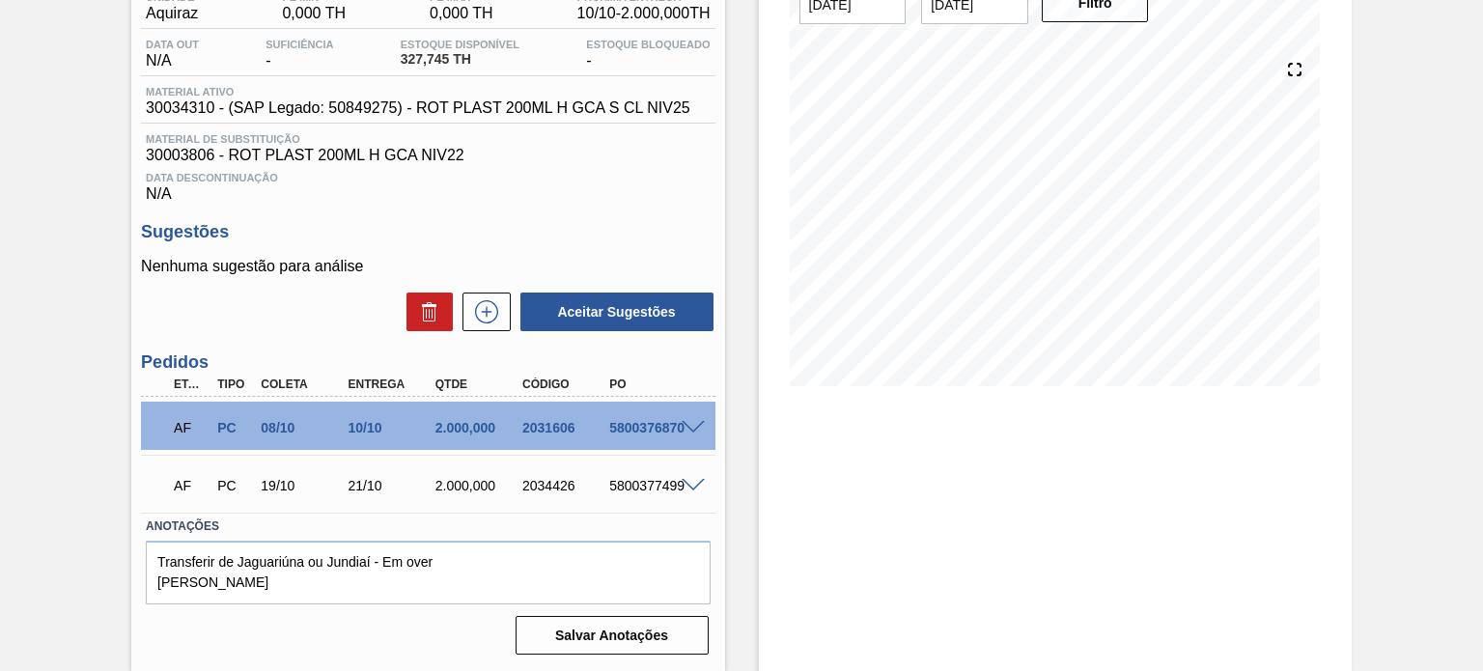
click at [682, 423] on span at bounding box center [692, 428] width 23 height 14
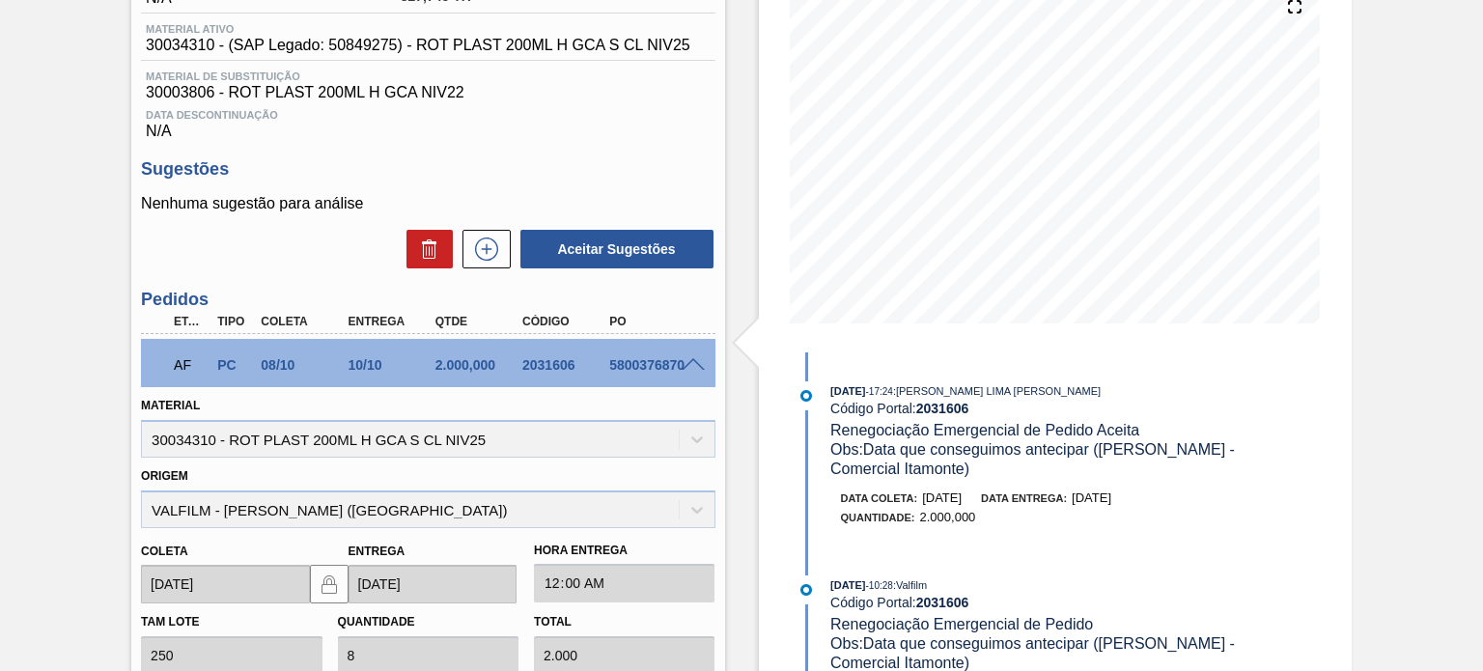
scroll to position [275, 0]
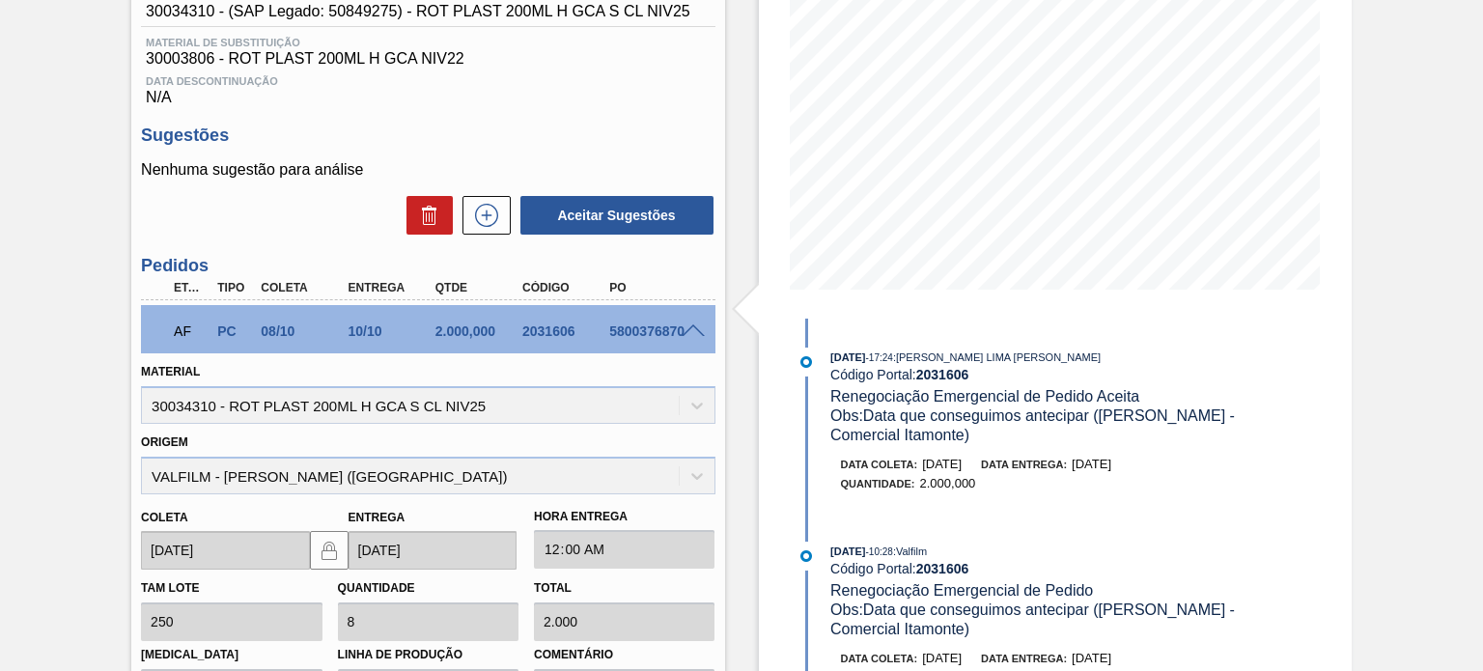
click at [1111, 465] on span "[DATE]" at bounding box center [1091, 464] width 40 height 14
click at [557, 332] on div "2031606" at bounding box center [565, 330] width 96 height 15
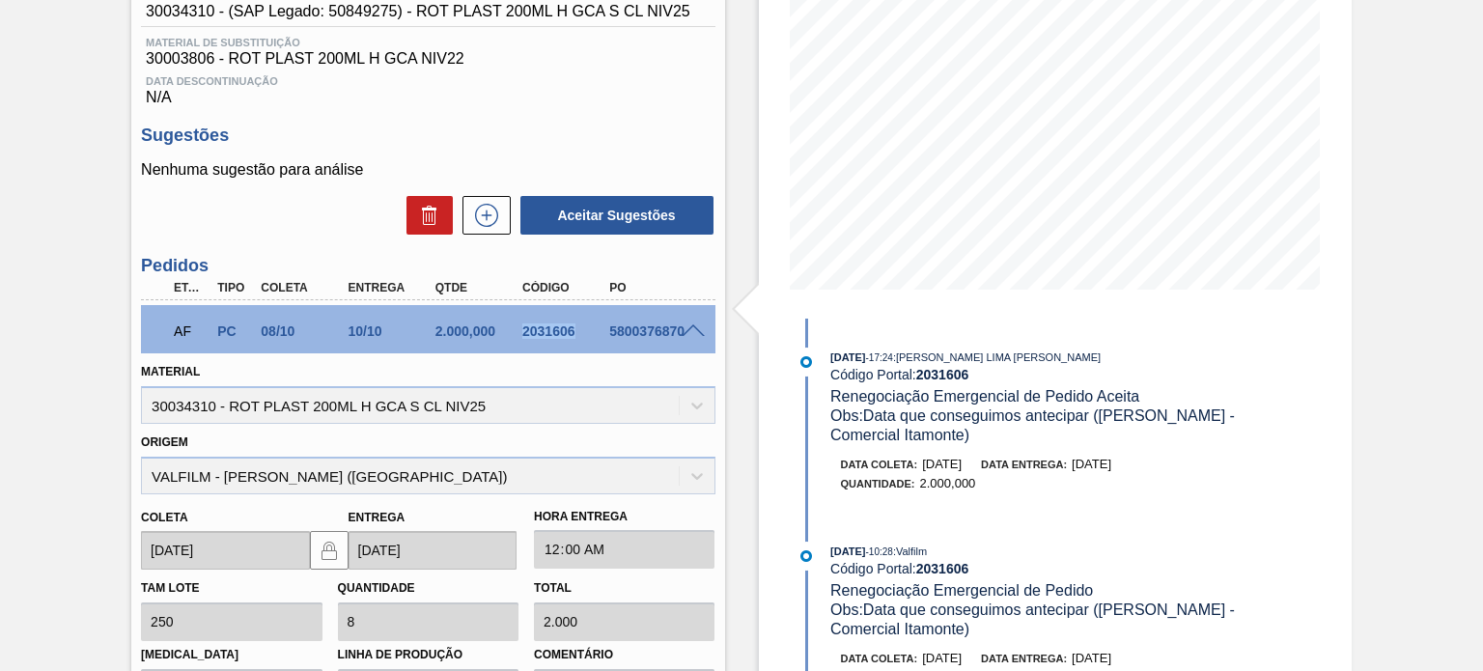
copy div "2031606"
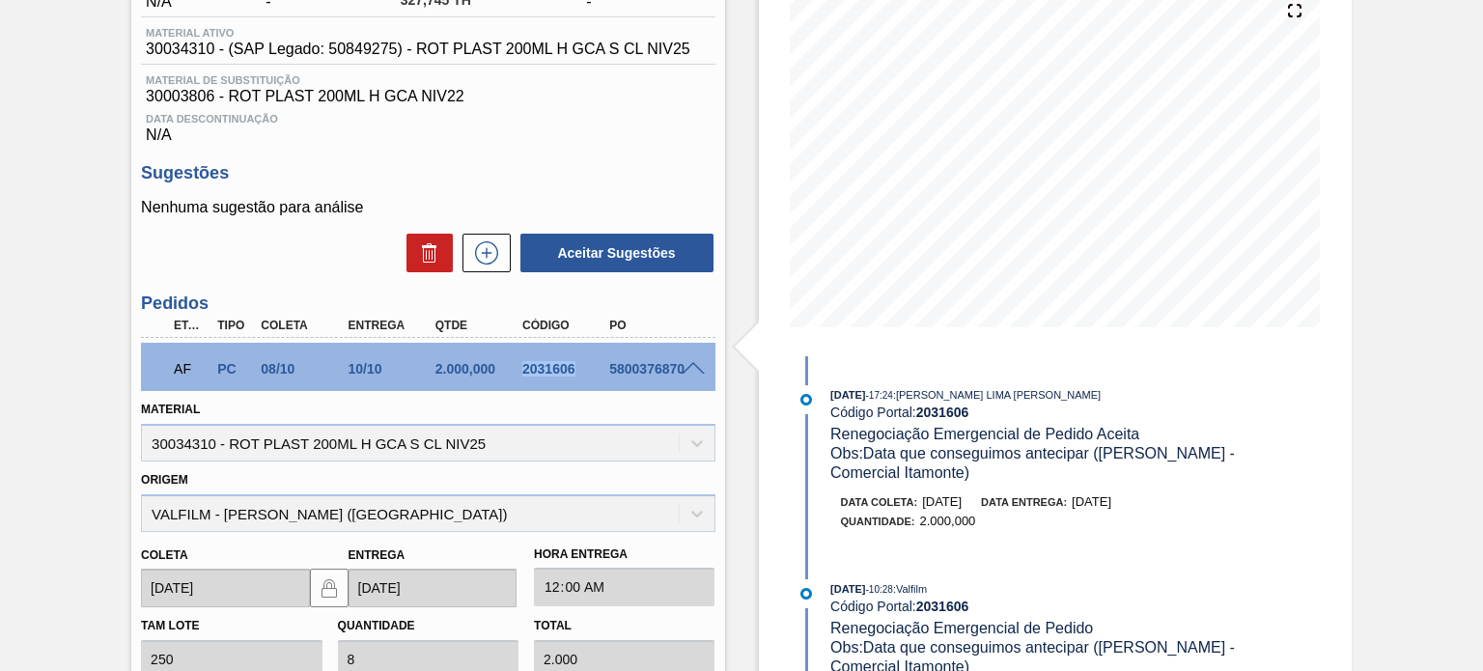
scroll to position [179, 0]
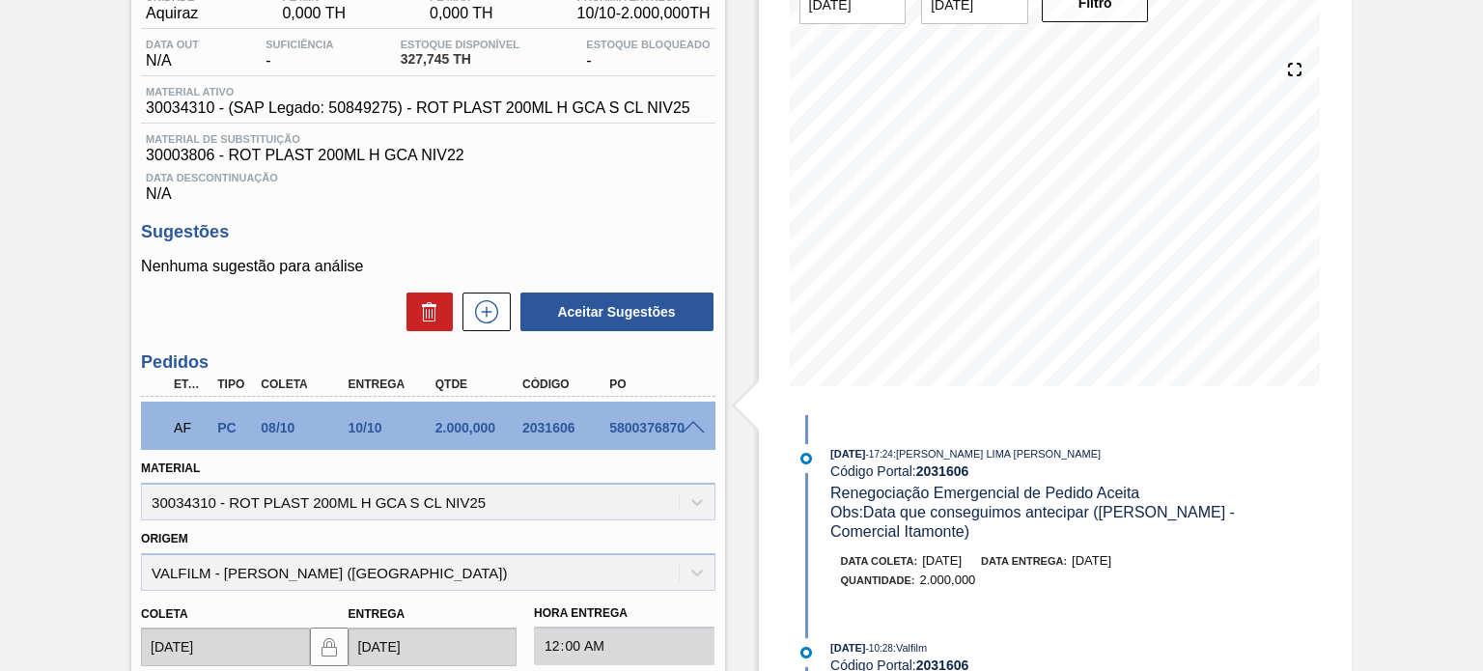
click at [704, 420] on div at bounding box center [696, 426] width 39 height 14
click at [697, 423] on span at bounding box center [692, 428] width 23 height 14
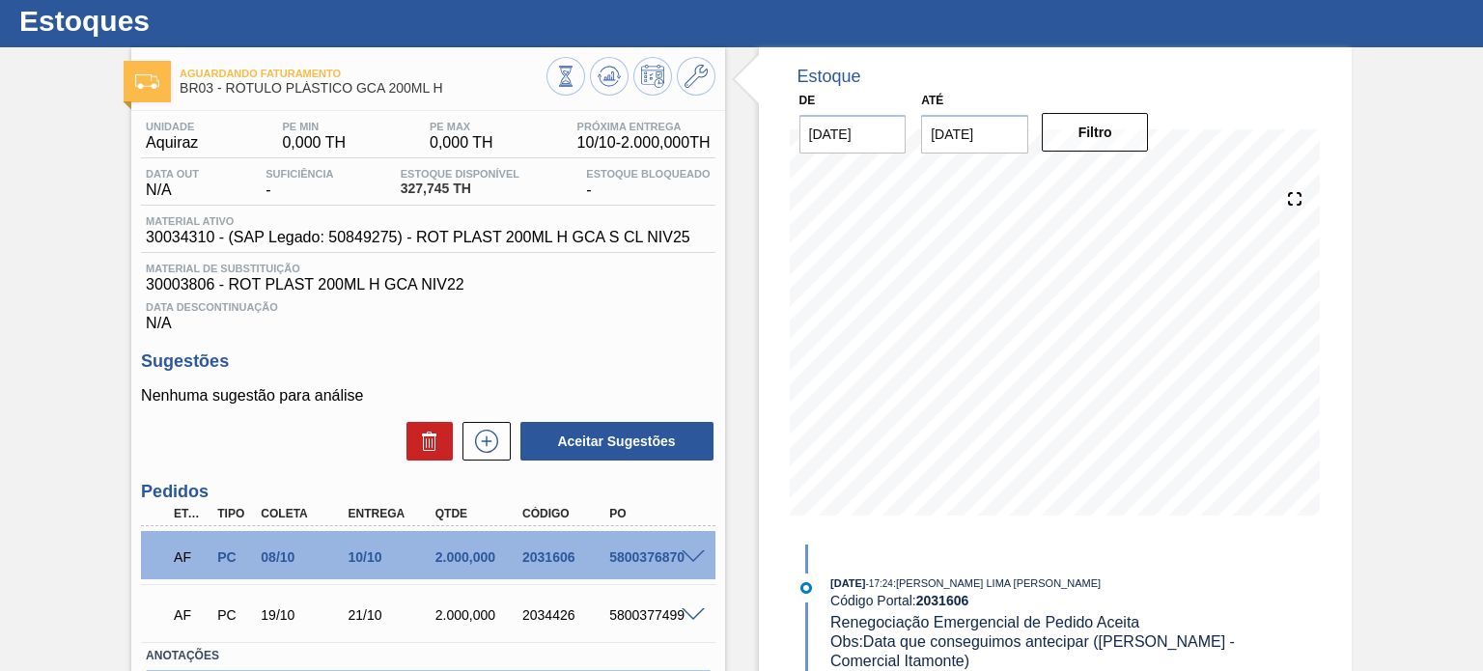
scroll to position [97, 0]
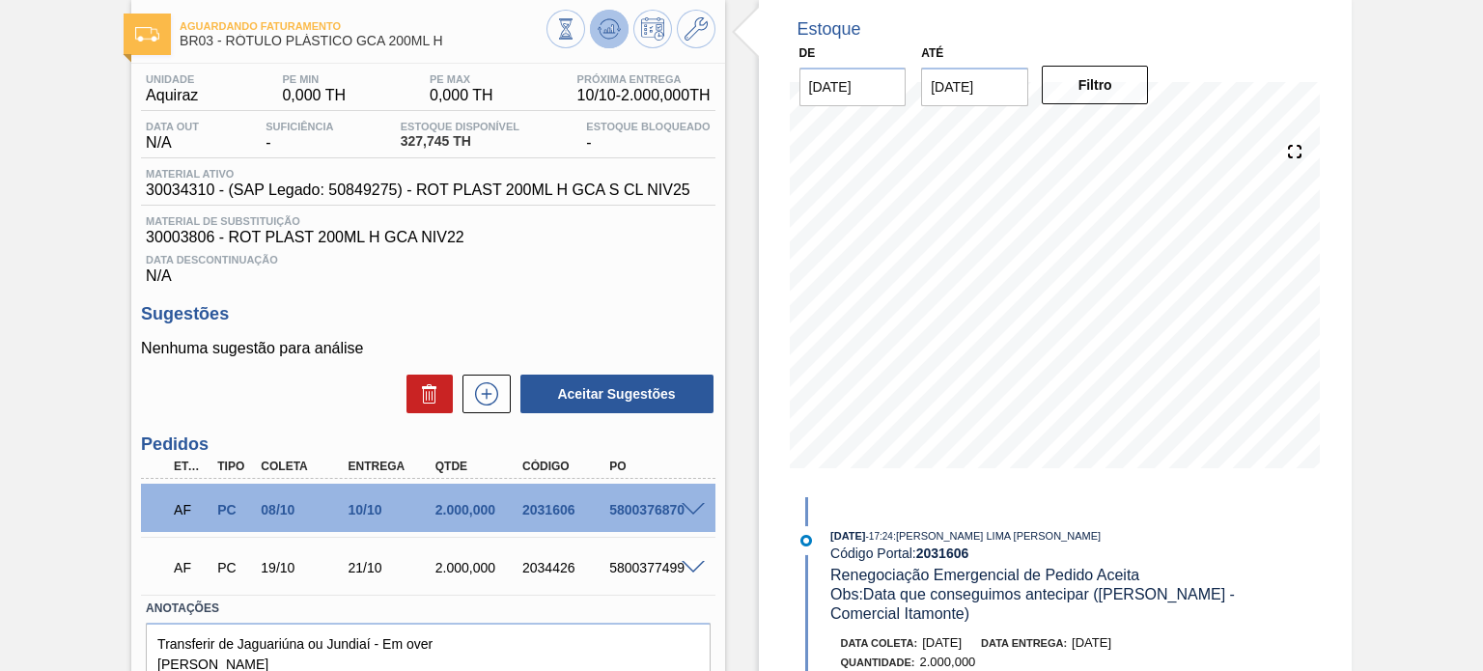
click at [614, 30] on icon at bounding box center [608, 28] width 23 height 23
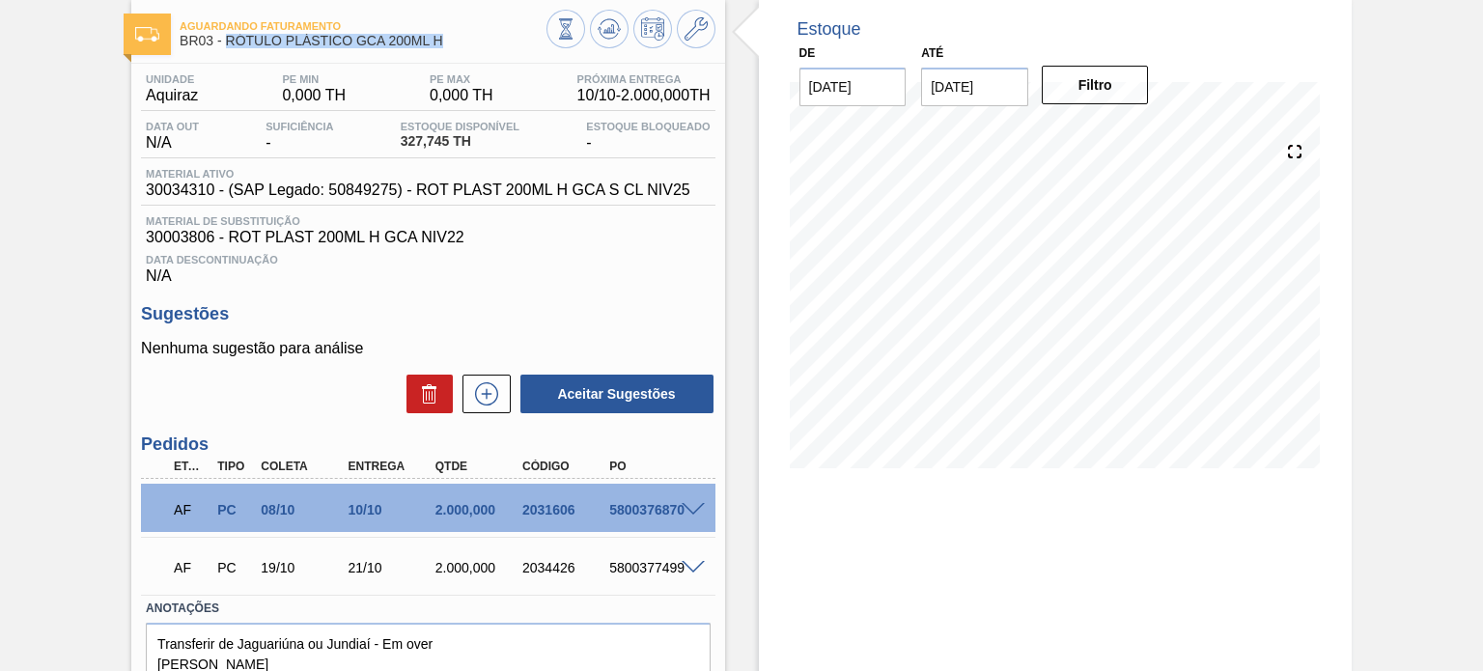
drag, startPoint x: 444, startPoint y: 36, endPoint x: 226, endPoint y: 46, distance: 218.4
click at [226, 46] on span "BR03 - RÓTULO PLÁSTICO GCA 200ML H" at bounding box center [363, 41] width 366 height 14
copy span "RÓTULO PLÁSTICO GCA 200ML H"
